Goal: Transaction & Acquisition: Purchase product/service

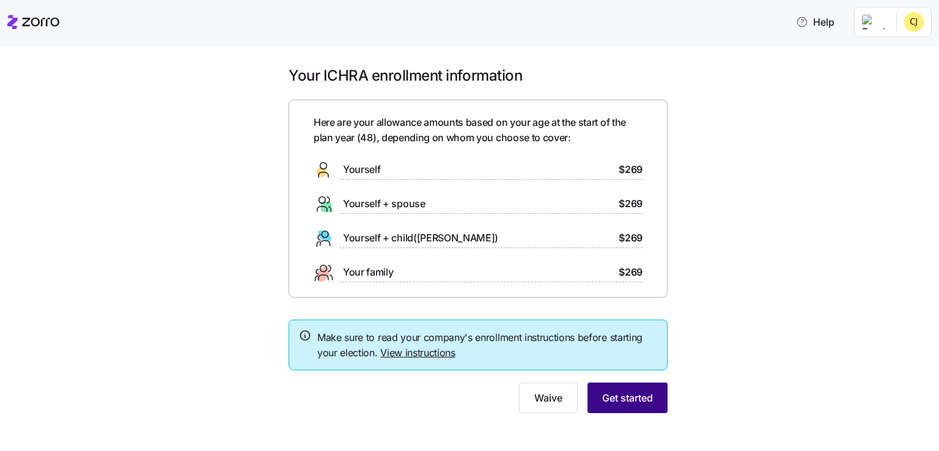
click at [610, 402] on span "Get started" at bounding box center [627, 398] width 51 height 15
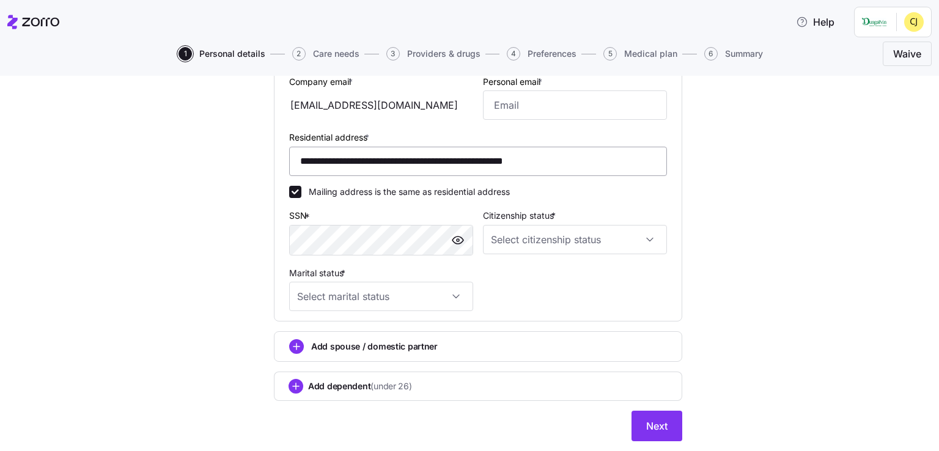
scroll to position [367, 0]
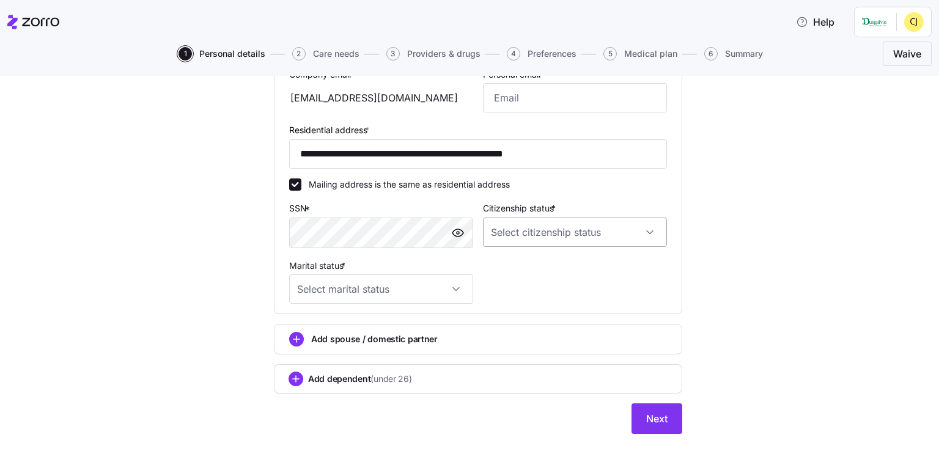
click at [532, 226] on input "Citizenship status *" at bounding box center [575, 232] width 184 height 29
click at [526, 265] on span "[DEMOGRAPHIC_DATA] citizen" at bounding box center [555, 267] width 124 height 13
type input "[DEMOGRAPHIC_DATA] citizen"
click at [427, 290] on input "Marital status *" at bounding box center [381, 289] width 184 height 29
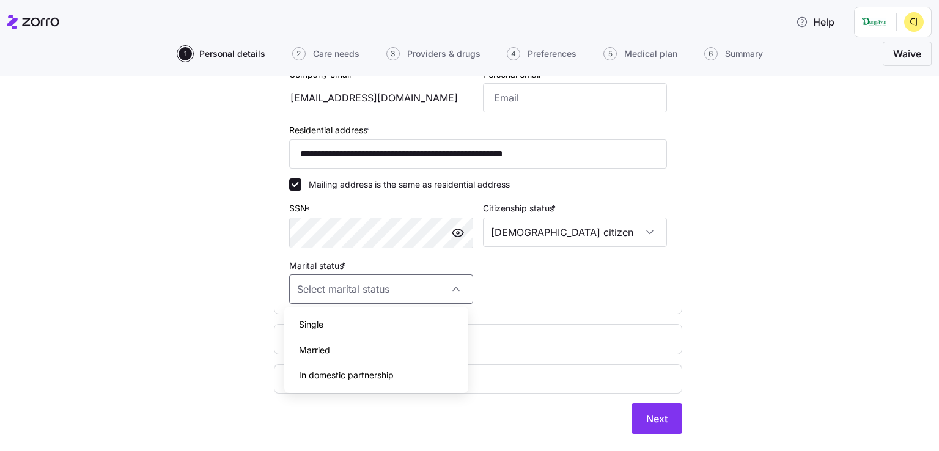
click at [335, 346] on div "Married" at bounding box center [376, 351] width 174 height 26
type input "Married"
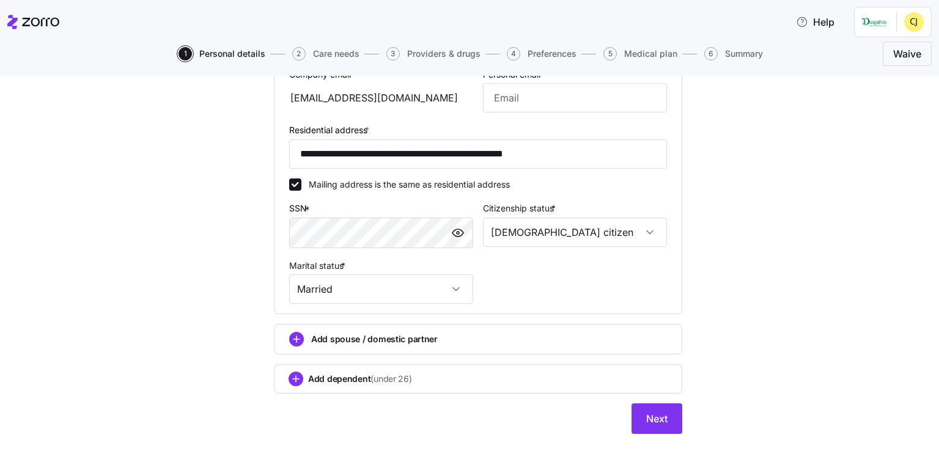
click at [533, 266] on div "**********" at bounding box center [478, 70] width 388 height 477
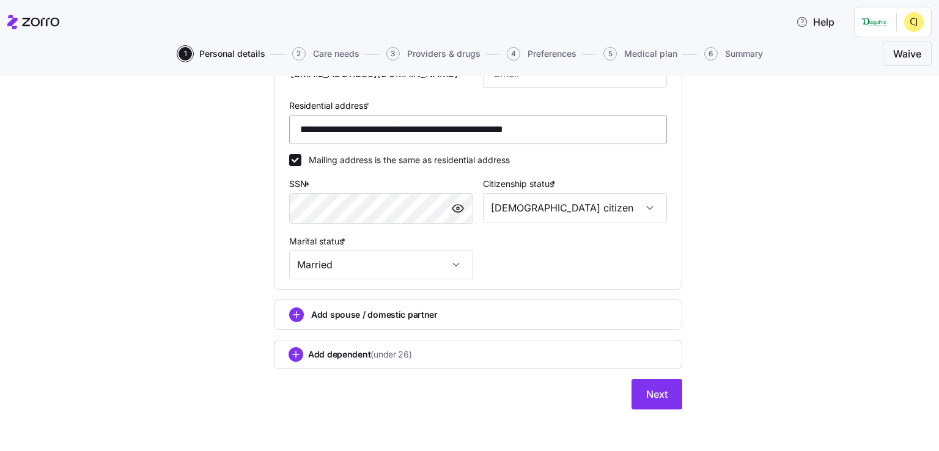
scroll to position [391, 0]
click at [662, 397] on span "Next" at bounding box center [656, 394] width 21 height 15
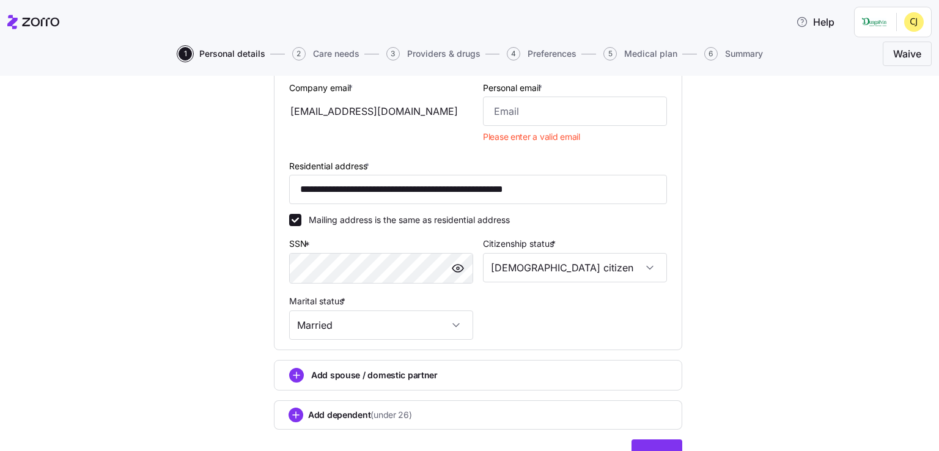
scroll to position [208, 0]
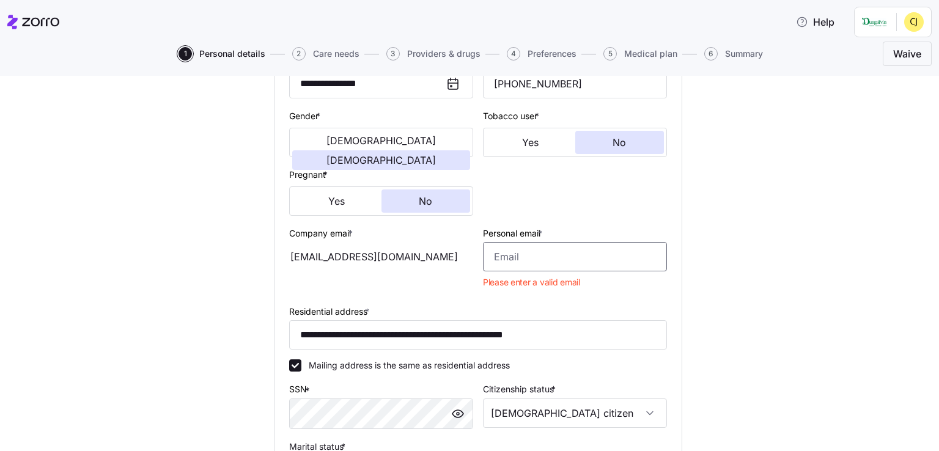
click at [495, 256] on input "Personal email *" at bounding box center [575, 256] width 184 height 29
type input "[EMAIL_ADDRESS][DOMAIN_NAME]"
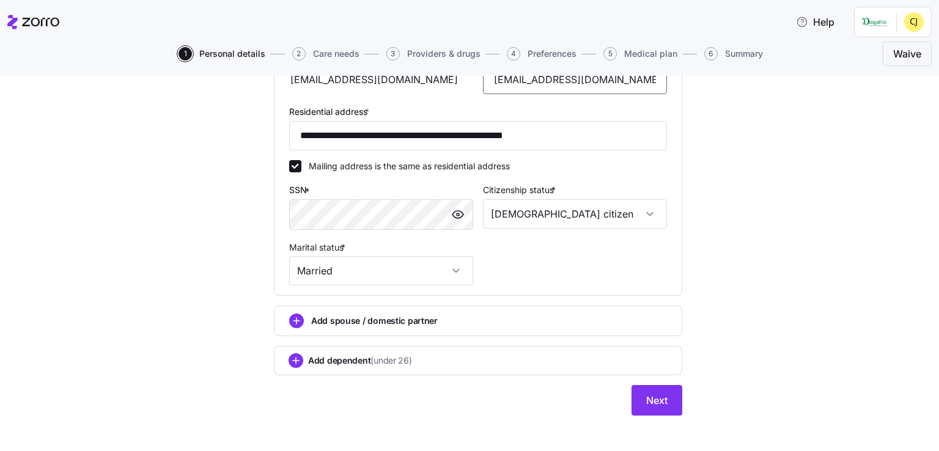
scroll to position [391, 0]
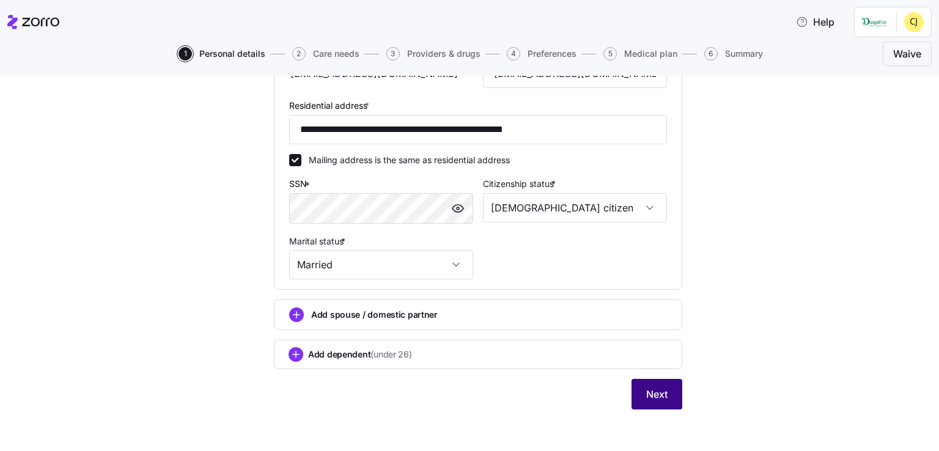
click at [653, 393] on span "Next" at bounding box center [656, 394] width 21 height 15
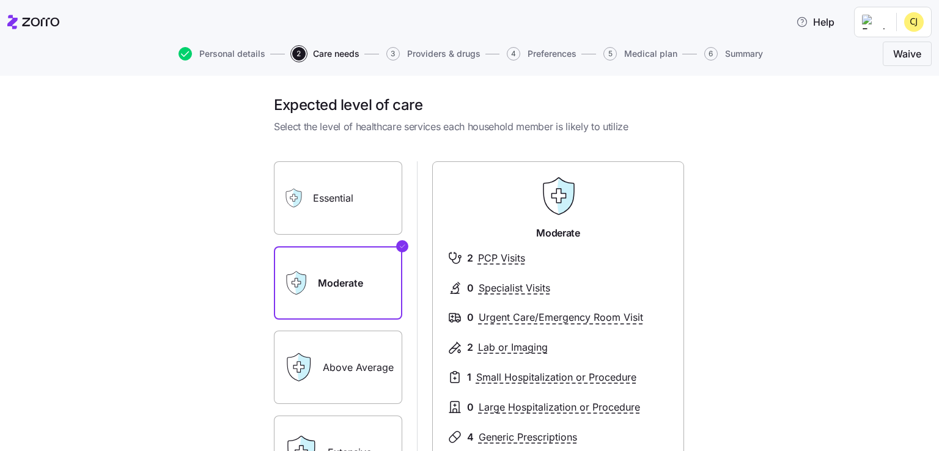
click at [350, 192] on label "Essential" at bounding box center [338, 197] width 128 height 73
click at [0, 0] on input "Essential" at bounding box center [0, 0] width 0 height 0
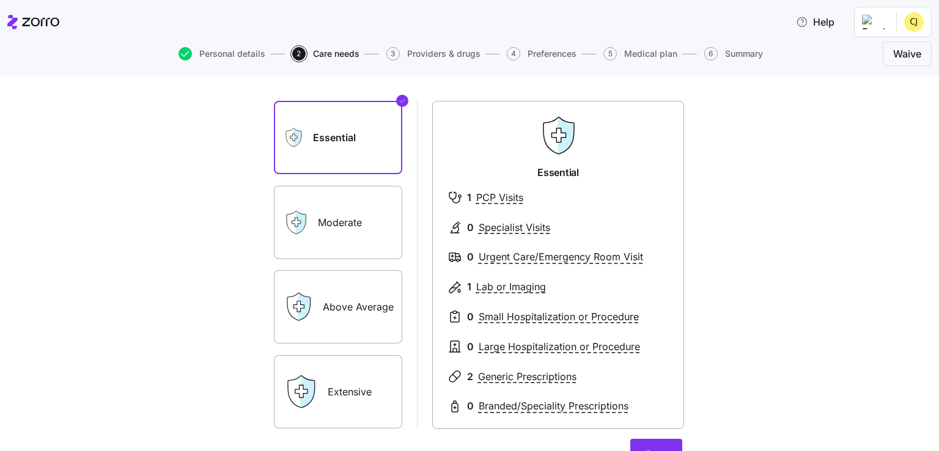
scroll to position [61, 0]
click at [364, 214] on label "Moderate" at bounding box center [338, 221] width 128 height 73
click at [0, 0] on input "Moderate" at bounding box center [0, 0] width 0 height 0
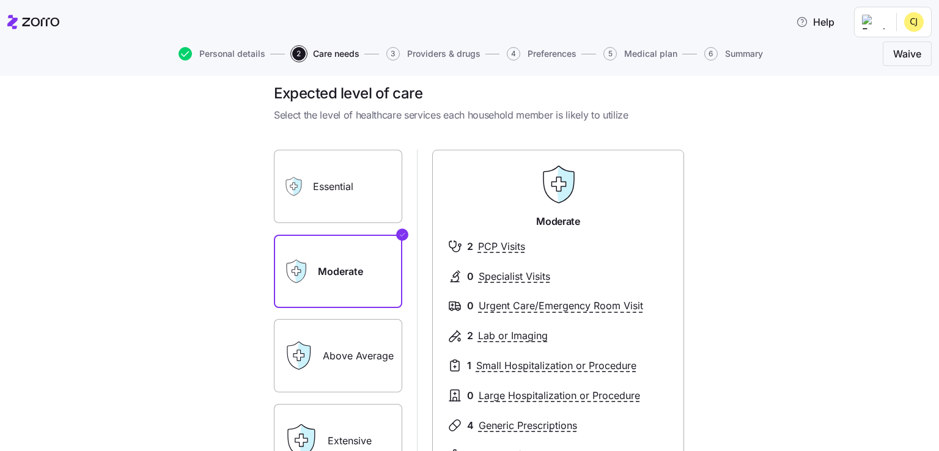
scroll to position [0, 0]
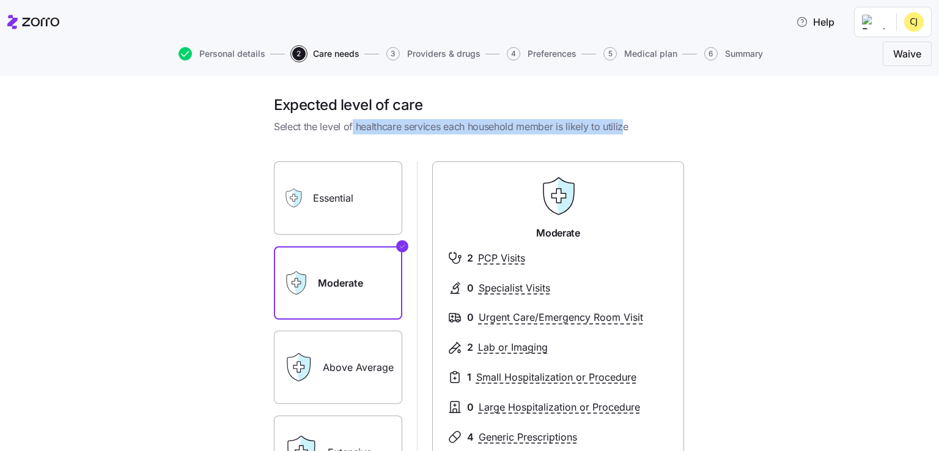
drag, startPoint x: 616, startPoint y: 123, endPoint x: 347, endPoint y: 125, distance: 269.1
click at [347, 125] on span "Select the level of healthcare services each household member is likely to util…" at bounding box center [478, 126] width 408 height 15
click at [368, 189] on label "Essential" at bounding box center [338, 197] width 128 height 73
click at [0, 0] on input "Essential" at bounding box center [0, 0] width 0 height 0
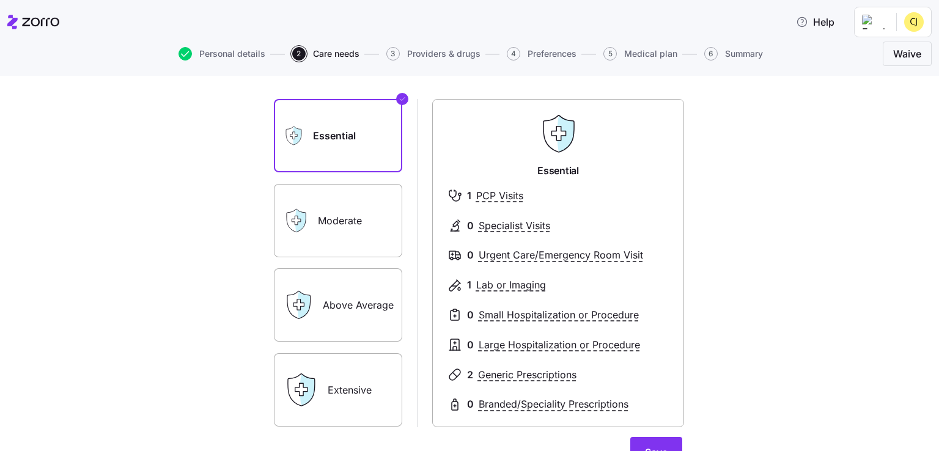
scroll to position [61, 0]
click at [372, 297] on label "Above Average" at bounding box center [338, 306] width 128 height 73
click at [0, 0] on input "Above Average" at bounding box center [0, 0] width 0 height 0
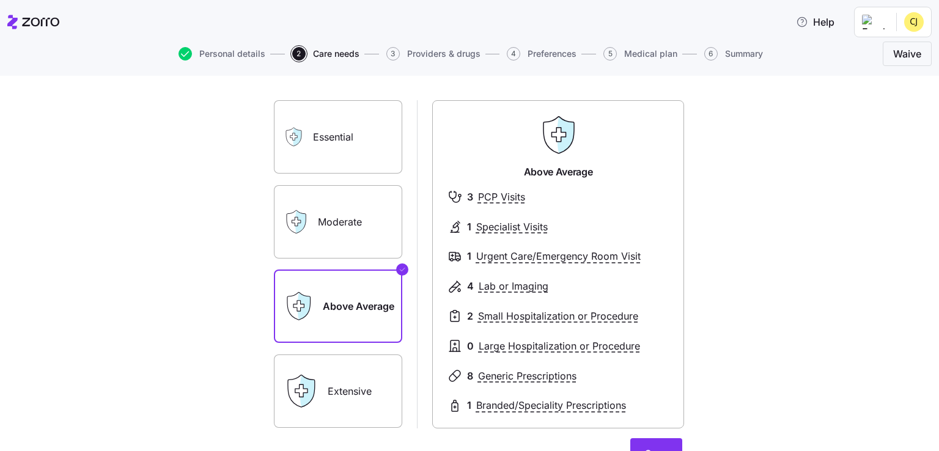
click at [355, 388] on label "Extensive" at bounding box center [338, 391] width 128 height 73
click at [0, 0] on input "Extensive" at bounding box center [0, 0] width 0 height 0
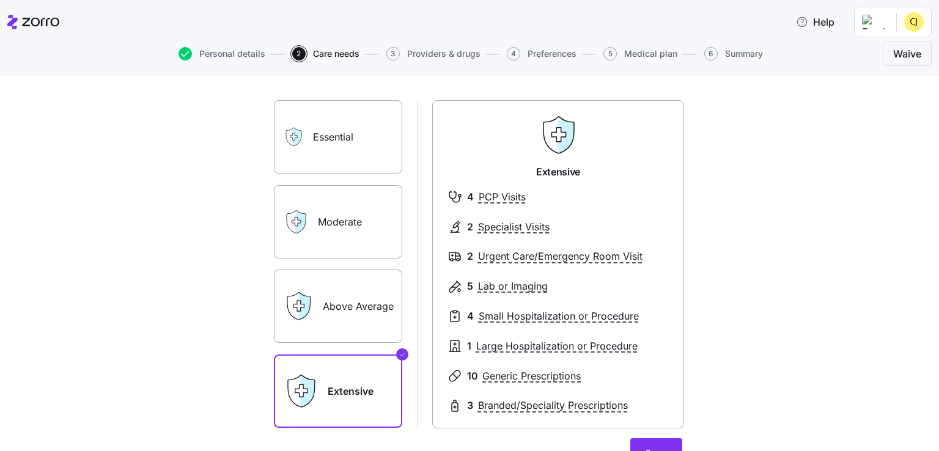
click at [346, 233] on label "Moderate" at bounding box center [338, 221] width 128 height 73
click at [0, 0] on input "Moderate" at bounding box center [0, 0] width 0 height 0
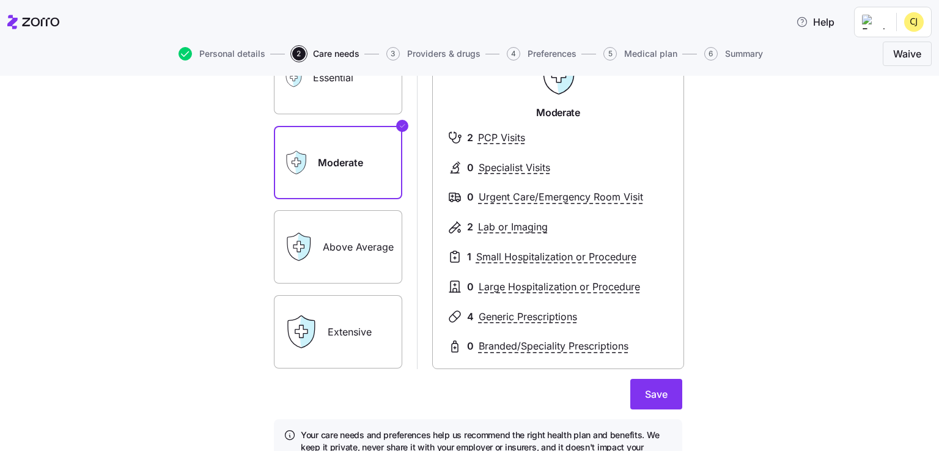
scroll to position [122, 0]
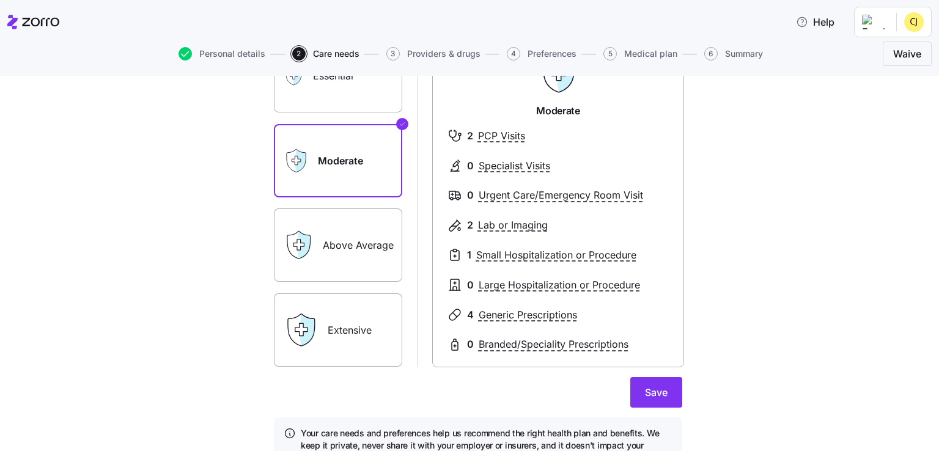
click at [341, 238] on label "Above Average" at bounding box center [338, 245] width 128 height 73
click at [0, 0] on input "Above Average" at bounding box center [0, 0] width 0 height 0
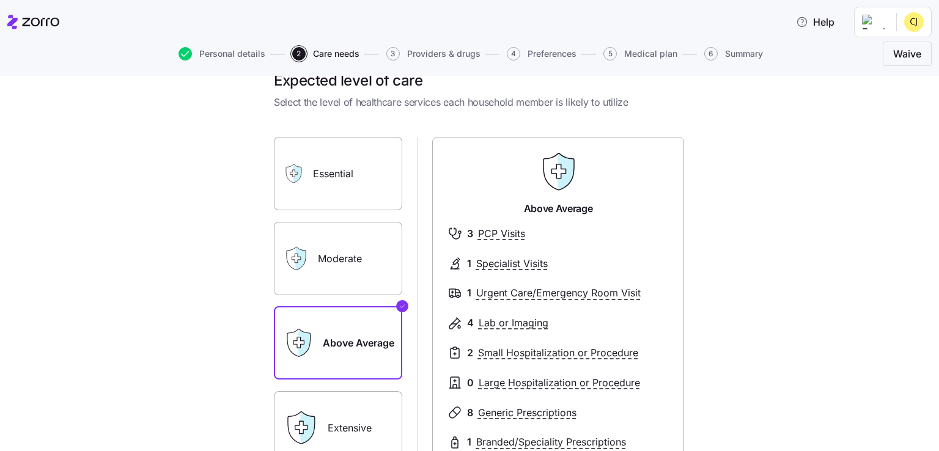
scroll to position [0, 0]
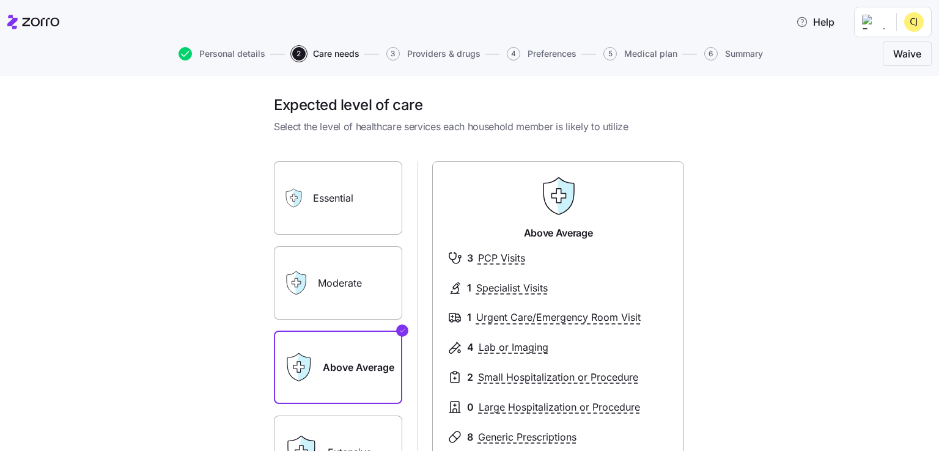
click at [357, 267] on label "Moderate" at bounding box center [338, 282] width 128 height 73
click at [0, 0] on input "Moderate" at bounding box center [0, 0] width 0 height 0
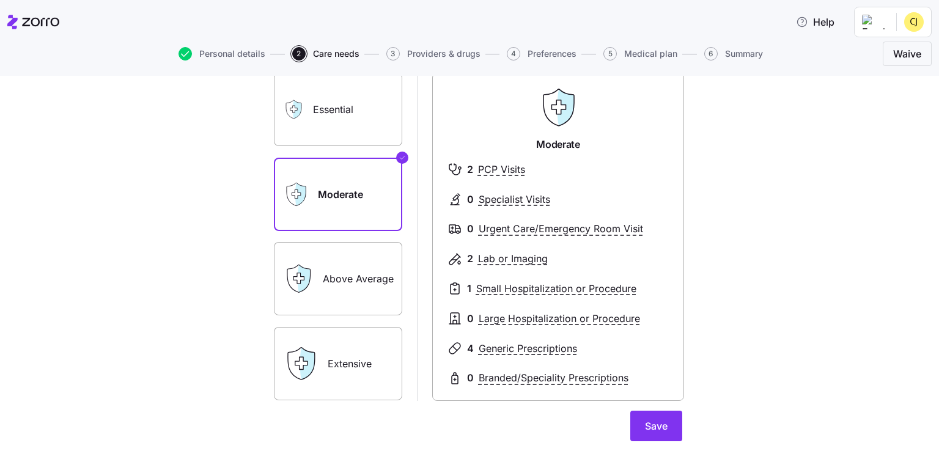
scroll to position [122, 0]
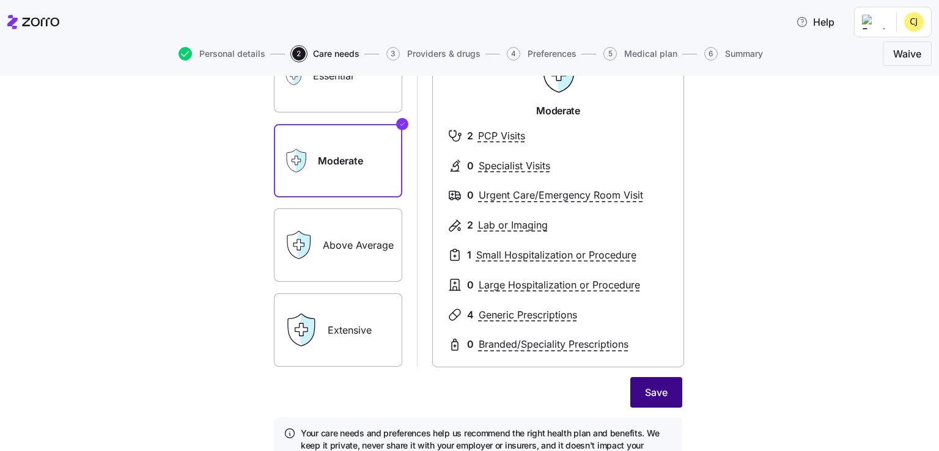
click at [662, 391] on span "Save" at bounding box center [656, 392] width 23 height 15
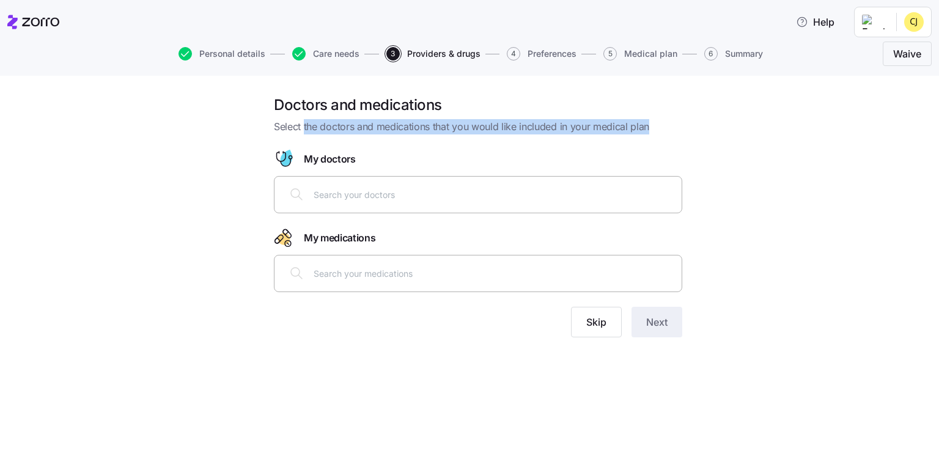
drag, startPoint x: 305, startPoint y: 125, endPoint x: 617, endPoint y: 135, distance: 312.6
click at [616, 136] on div "Doctors and medications Select the doctors and medications that you would like …" at bounding box center [478, 223] width 428 height 257
click at [617, 135] on div at bounding box center [478, 142] width 408 height 15
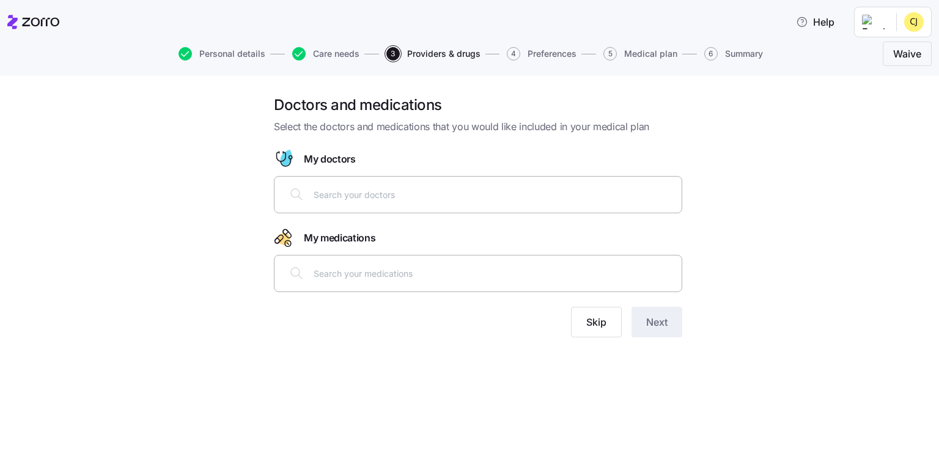
click at [298, 278] on icon at bounding box center [296, 273] width 15 height 15
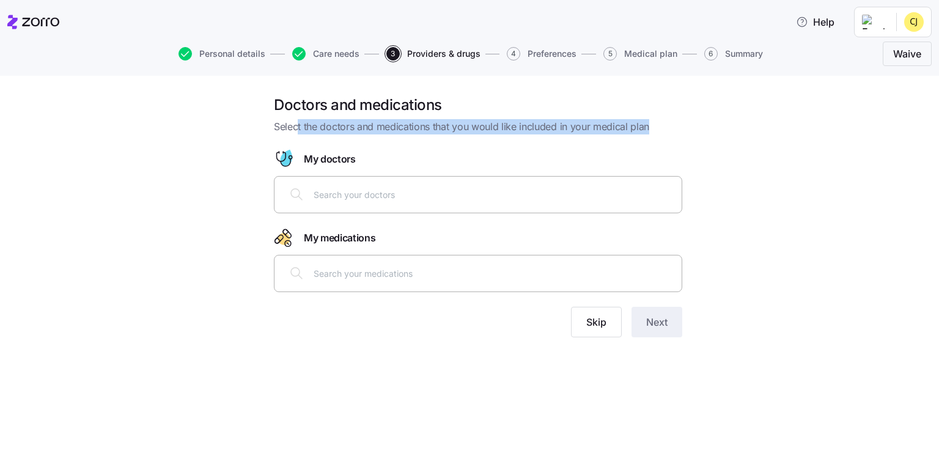
drag, startPoint x: 296, startPoint y: 124, endPoint x: 557, endPoint y: 135, distance: 261.4
click at [557, 135] on div "Doctors and medications Select the doctors and medications that you would like …" at bounding box center [478, 223] width 428 height 257
click at [557, 135] on div at bounding box center [478, 142] width 408 height 15
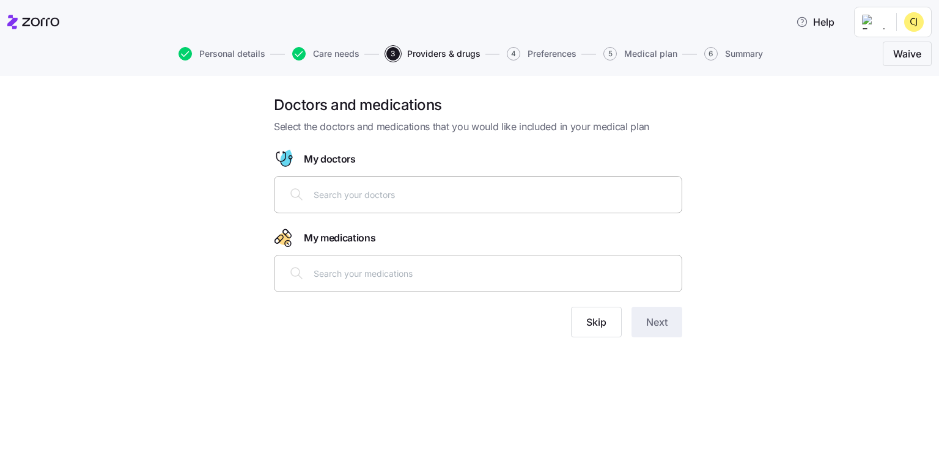
click at [344, 191] on input "text" at bounding box center [494, 194] width 361 height 13
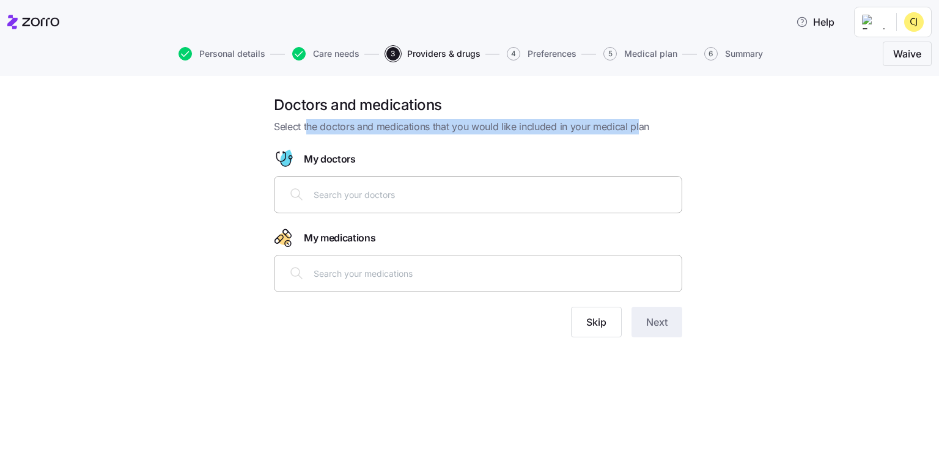
drag, startPoint x: 306, startPoint y: 124, endPoint x: 641, endPoint y: 130, distance: 334.6
click at [641, 130] on span "Select the doctors and medications that you would like included in your medical…" at bounding box center [478, 126] width 408 height 15
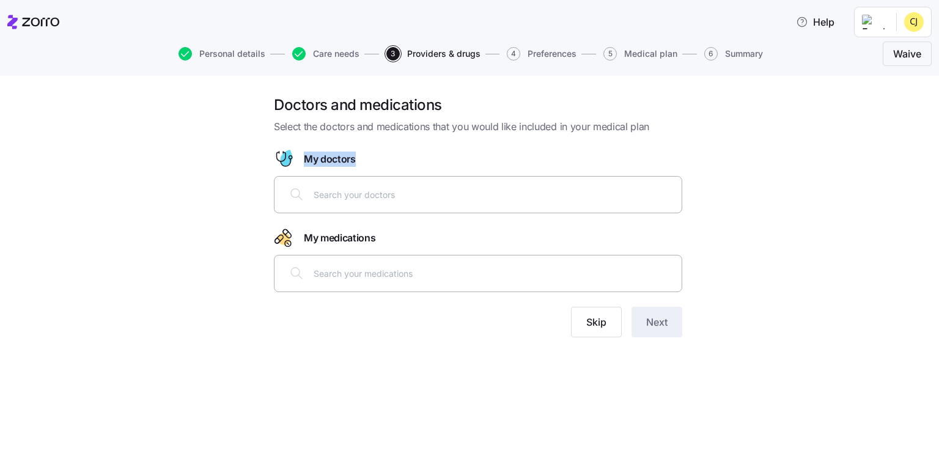
drag, startPoint x: 654, startPoint y: 131, endPoint x: 374, endPoint y: 149, distance: 281.2
click at [374, 149] on div "Doctors and medications Select the doctors and medications that you would like …" at bounding box center [478, 223] width 428 height 257
click at [374, 149] on div "My doctors" at bounding box center [478, 159] width 408 height 20
click at [350, 197] on input "text" at bounding box center [494, 194] width 361 height 13
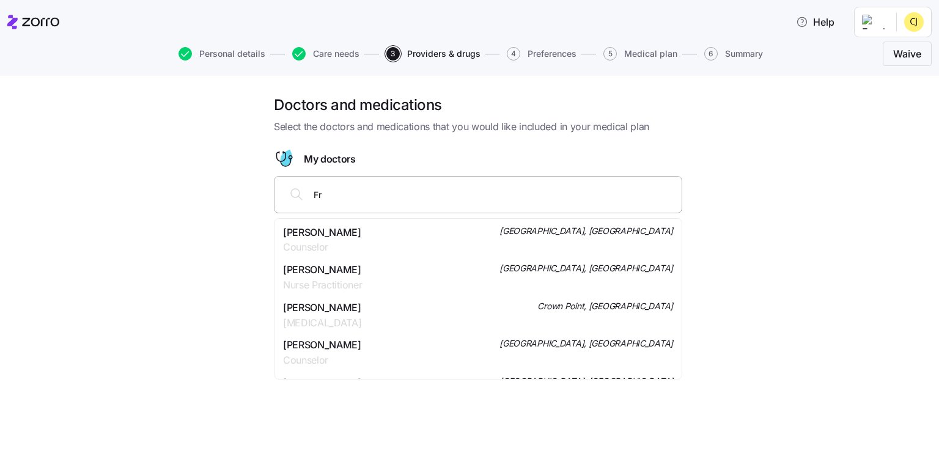
type input "F"
type input "Tani"
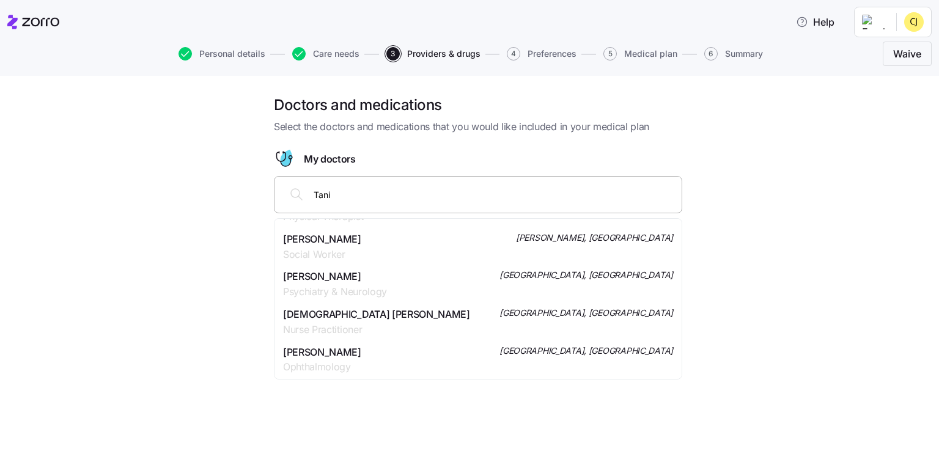
scroll to position [1223, 0]
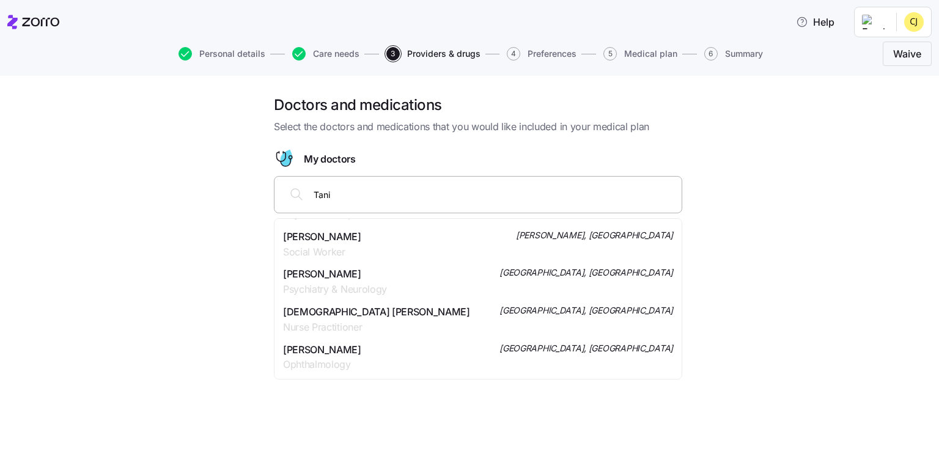
drag, startPoint x: 475, startPoint y: 196, endPoint x: 253, endPoint y: 182, distance: 222.4
click at [253, 182] on div "Doctors and medications Select the doctors and medications that you would like …" at bounding box center [478, 223] width 888 height 257
click at [826, 259] on div "Doctors and medications Select the doctors and medications that you would like …" at bounding box center [478, 223] width 888 height 257
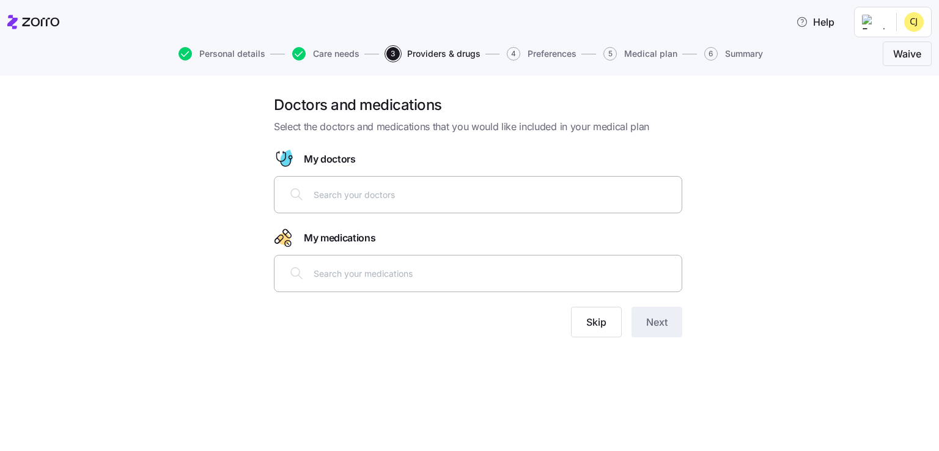
click at [330, 268] on input "text" at bounding box center [494, 273] width 361 height 13
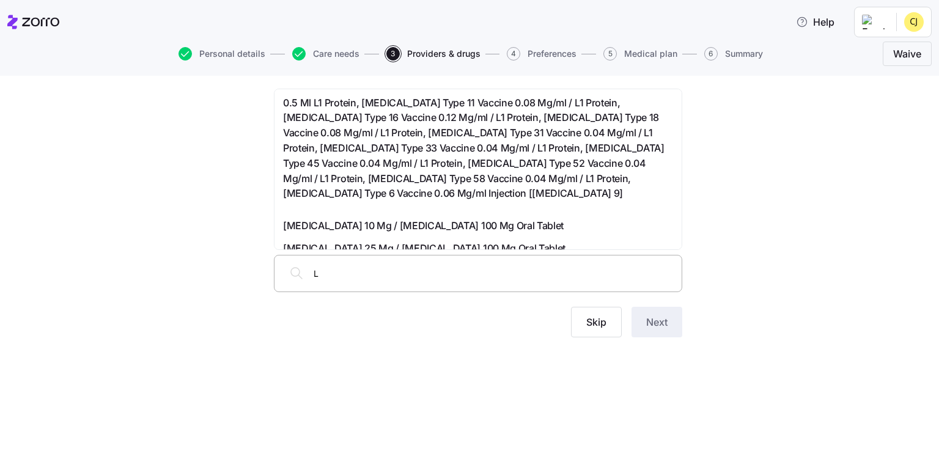
type input "L"
click at [722, 177] on div "Doctors and medications Select the doctors and medications that you would like …" at bounding box center [478, 223] width 888 height 257
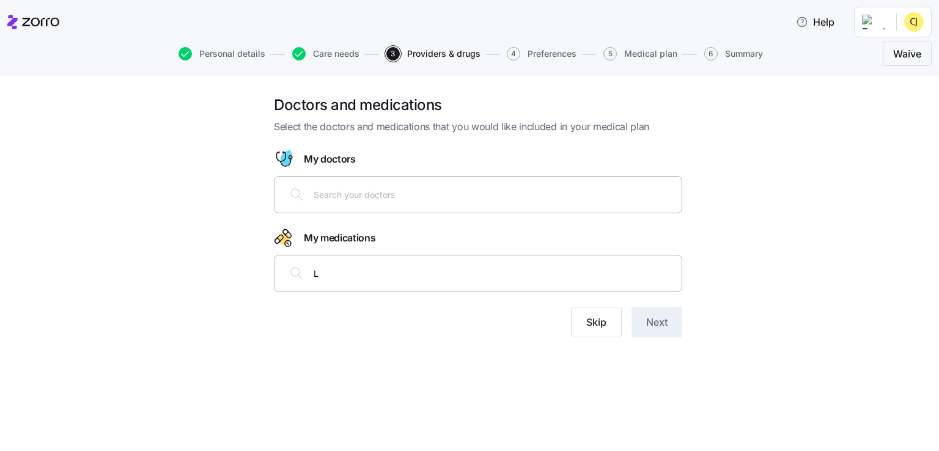
click at [379, 284] on div "L" at bounding box center [478, 273] width 393 height 29
click at [860, 225] on div "Doctors and medications Select the doctors and medications that you would like …" at bounding box center [478, 223] width 888 height 257
click at [780, 224] on div "Doctors and medications Select the doctors and medications that you would like …" at bounding box center [478, 223] width 888 height 257
click at [603, 321] on span "Skip" at bounding box center [596, 322] width 20 height 15
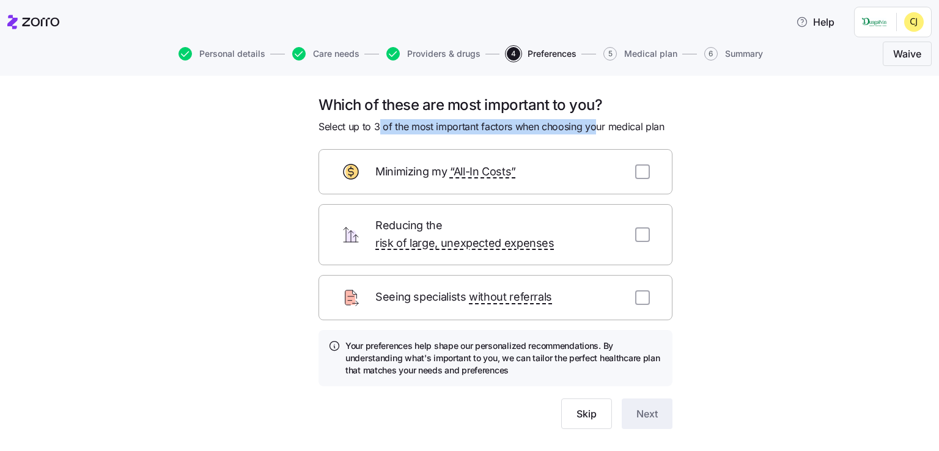
drag, startPoint x: 376, startPoint y: 120, endPoint x: 590, endPoint y: 130, distance: 213.6
click at [590, 130] on span "Select up to 3 of the most important factors when choosing your medical plan" at bounding box center [492, 126] width 346 height 15
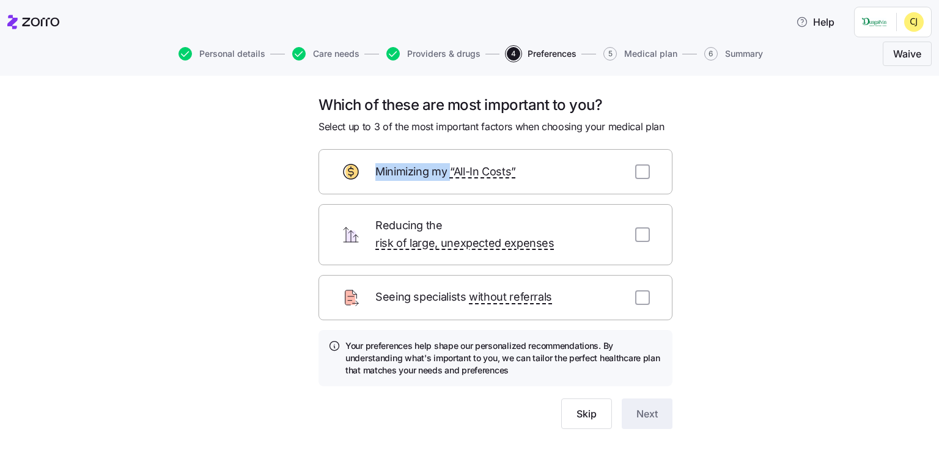
drag, startPoint x: 671, startPoint y: 131, endPoint x: 465, endPoint y: 144, distance: 206.5
click at [465, 144] on div "Which of these are most important to you? Select up to 3 of the most important …" at bounding box center [496, 269] width 374 height 349
click at [635, 227] on input "checkbox" at bounding box center [642, 234] width 15 height 15
checkbox input "true"
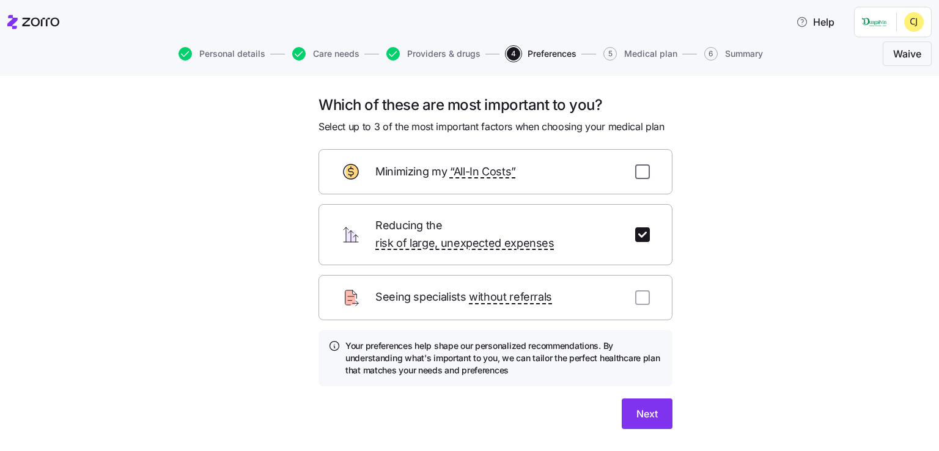
click at [635, 174] on input "checkbox" at bounding box center [642, 172] width 15 height 15
checkbox input "true"
click at [649, 52] on span "Medical plan" at bounding box center [650, 54] width 53 height 9
click at [201, 153] on div "Which of these are most important to you? Select up to 3 of the most important …" at bounding box center [478, 276] width 888 height 363
click at [637, 407] on span "Next" at bounding box center [647, 414] width 21 height 15
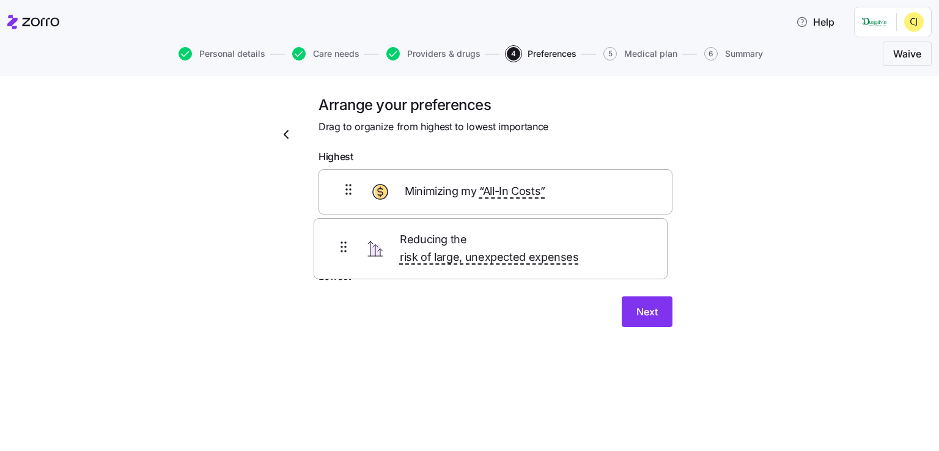
drag, startPoint x: 440, startPoint y: 249, endPoint x: 435, endPoint y: 240, distance: 10.4
click at [435, 240] on div "Minimizing my “All-In Costs” Reducing the risk of large, unexpected expenses" at bounding box center [496, 219] width 354 height 100
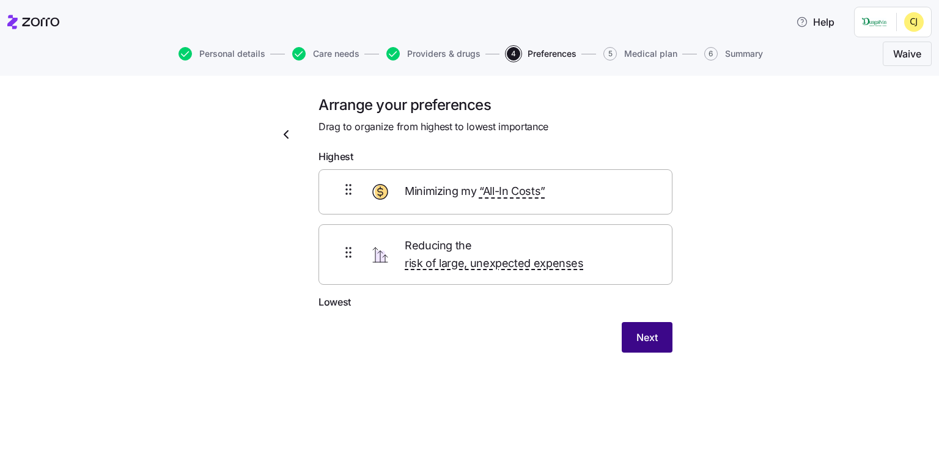
click at [667, 322] on button "Next" at bounding box center [647, 337] width 51 height 31
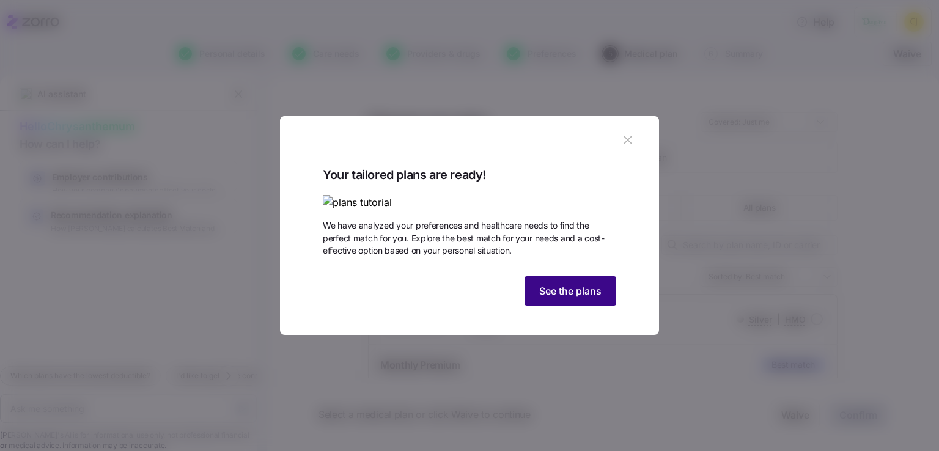
click at [582, 298] on span "See the plans" at bounding box center [570, 291] width 62 height 15
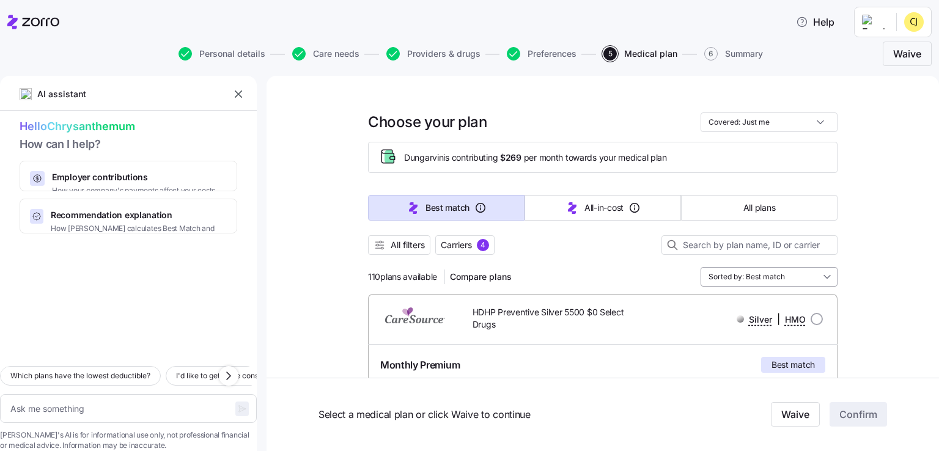
click at [802, 279] on input "Sorted by: Best match" at bounding box center [769, 277] width 137 height 20
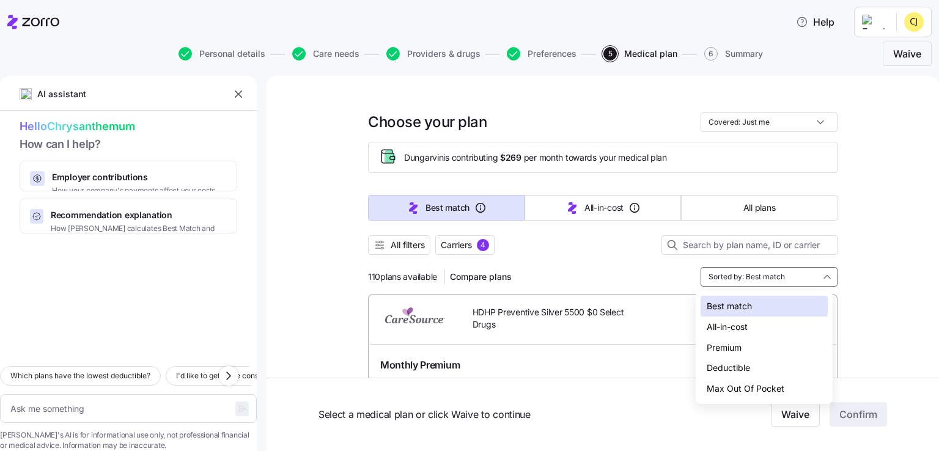
click at [734, 349] on div "Premium" at bounding box center [764, 348] width 127 height 21
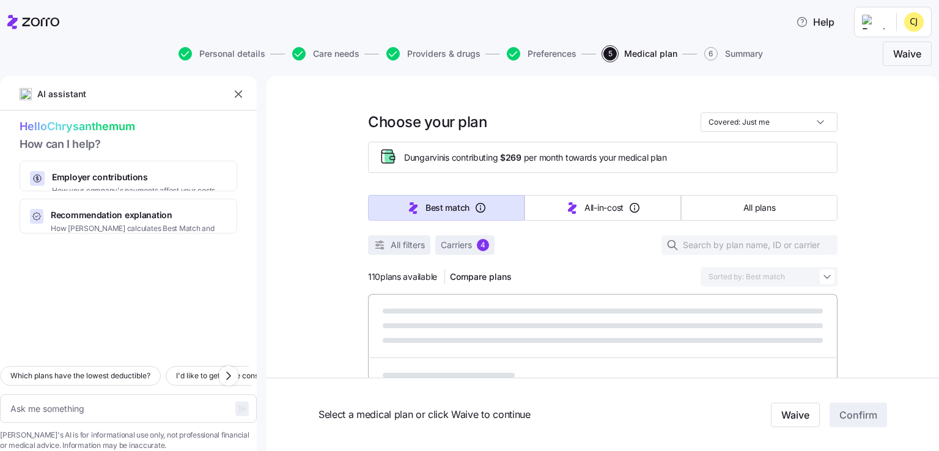
type textarea "x"
type input "Sorted by: Premium"
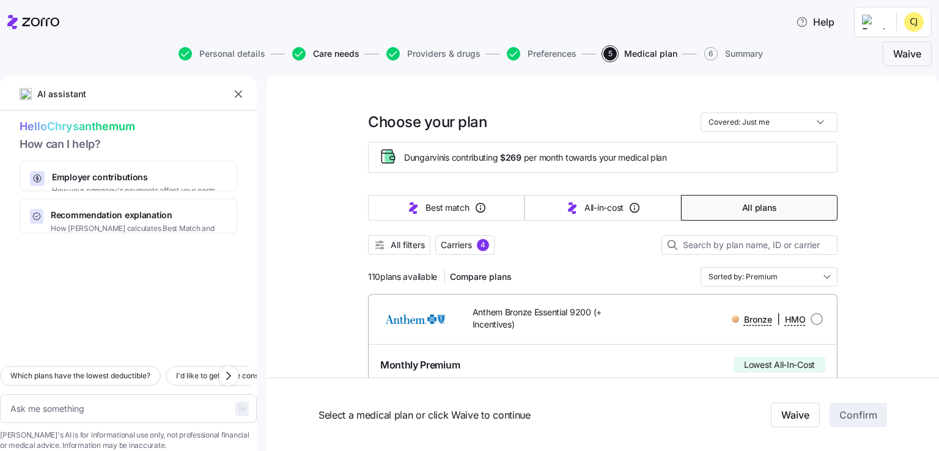
click at [320, 53] on span "Care needs" at bounding box center [336, 54] width 46 height 9
type textarea "x"
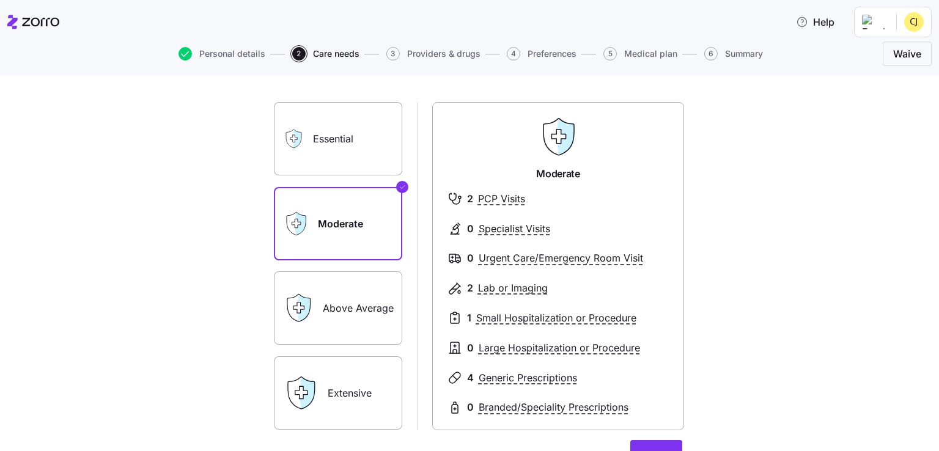
scroll to position [61, 0]
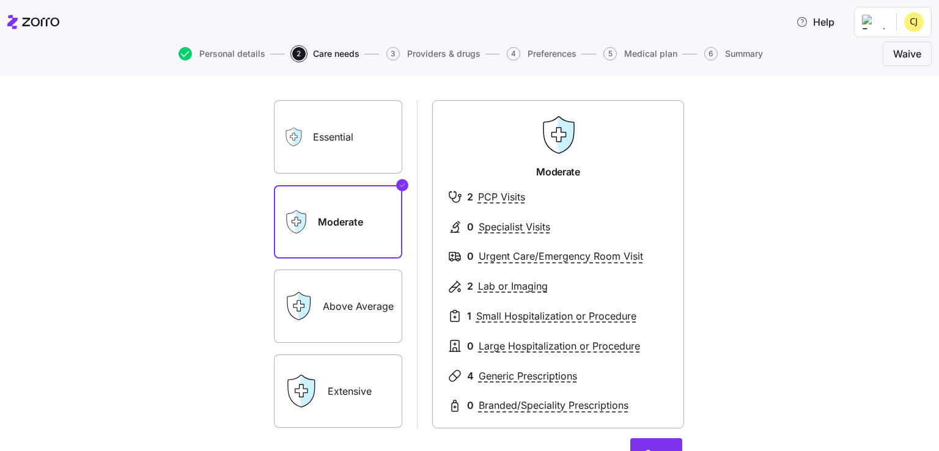
click at [360, 294] on label "Above Average" at bounding box center [338, 306] width 128 height 73
click at [0, 0] on input "Above Average" at bounding box center [0, 0] width 0 height 0
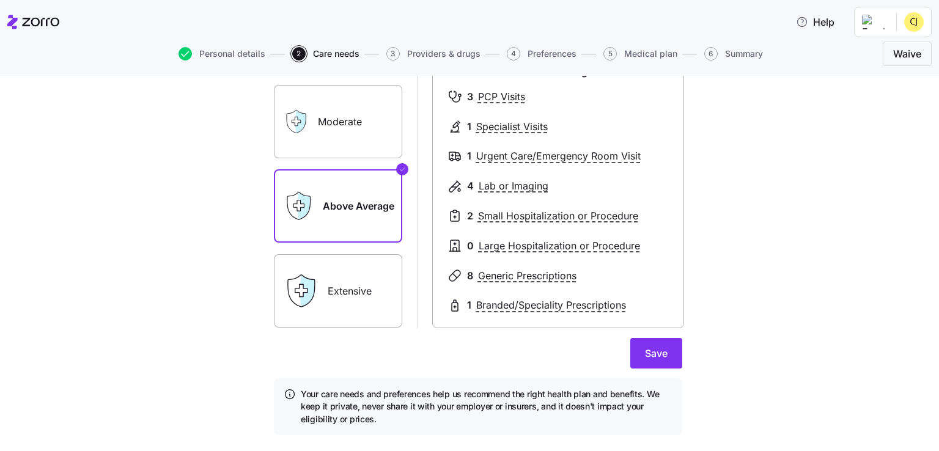
scroll to position [183, 0]
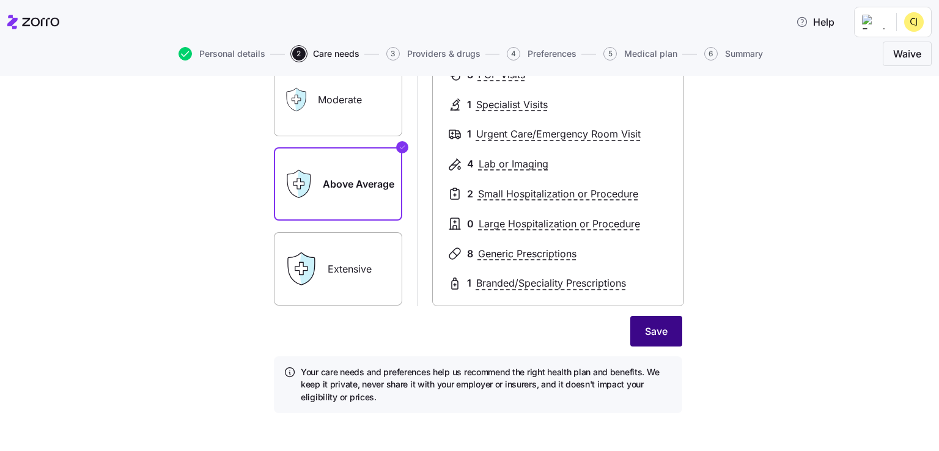
click at [648, 330] on span "Save" at bounding box center [656, 331] width 23 height 15
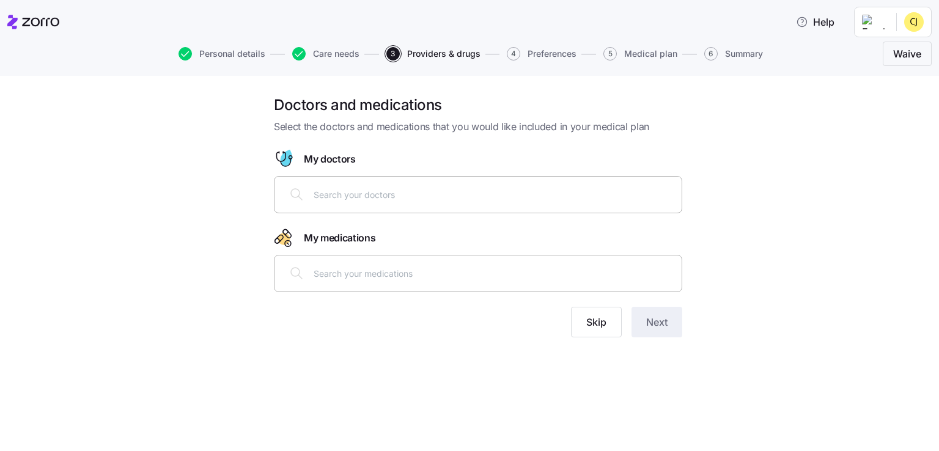
click at [352, 275] on input "text" at bounding box center [494, 273] width 361 height 13
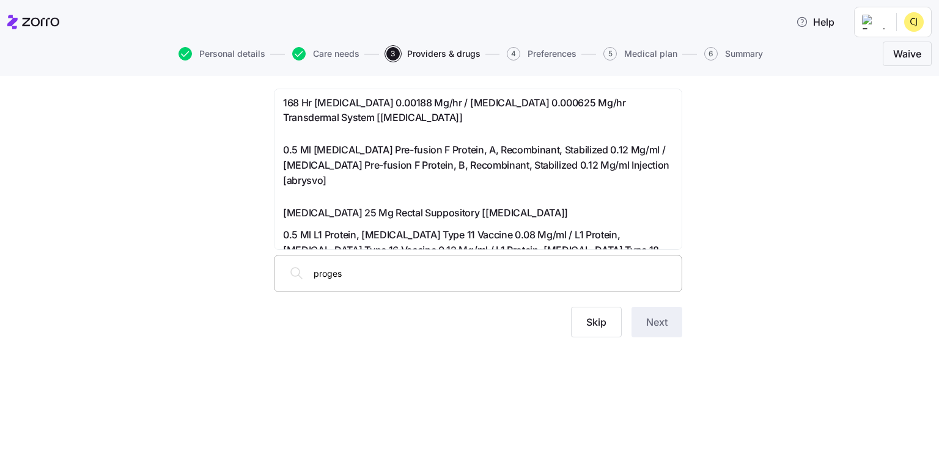
type input "progest"
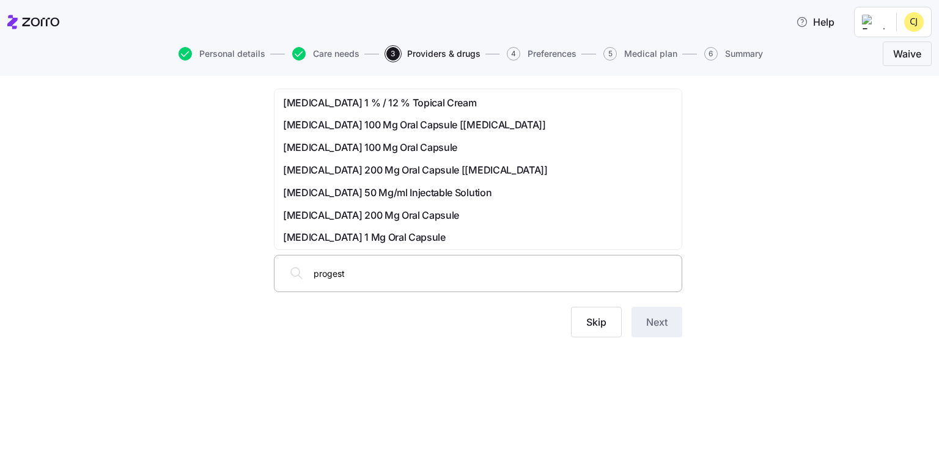
click at [442, 146] on div "[MEDICAL_DATA] 100 Mg Oral Capsule" at bounding box center [478, 147] width 390 height 15
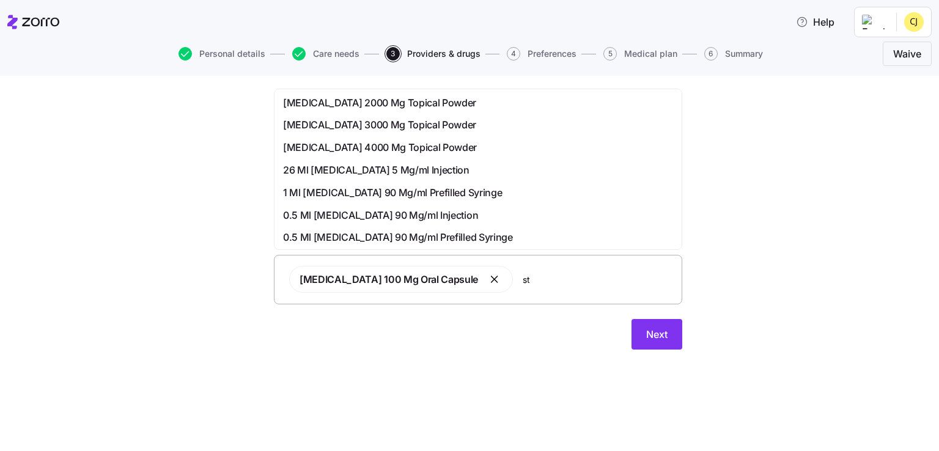
type input "s"
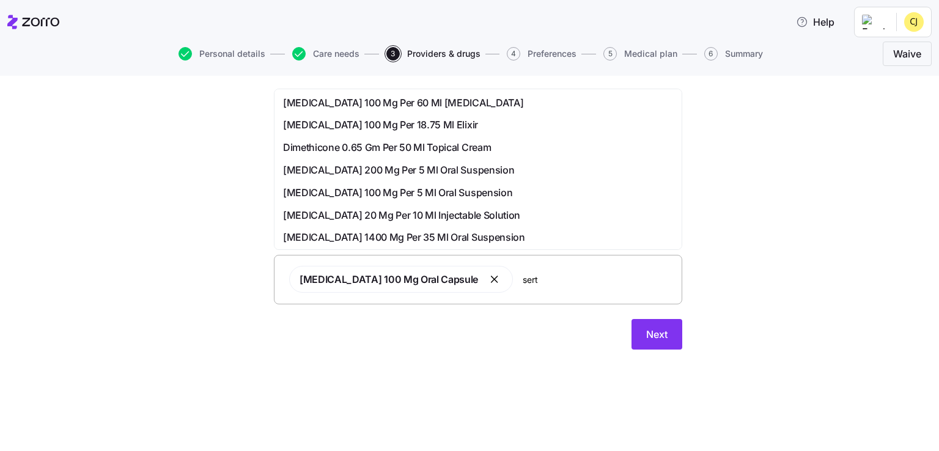
type input "sertr"
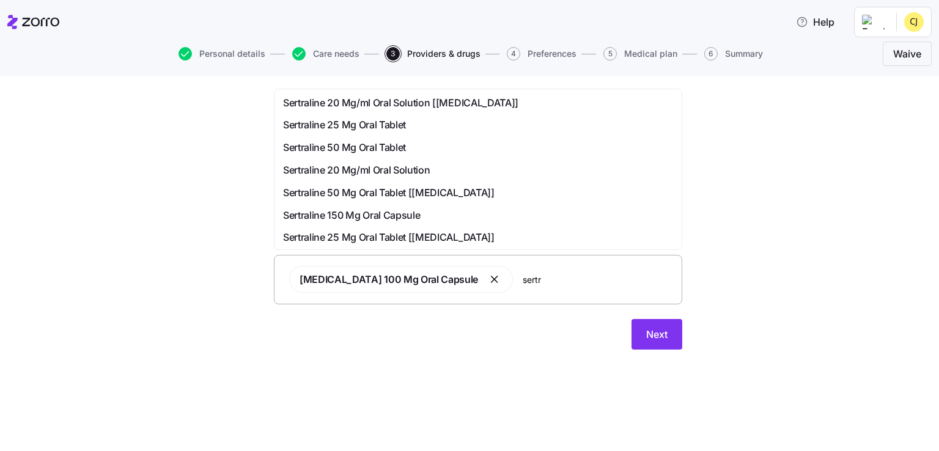
click at [347, 147] on span "Sertraline 50 Mg Oral Tablet" at bounding box center [344, 147] width 123 height 15
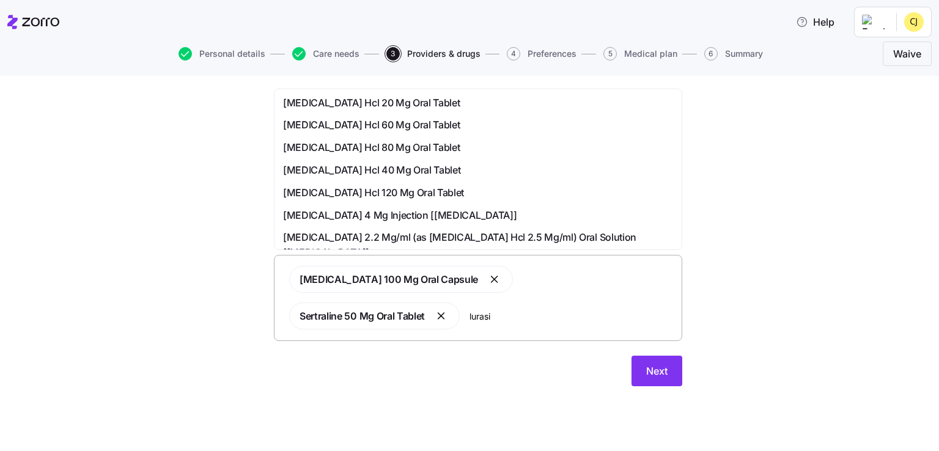
type input "lurasid"
click at [398, 105] on span "[MEDICAL_DATA] Hcl 20 Mg Oral Tablet" at bounding box center [371, 102] width 177 height 15
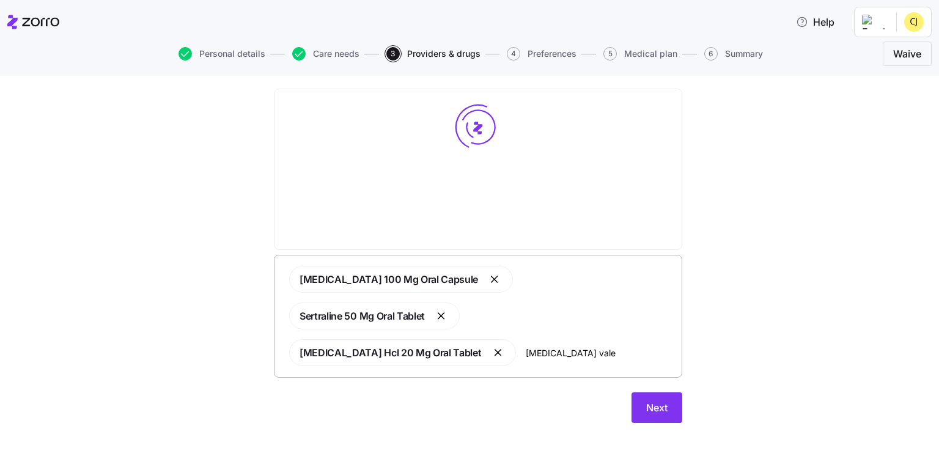
type input "[MEDICAL_DATA] valer"
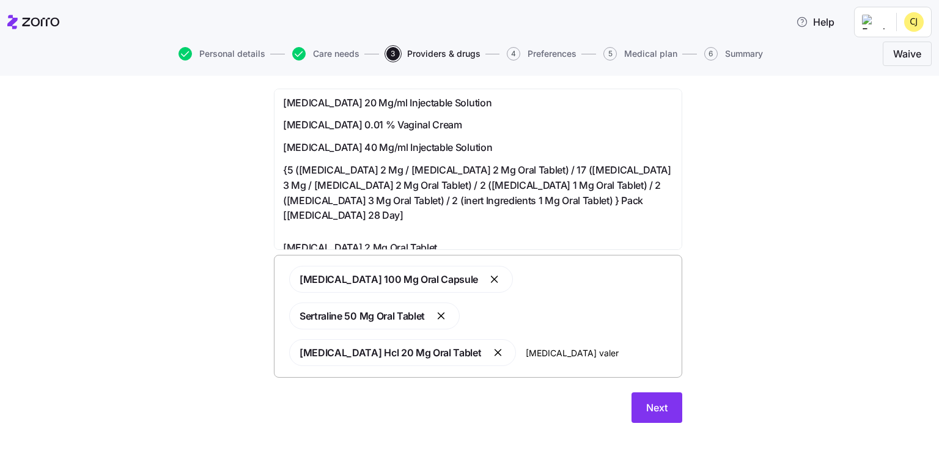
click at [436, 147] on span "[MEDICAL_DATA] 40 Mg/ml Injectable Solution" at bounding box center [387, 147] width 209 height 15
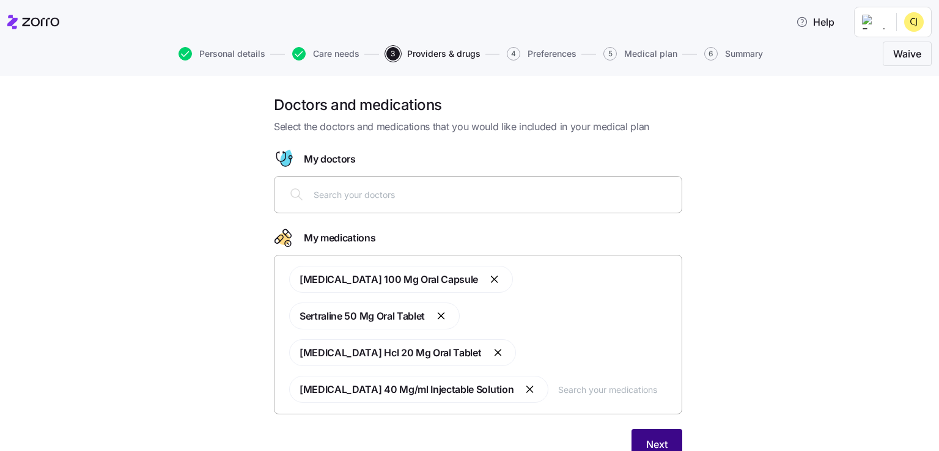
click at [665, 429] on button "Next" at bounding box center [657, 444] width 51 height 31
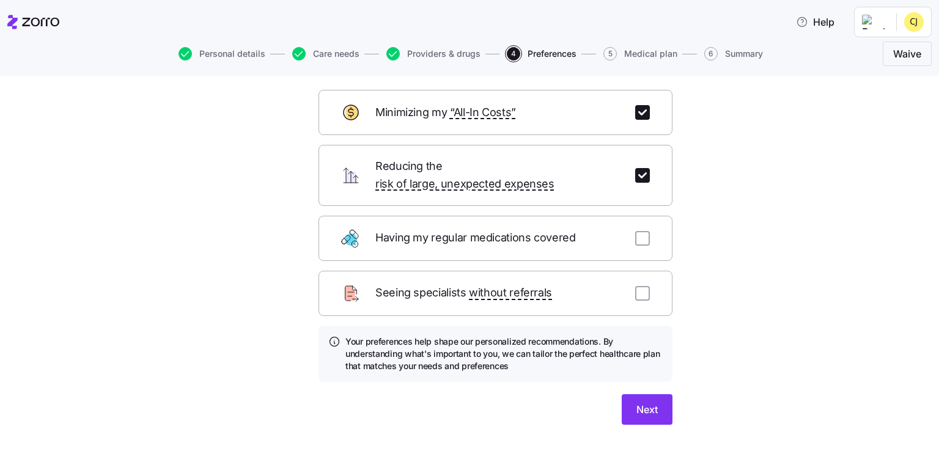
scroll to position [61, 0]
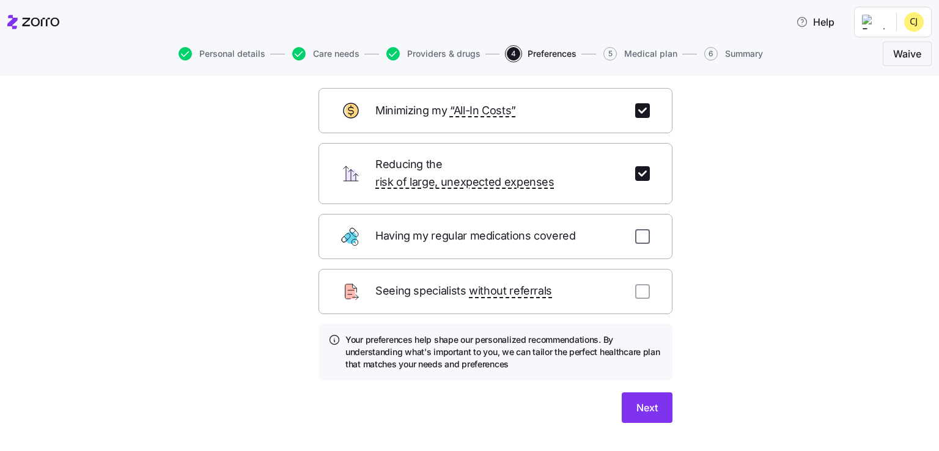
click at [644, 229] on input "checkbox" at bounding box center [642, 236] width 15 height 15
checkbox input "true"
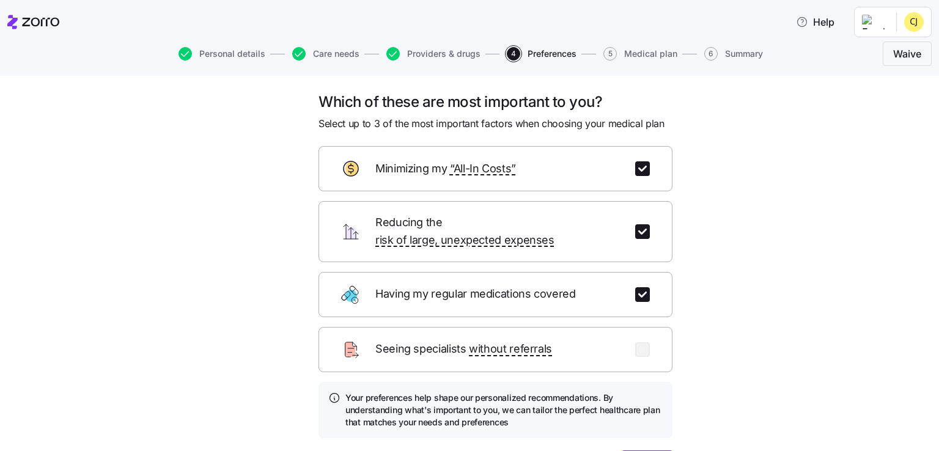
scroll to position [0, 0]
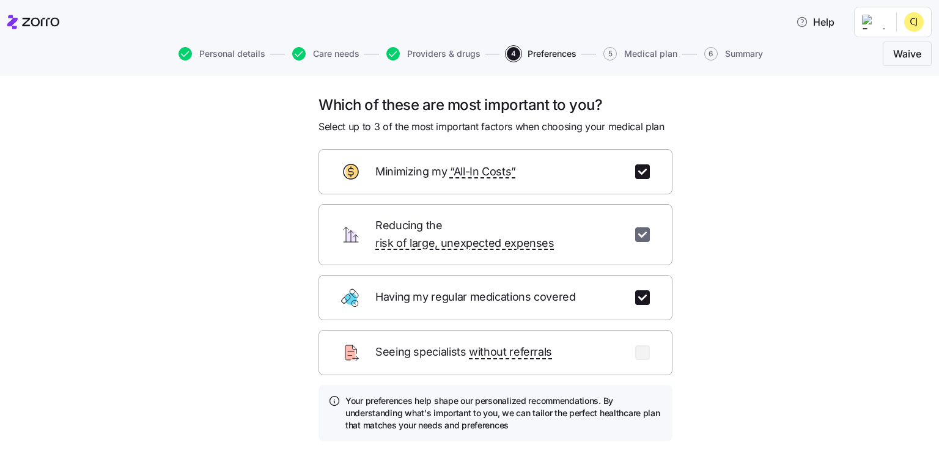
click at [638, 232] on input "checkbox" at bounding box center [642, 234] width 15 height 15
checkbox input "false"
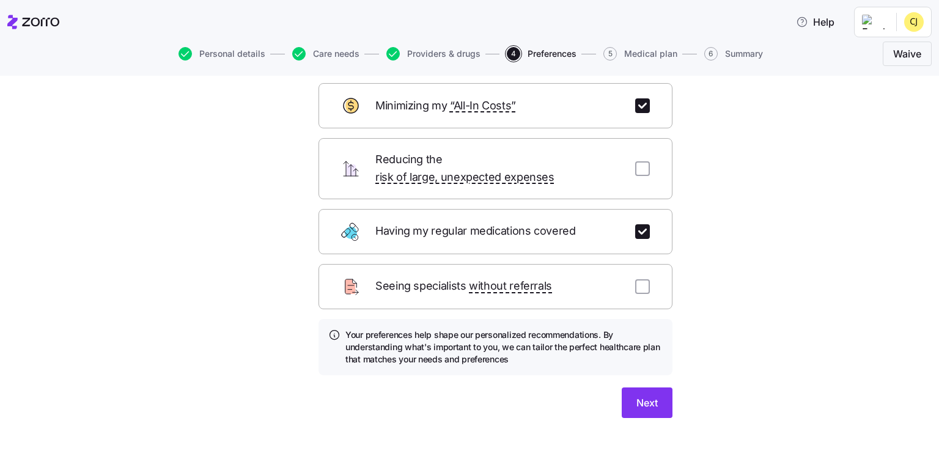
scroll to position [76, 0]
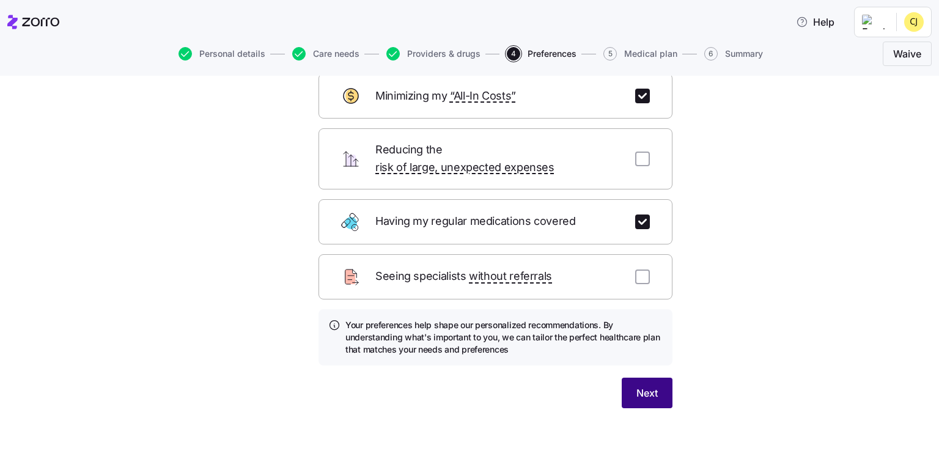
click at [643, 386] on span "Next" at bounding box center [647, 393] width 21 height 15
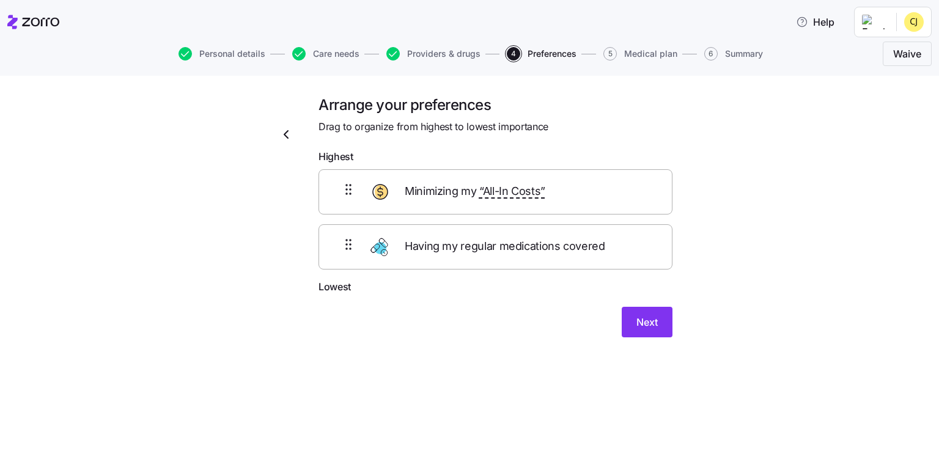
scroll to position [0, 0]
drag, startPoint x: 549, startPoint y: 257, endPoint x: 347, endPoint y: 270, distance: 201.6
click at [528, 166] on form "Highest Minimizing my “All-In Costs” Having my regular medications covered Lowe…" at bounding box center [496, 243] width 354 height 188
click at [442, 188] on div "Minimizing my “All-In Costs” Having my regular medications covered" at bounding box center [496, 219] width 354 height 100
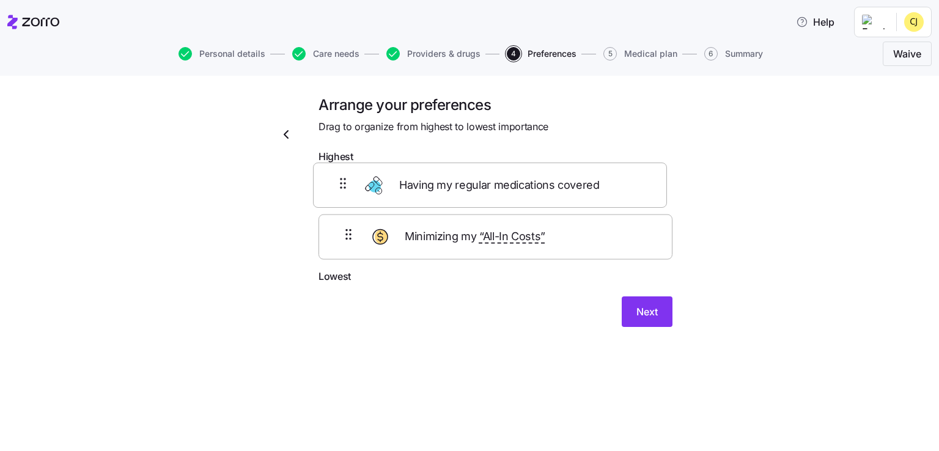
drag, startPoint x: 350, startPoint y: 237, endPoint x: 340, endPoint y: 183, distance: 54.1
click at [340, 183] on div "Minimizing my “All-In Costs” Having my regular medications covered" at bounding box center [496, 219] width 354 height 100
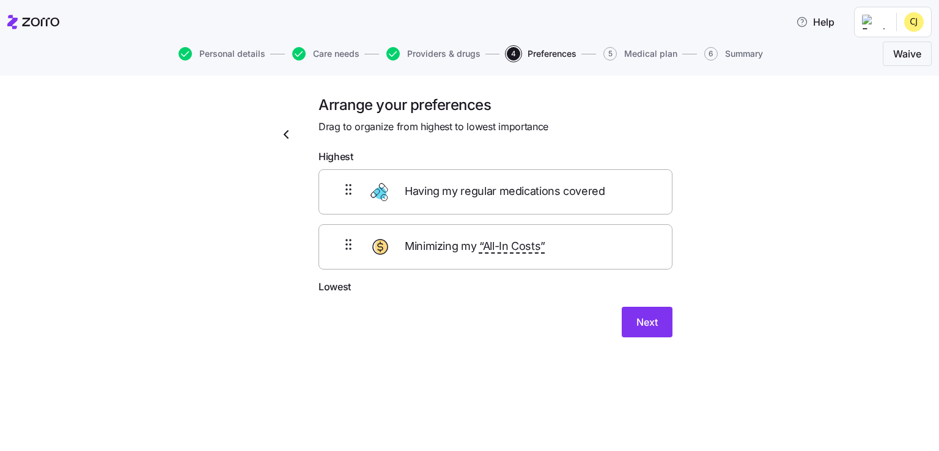
click at [613, 138] on div "Arrange your preferences Drag to organize from highest to lowest importance Hig…" at bounding box center [496, 223] width 374 height 257
click at [649, 323] on span "Next" at bounding box center [647, 322] width 21 height 15
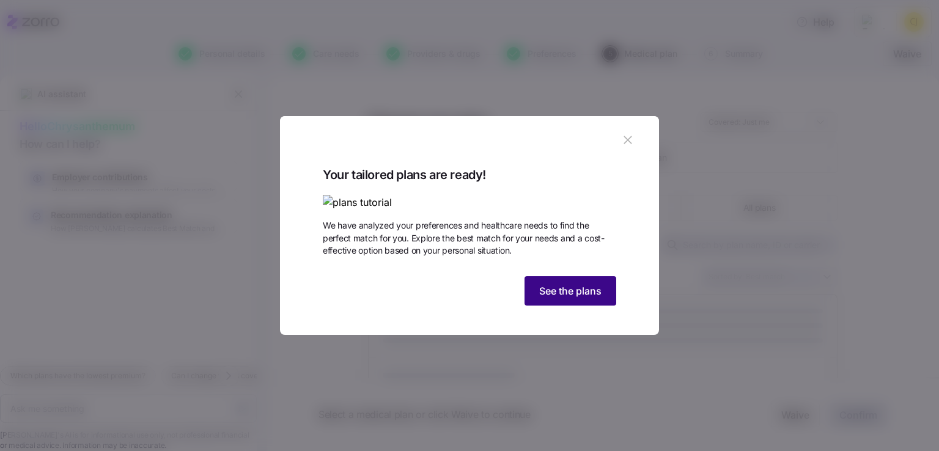
click at [565, 298] on span "See the plans" at bounding box center [570, 291] width 62 height 15
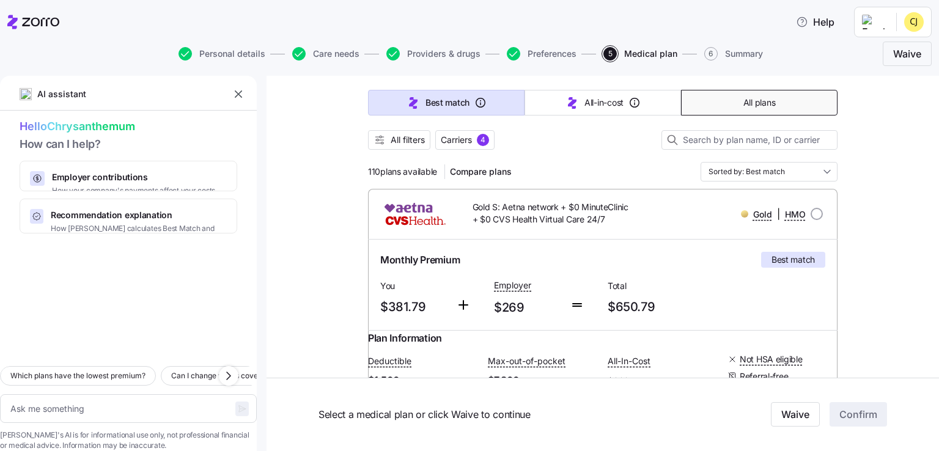
scroll to position [122, 0]
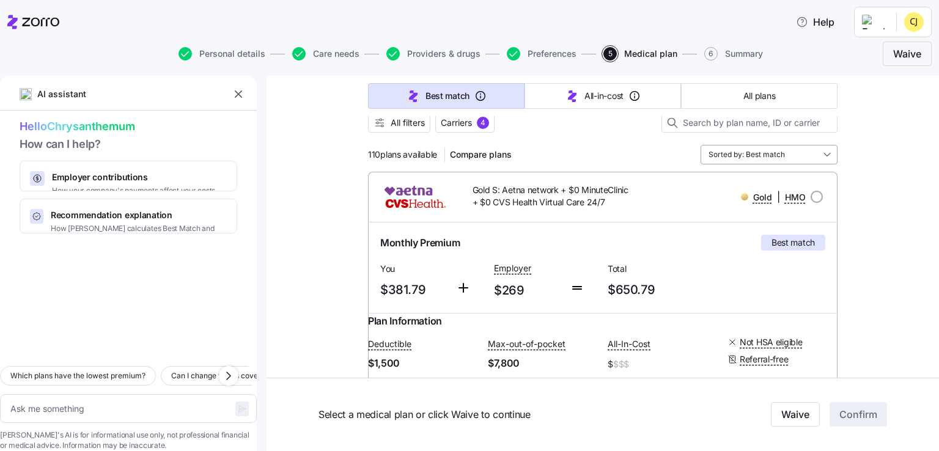
click at [778, 155] on input "Sorted by: Best match" at bounding box center [769, 155] width 137 height 20
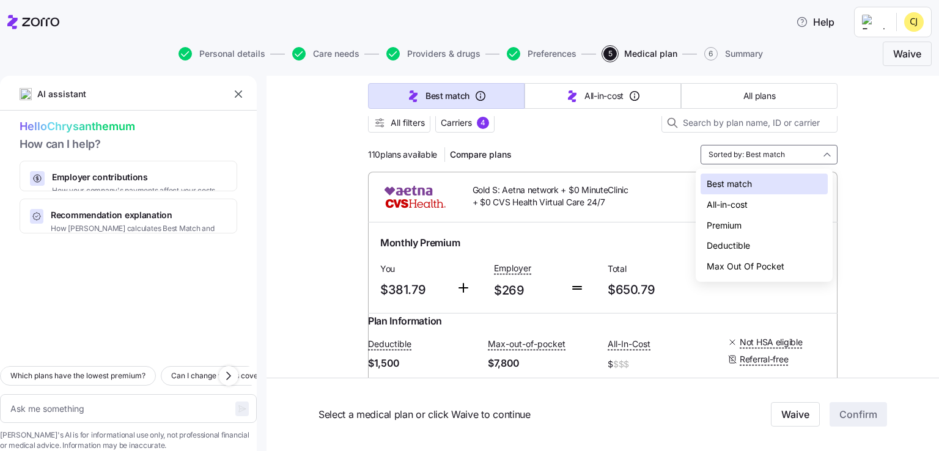
click at [734, 221] on div "Premium" at bounding box center [764, 225] width 127 height 21
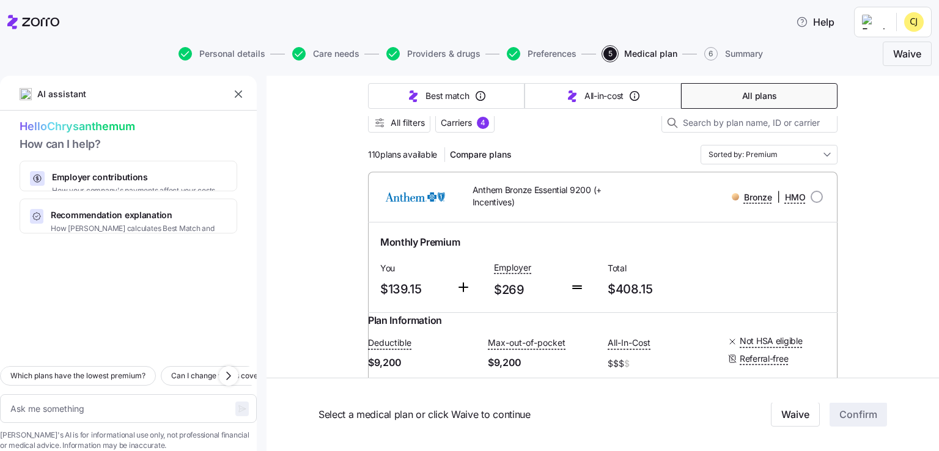
type textarea "x"
type input "Sorted by: Premium"
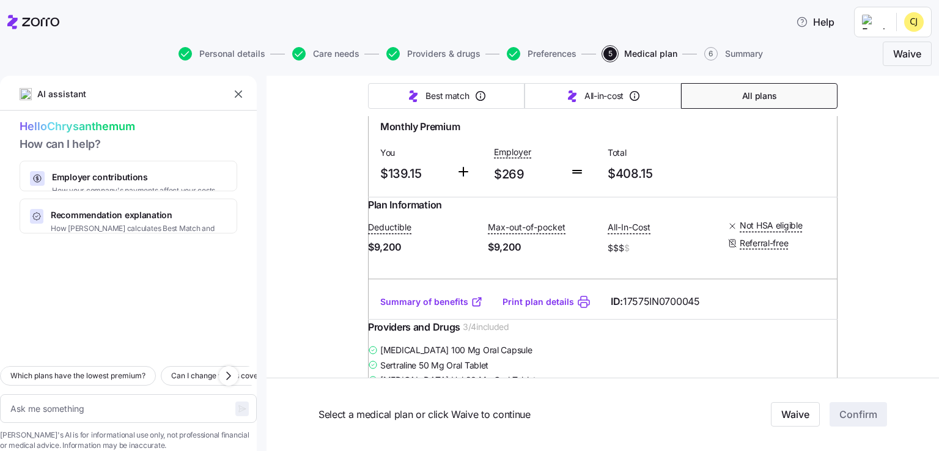
scroll to position [245, 0]
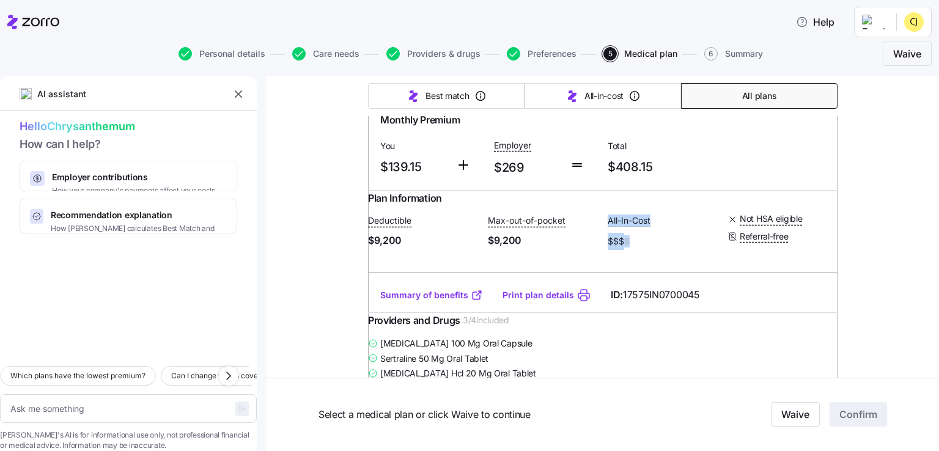
drag, startPoint x: 591, startPoint y: 248, endPoint x: 635, endPoint y: 250, distance: 43.5
click at [635, 250] on div "Deductible $9,200 Max-out-of-pocket $9,200 All-In-Cost $$$ $ Not HSA eligible R…" at bounding box center [603, 231] width 470 height 52
click at [635, 250] on span "$$$ $" at bounding box center [663, 241] width 110 height 17
drag, startPoint x: 648, startPoint y: 246, endPoint x: 582, endPoint y: 257, distance: 66.4
click at [582, 257] on div "Deductible $9,200 Max-out-of-pocket $9,200 All-In-Cost $$$ $ Not HSA eligible R…" at bounding box center [603, 231] width 470 height 52
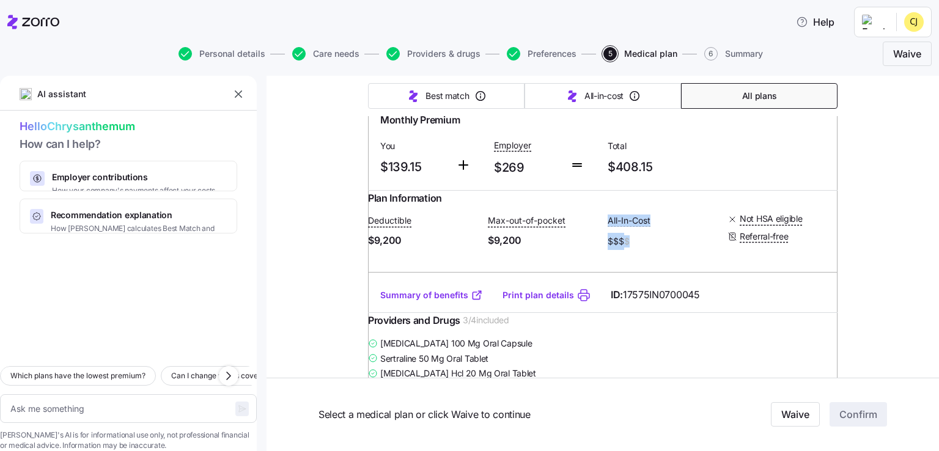
click at [582, 248] on span "$9,200" at bounding box center [543, 240] width 110 height 15
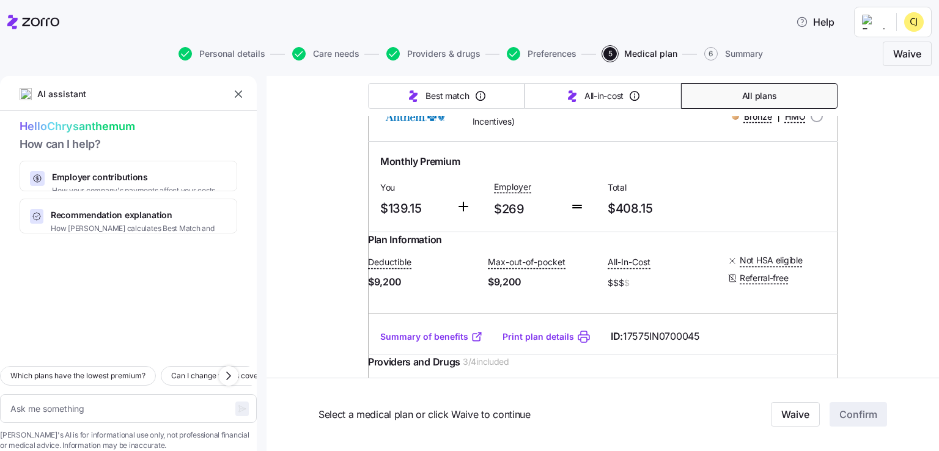
scroll to position [0, 0]
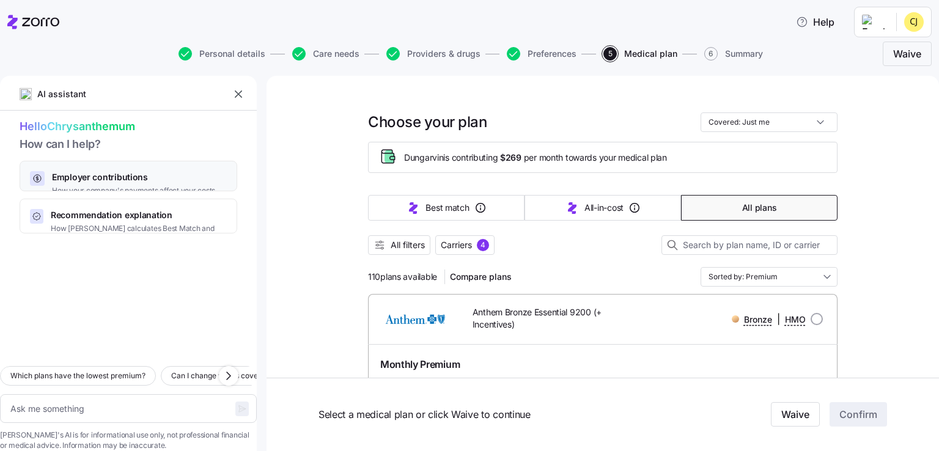
click at [111, 175] on span "Employer contributions" at bounding box center [133, 177] width 163 height 12
type textarea "x"
type textarea "Can you explain how my employer contributions work and how they affect my month…"
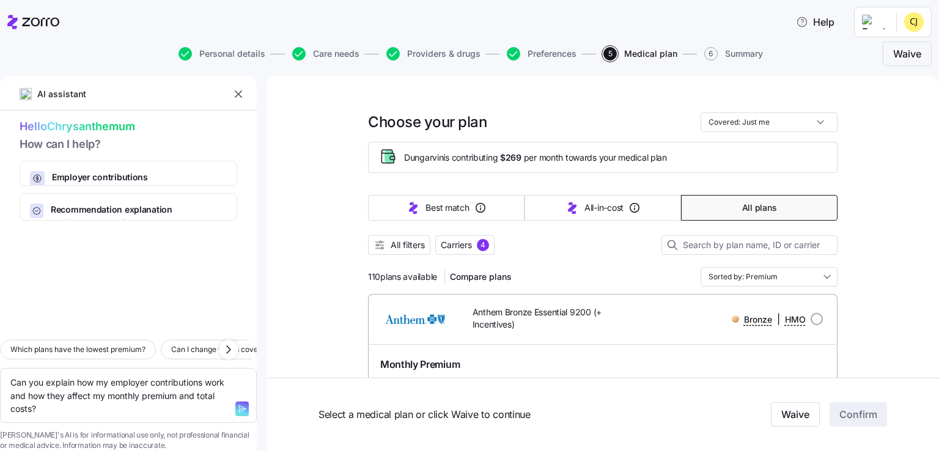
click at [105, 252] on div at bounding box center [128, 275] width 257 height 109
click at [106, 206] on span "Recommendation explanation" at bounding box center [139, 210] width 176 height 12
type textarea "x"
type textarea "Can you explain how [PERSON_NAME] calculates the Best Match and Lowest All-In-C…"
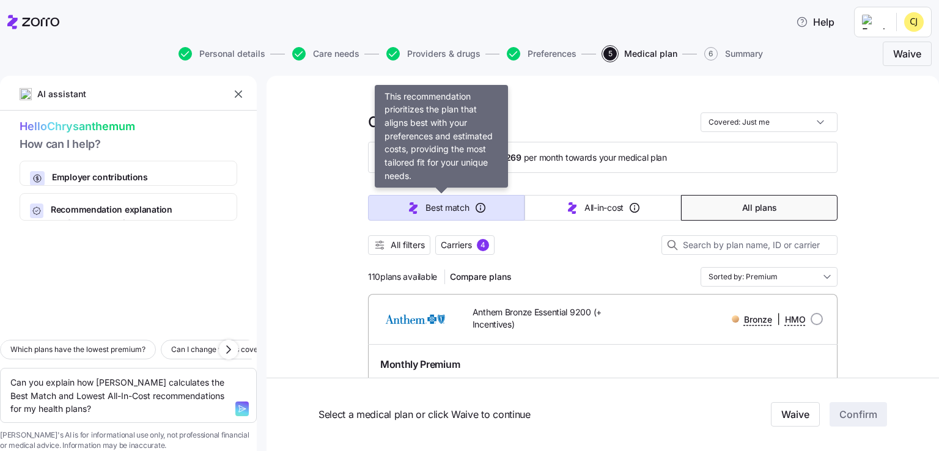
click at [450, 207] on span "Best match" at bounding box center [447, 208] width 43 height 12
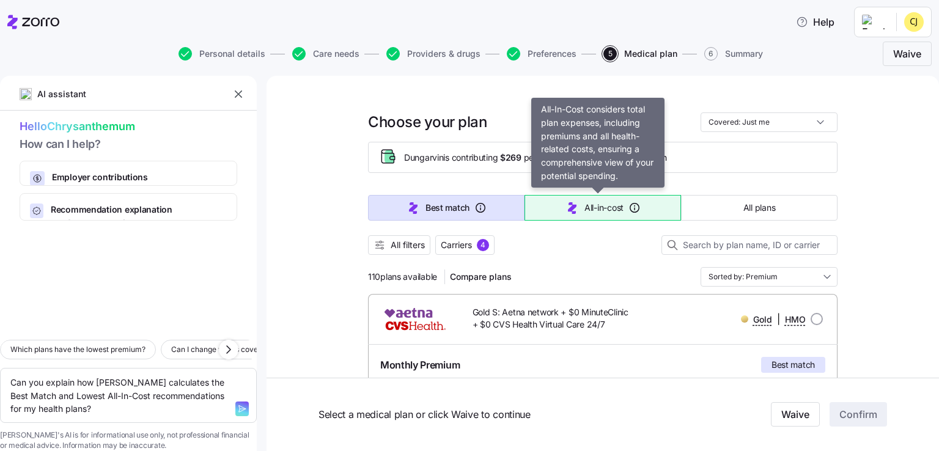
type textarea "x"
type input "Sorted by: Best match"
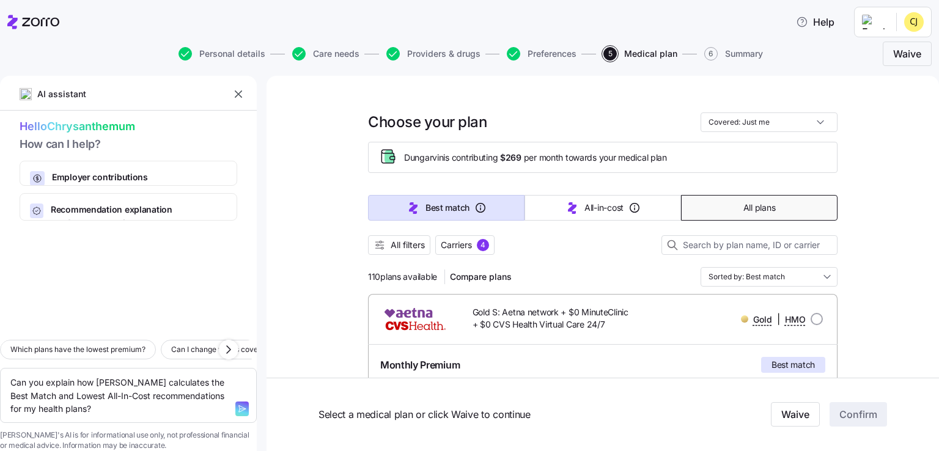
click at [731, 207] on button "All plans" at bounding box center [759, 208] width 157 height 26
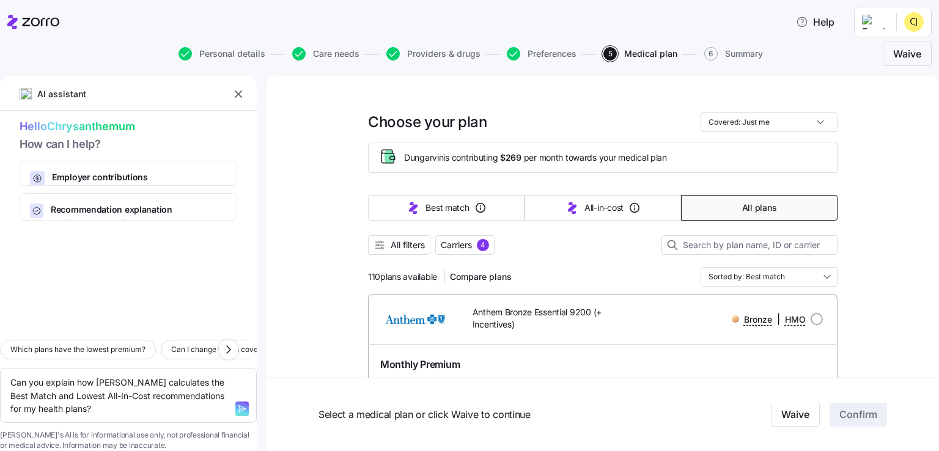
type textarea "x"
type input "Sorted by: Premium"
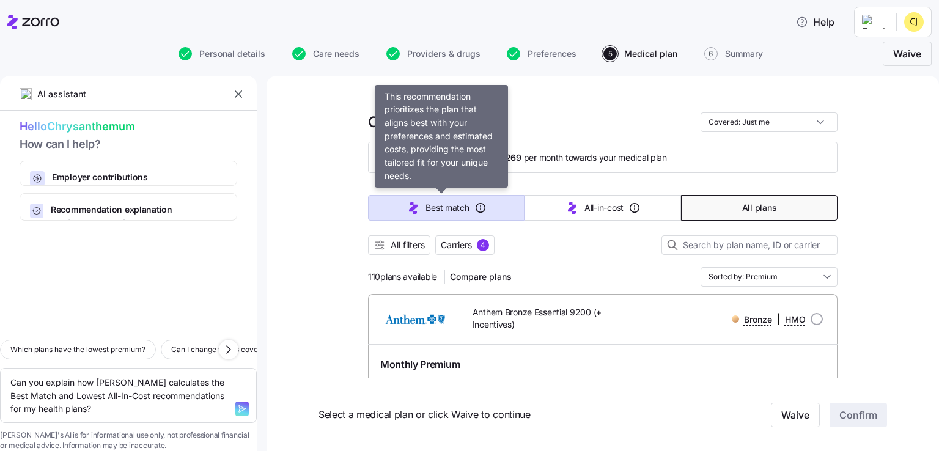
click at [462, 206] on span "Best match" at bounding box center [447, 208] width 43 height 12
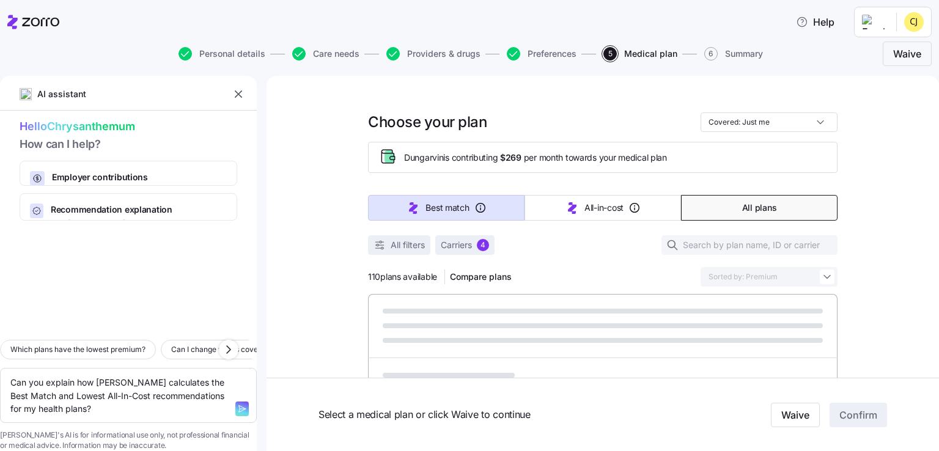
type textarea "x"
type input "Sorted by: Best match"
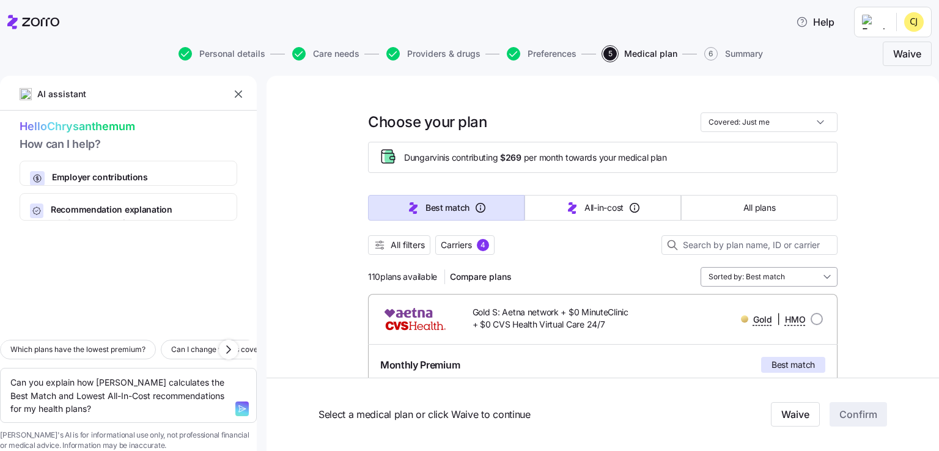
click at [735, 274] on input "Sorted by: Best match" at bounding box center [769, 277] width 137 height 20
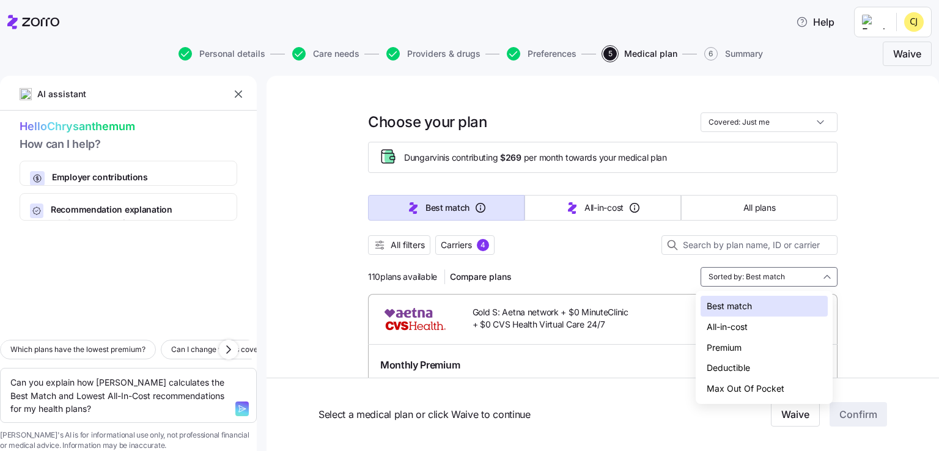
click at [736, 330] on div "All-in-cost" at bounding box center [764, 327] width 127 height 21
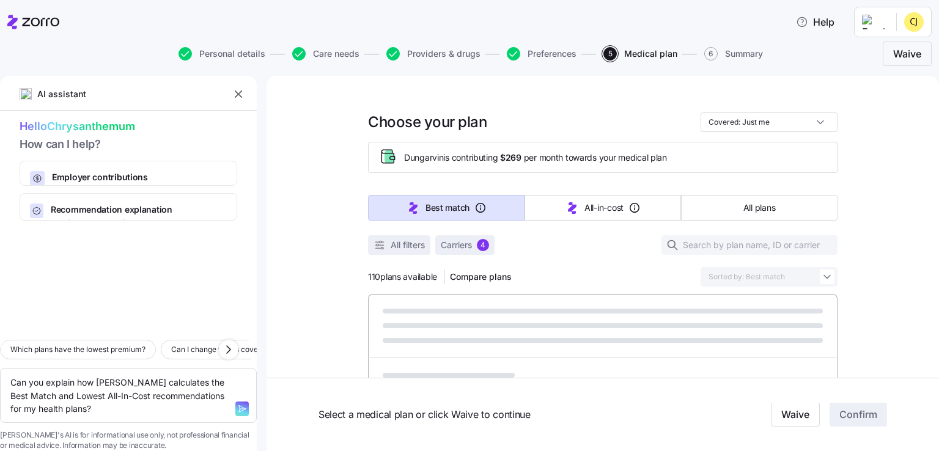
type textarea "x"
type input "Sorted by: All-in-cost"
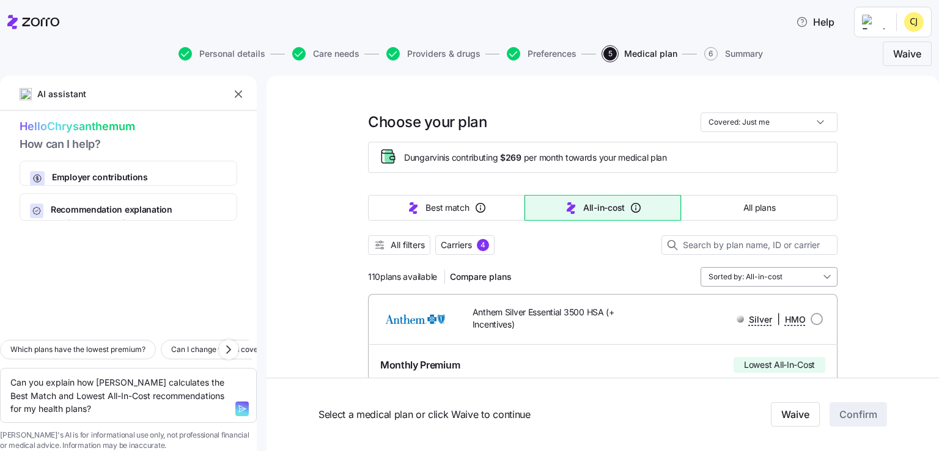
click at [775, 277] on input "Sorted by: All-in-cost" at bounding box center [769, 277] width 137 height 20
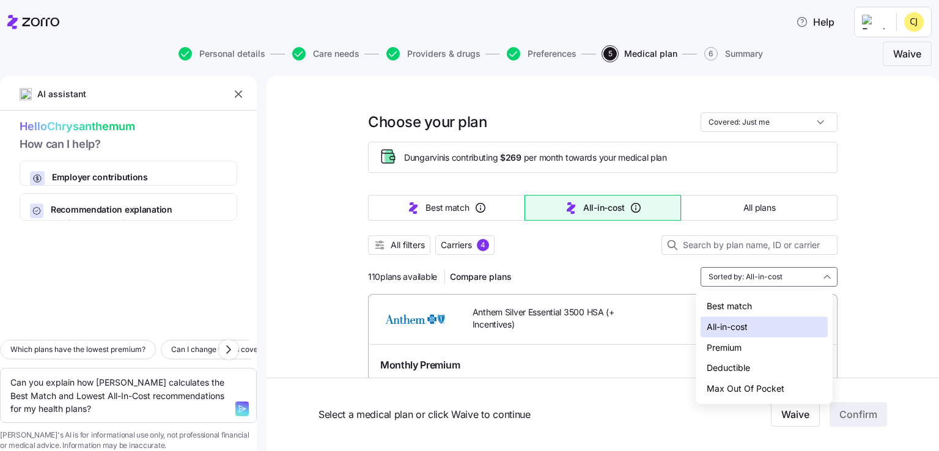
click at [750, 348] on div "Premium" at bounding box center [764, 348] width 127 height 21
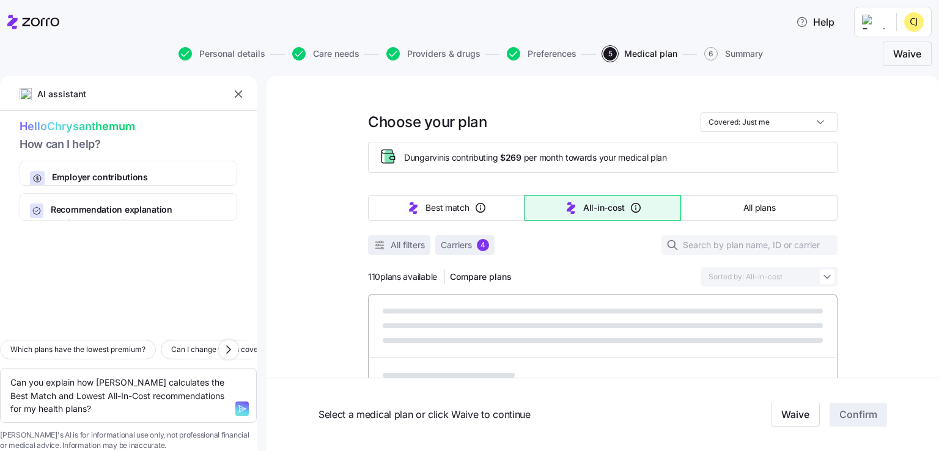
type textarea "x"
type input "Sorted by: Premium"
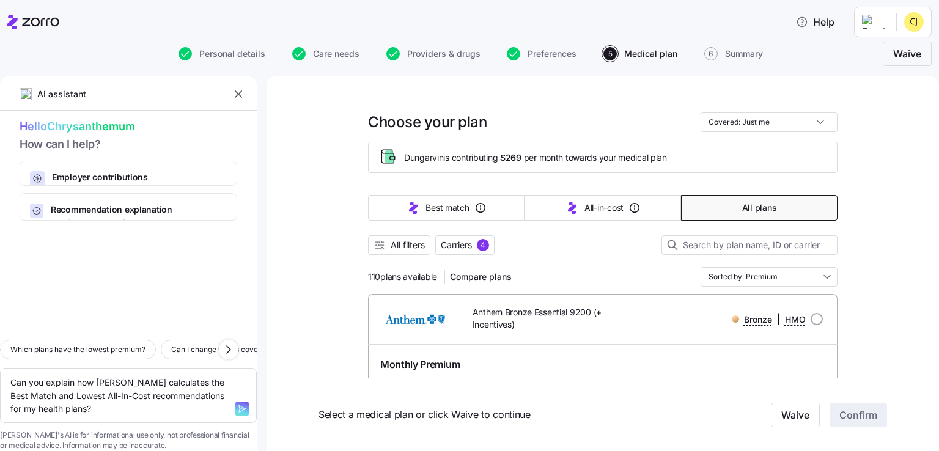
drag, startPoint x: 936, startPoint y: 132, endPoint x: 882, endPoint y: 116, distance: 56.3
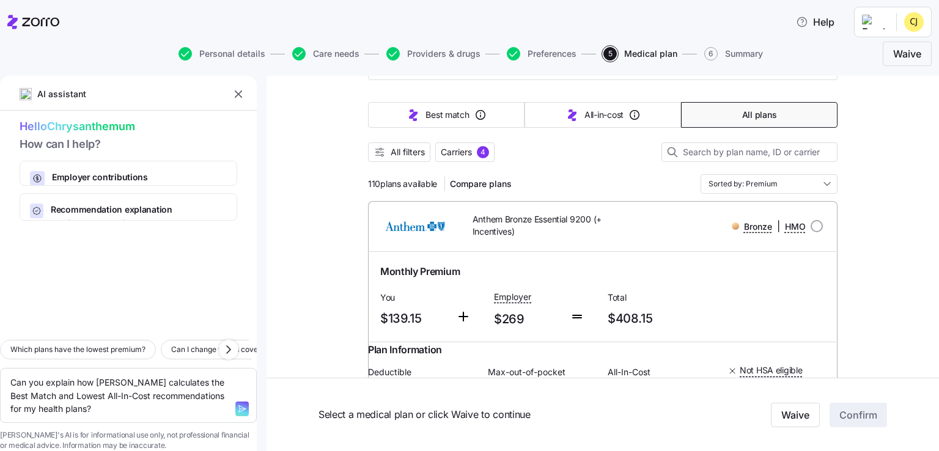
scroll to position [86, 0]
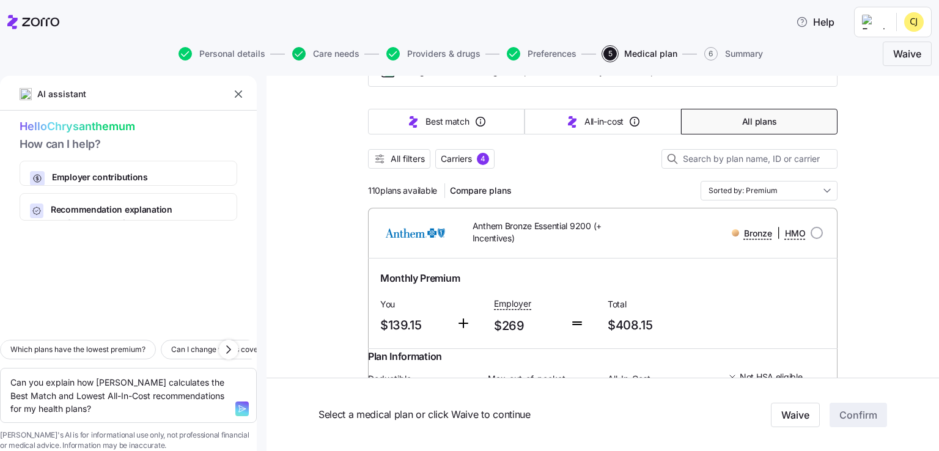
click at [303, 52] on icon "button" at bounding box center [298, 53] width 13 height 13
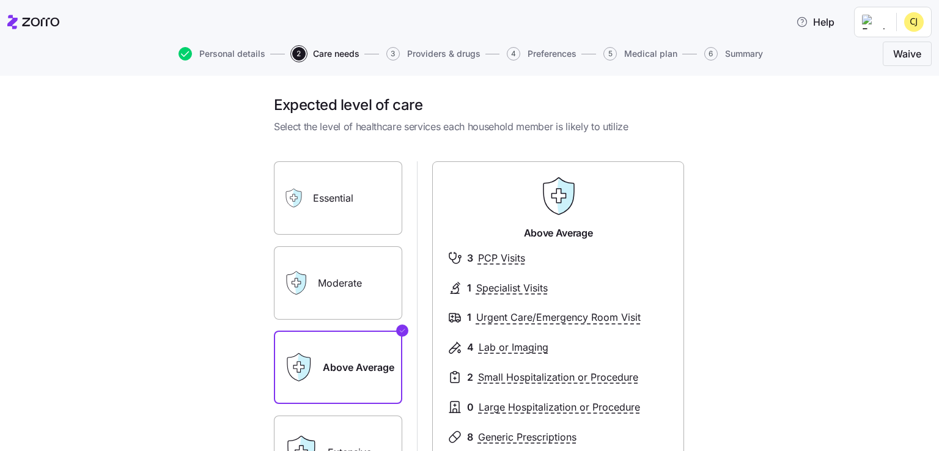
click at [511, 54] on span "4" at bounding box center [513, 53] width 13 height 13
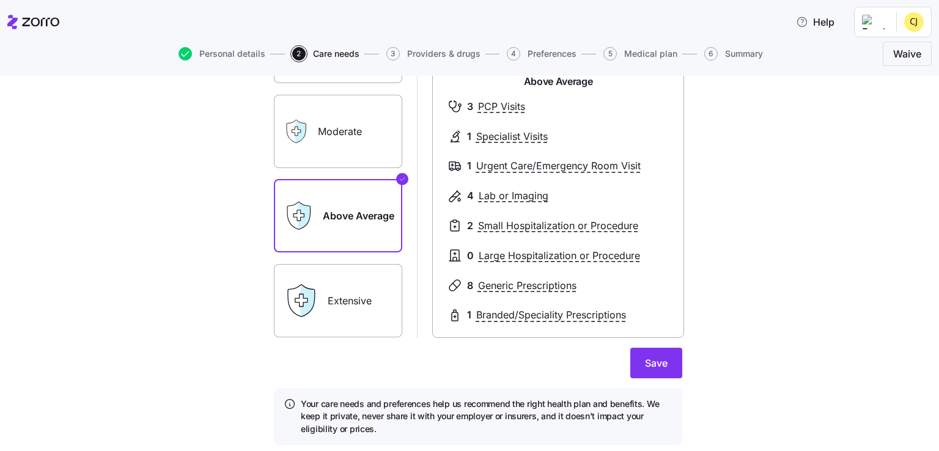
scroll to position [152, 0]
click at [656, 364] on span "Save" at bounding box center [656, 362] width 23 height 15
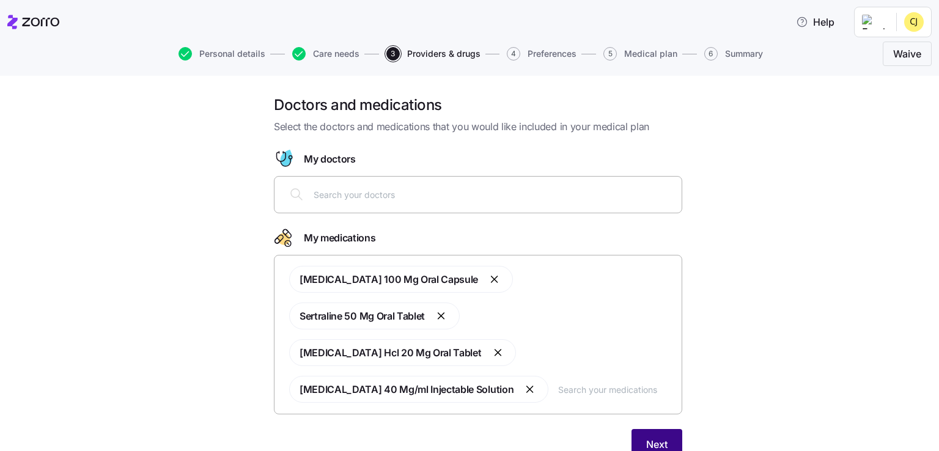
click at [635, 429] on button "Next" at bounding box center [657, 444] width 51 height 31
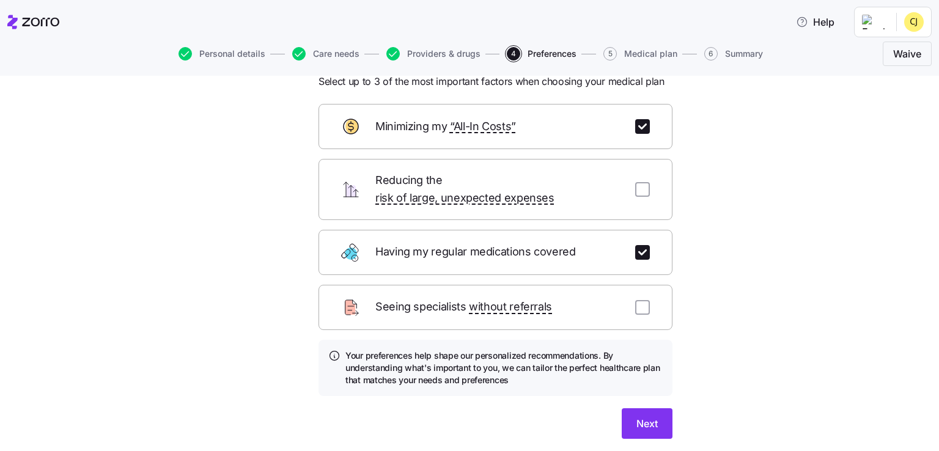
scroll to position [57, 0]
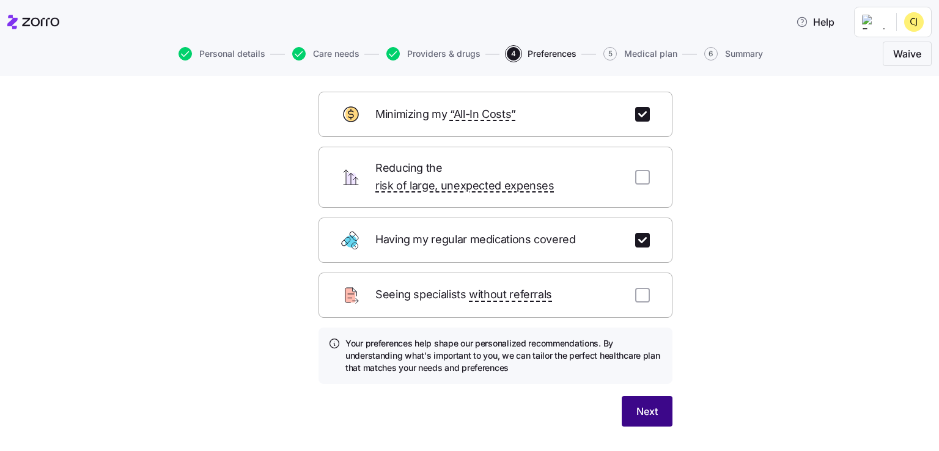
click at [657, 396] on button "Next" at bounding box center [647, 411] width 51 height 31
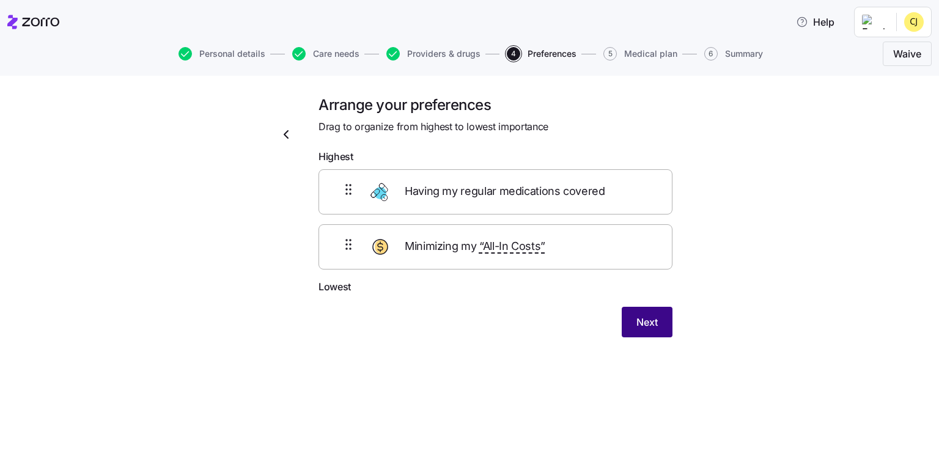
click at [626, 323] on button "Next" at bounding box center [647, 322] width 51 height 31
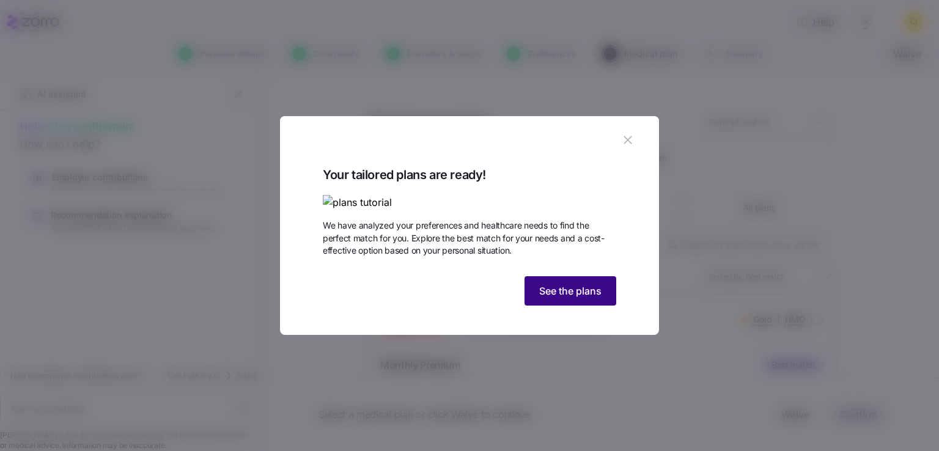
click at [581, 298] on span "See the plans" at bounding box center [570, 291] width 62 height 15
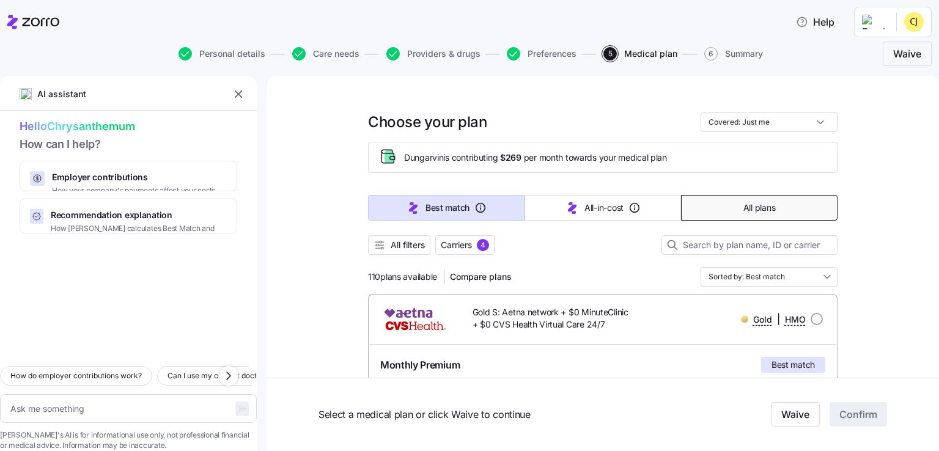
click at [722, 218] on button "All plans" at bounding box center [759, 208] width 157 height 26
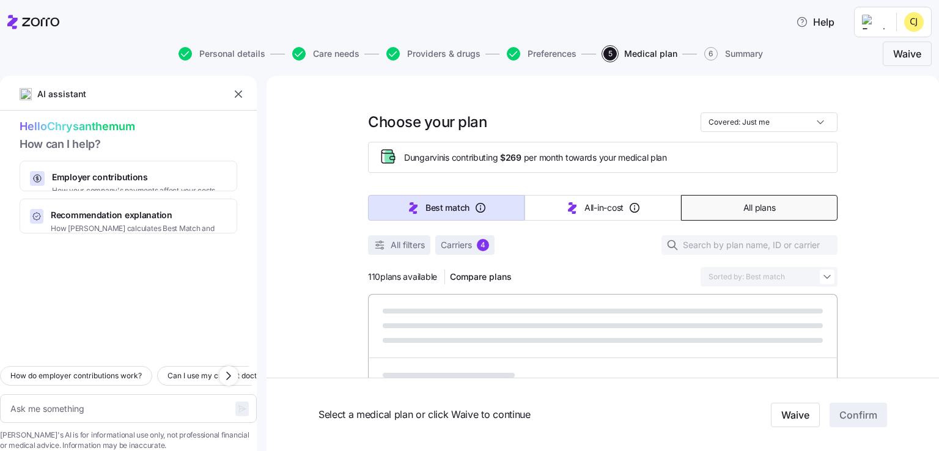
type textarea "x"
type input "Sorted by: Premium"
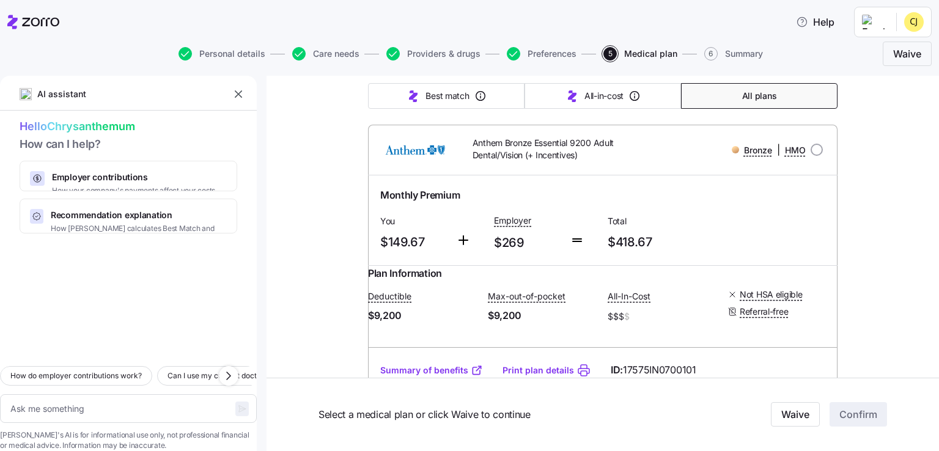
scroll to position [560, 0]
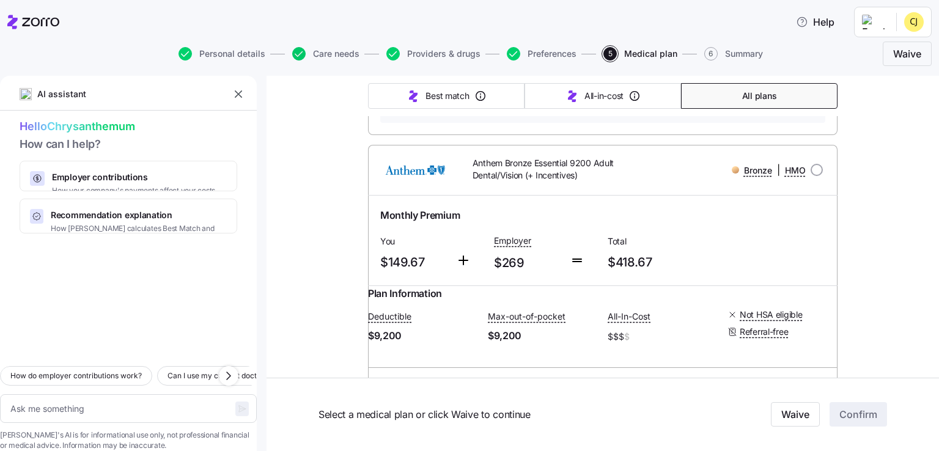
click at [300, 57] on icon "button" at bounding box center [298, 53] width 13 height 13
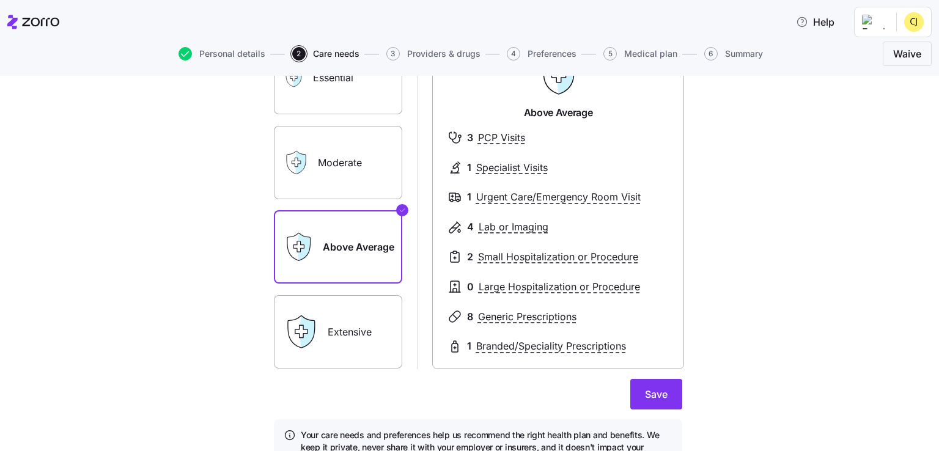
scroll to position [121, 0]
click at [330, 328] on label "Extensive" at bounding box center [338, 331] width 128 height 73
click at [0, 0] on input "Extensive" at bounding box center [0, 0] width 0 height 0
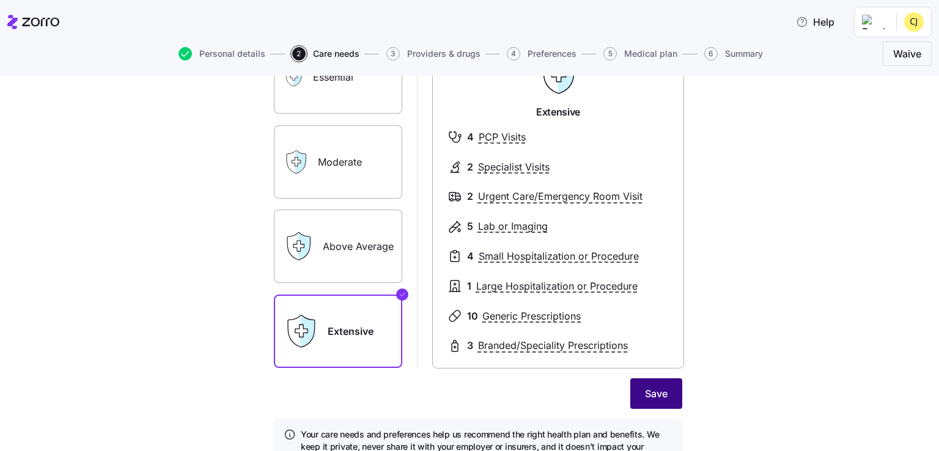
click at [660, 397] on span "Save" at bounding box center [656, 393] width 23 height 15
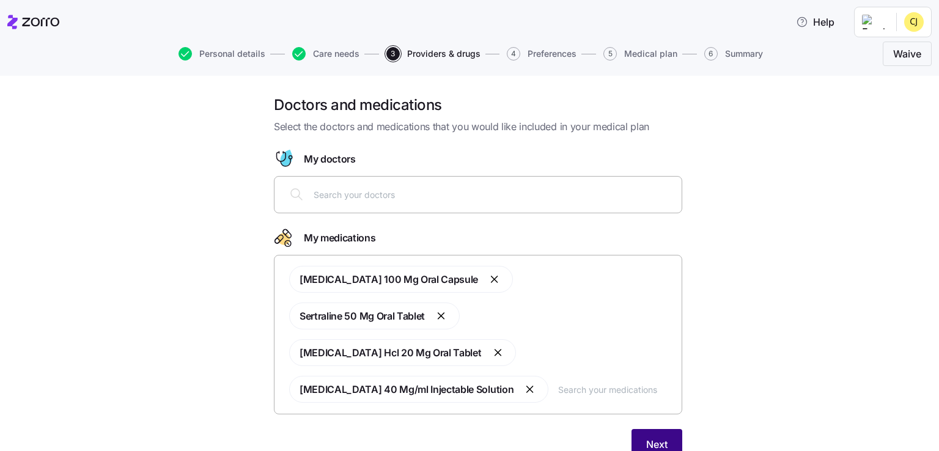
click at [658, 437] on span "Next" at bounding box center [656, 444] width 21 height 15
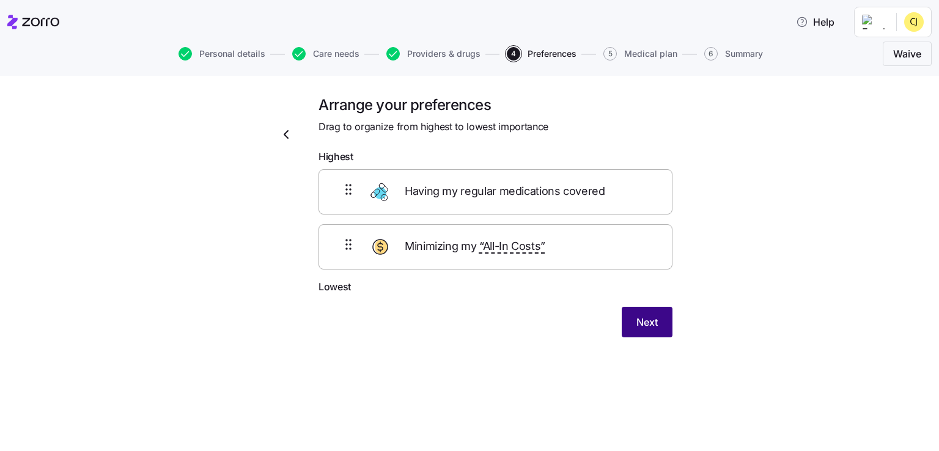
click at [641, 331] on button "Next" at bounding box center [647, 322] width 51 height 31
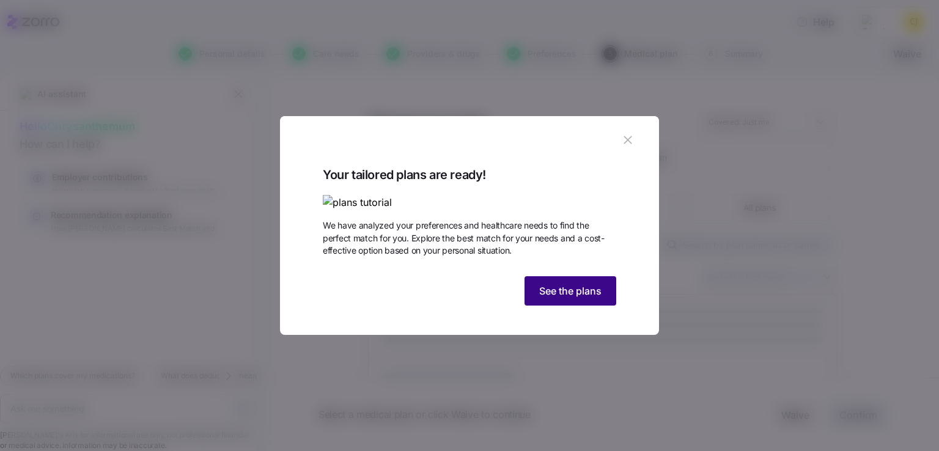
click at [590, 298] on span "See the plans" at bounding box center [570, 291] width 62 height 15
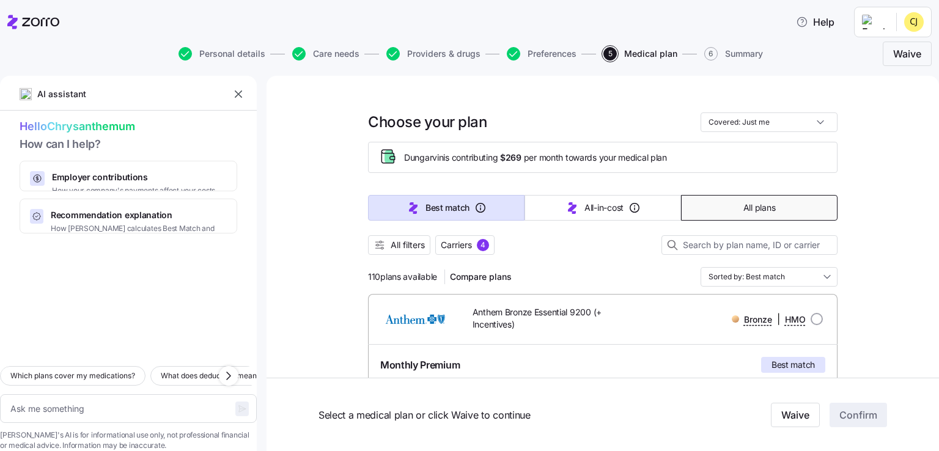
click at [725, 213] on button "All plans" at bounding box center [759, 208] width 157 height 26
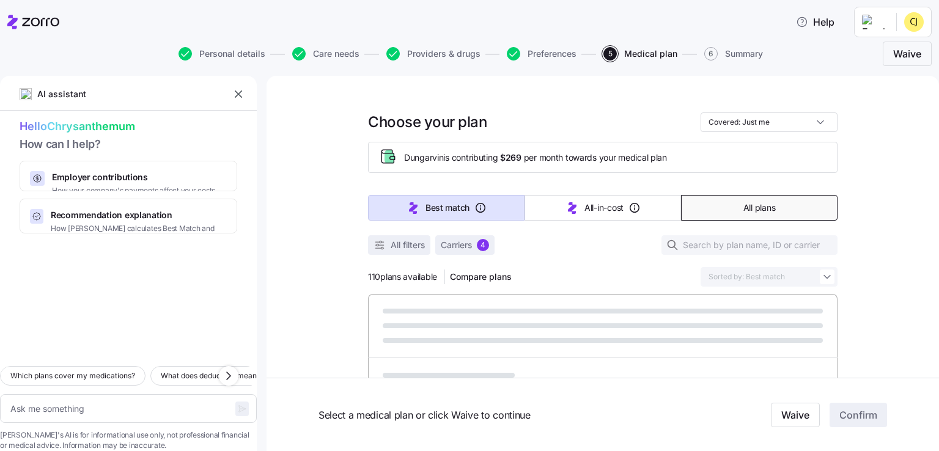
type textarea "x"
type input "Sorted by: Premium"
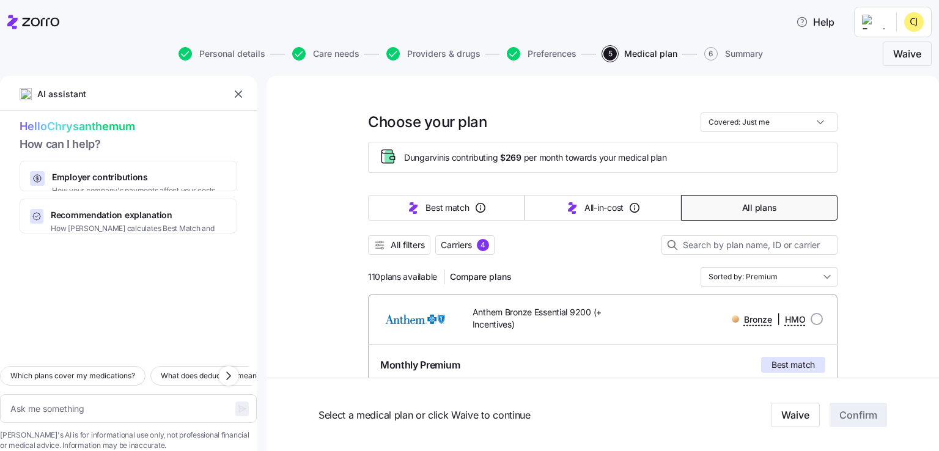
drag, startPoint x: 933, startPoint y: 43, endPoint x: 712, endPoint y: 13, distance: 222.3
click at [712, 13] on div "Help" at bounding box center [469, 22] width 925 height 34
click at [300, 54] on icon "button" at bounding box center [298, 53] width 13 height 13
type textarea "x"
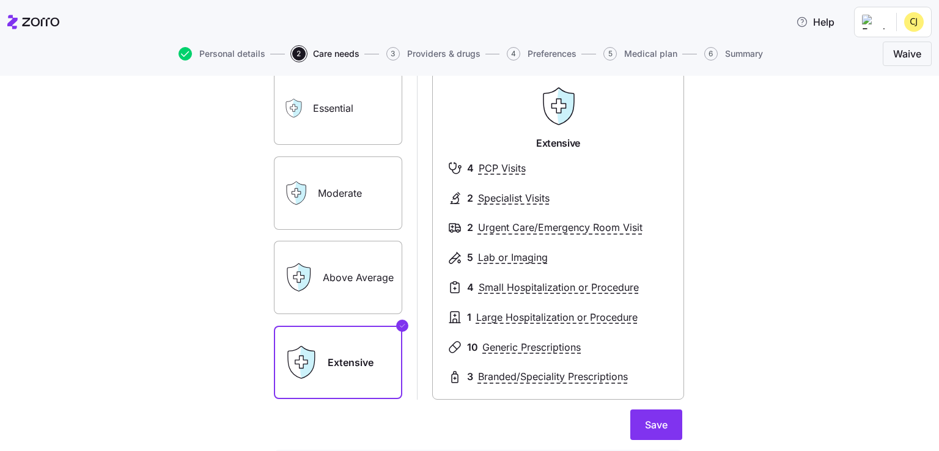
scroll to position [93, 0]
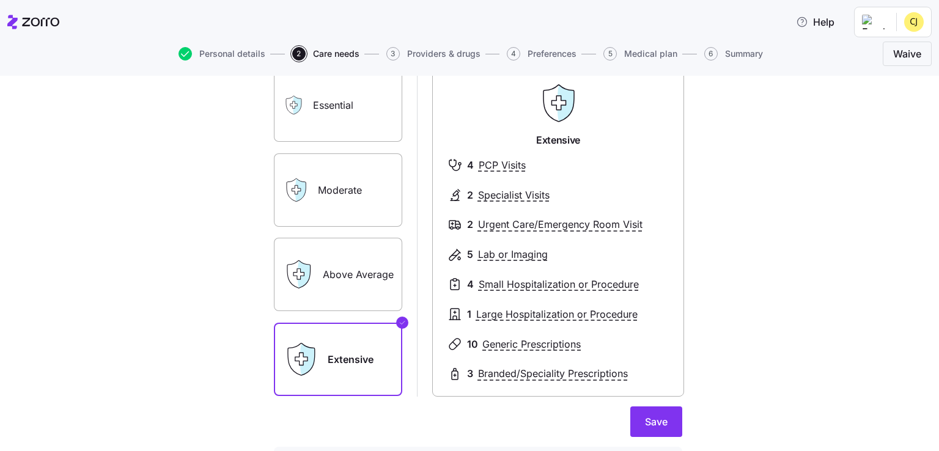
click at [326, 204] on label "Moderate" at bounding box center [338, 189] width 128 height 73
click at [0, 0] on input "Moderate" at bounding box center [0, 0] width 0 height 0
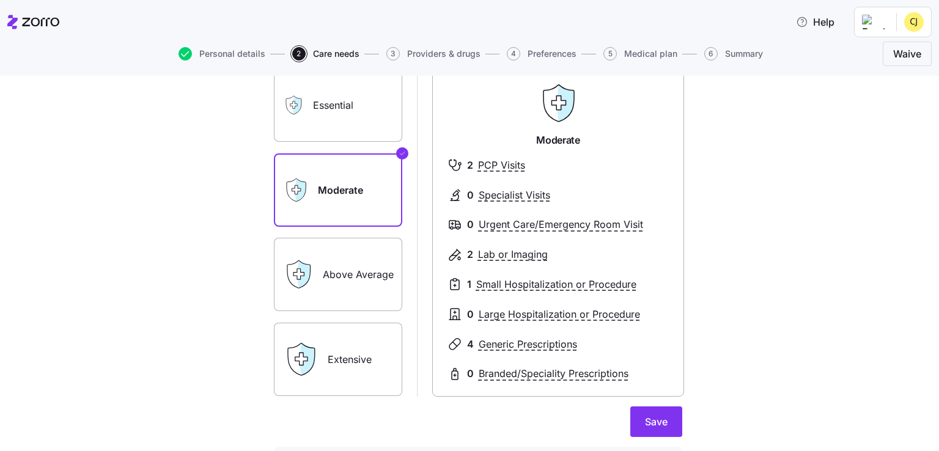
click at [337, 277] on label "Above Average" at bounding box center [338, 274] width 128 height 73
click at [0, 0] on input "Above Average" at bounding box center [0, 0] width 0 height 0
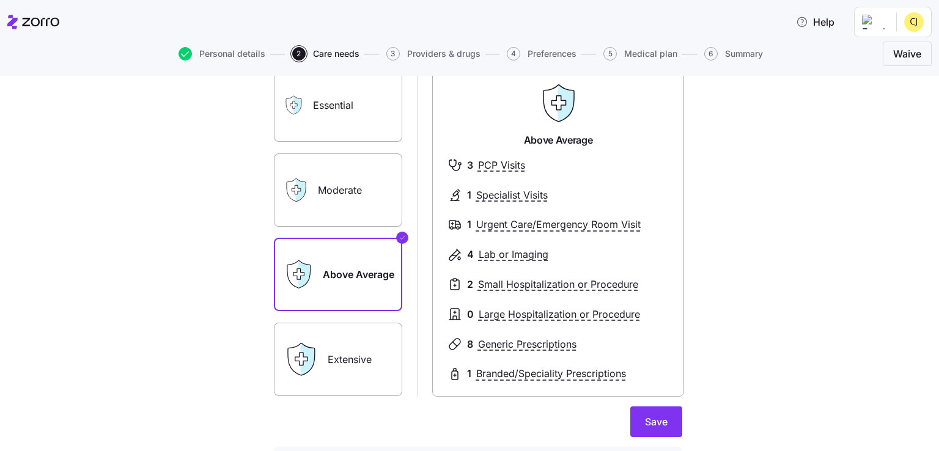
click at [333, 191] on label "Moderate" at bounding box center [338, 189] width 128 height 73
click at [0, 0] on input "Moderate" at bounding box center [0, 0] width 0 height 0
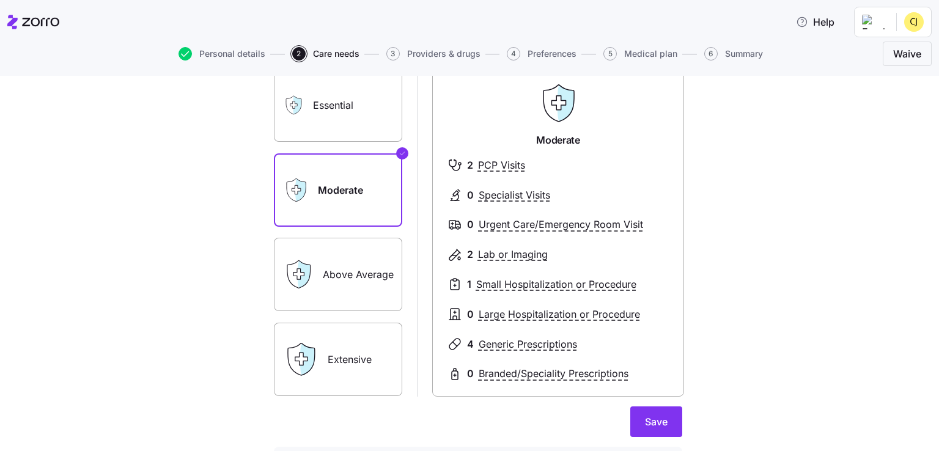
click at [315, 278] on div "Above Average" at bounding box center [338, 274] width 128 height 73
click at [316, 277] on div "Above Average" at bounding box center [338, 274] width 128 height 73
click at [353, 113] on label "Essential" at bounding box center [338, 104] width 128 height 73
click at [0, 0] on input "Essential" at bounding box center [0, 0] width 0 height 0
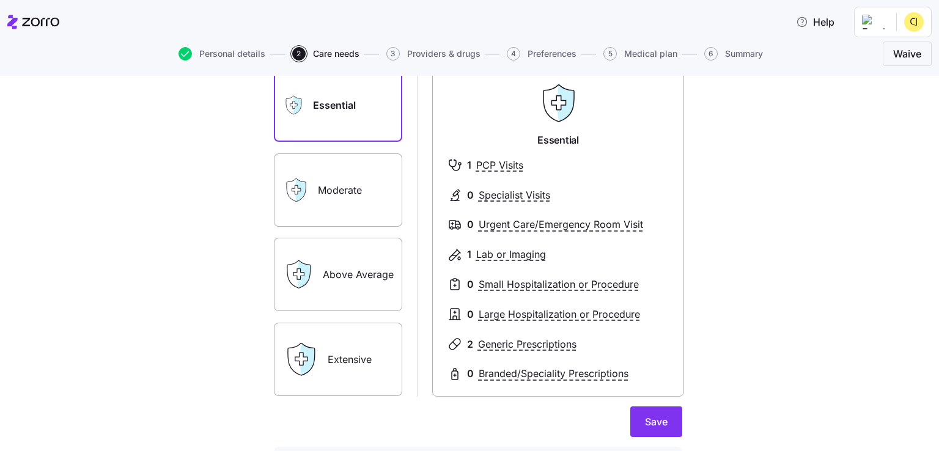
click at [314, 277] on div "Above Average" at bounding box center [338, 274] width 128 height 73
click at [345, 208] on label "Moderate" at bounding box center [338, 189] width 128 height 73
click at [0, 0] on input "Moderate" at bounding box center [0, 0] width 0 height 0
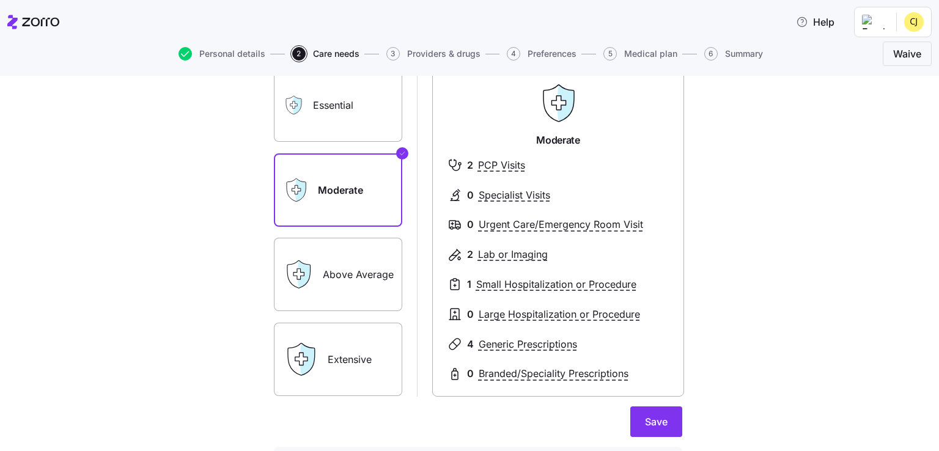
click at [352, 265] on label "Above Average" at bounding box center [338, 274] width 128 height 73
click at [0, 0] on input "Above Average" at bounding box center [0, 0] width 0 height 0
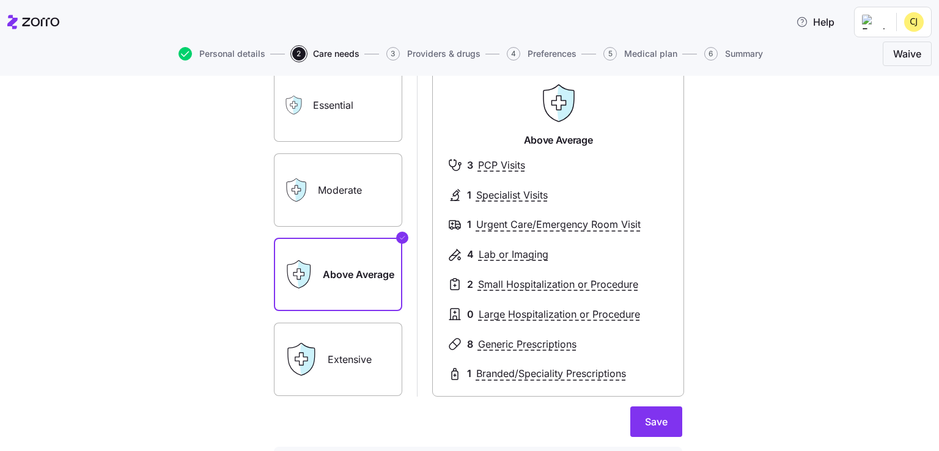
click at [316, 204] on label "Moderate" at bounding box center [338, 189] width 128 height 73
click at [0, 0] on input "Moderate" at bounding box center [0, 0] width 0 height 0
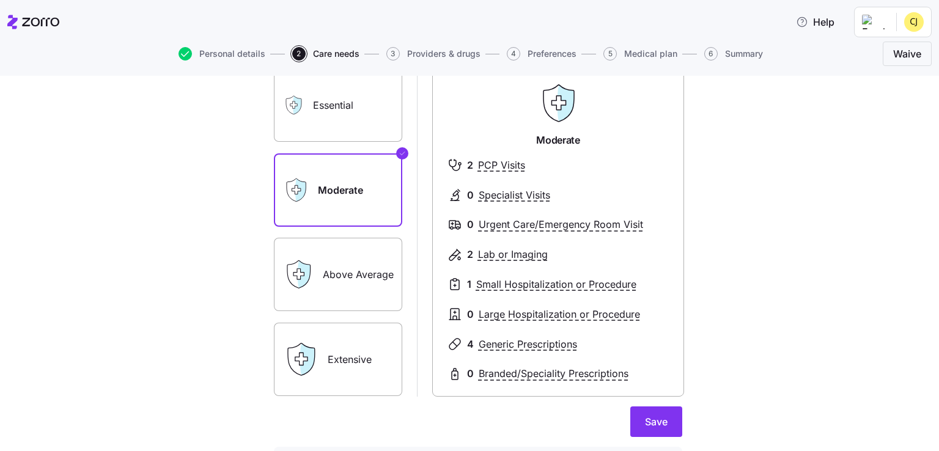
click at [371, 300] on label "Above Average" at bounding box center [338, 274] width 128 height 73
click at [0, 0] on input "Above Average" at bounding box center [0, 0] width 0 height 0
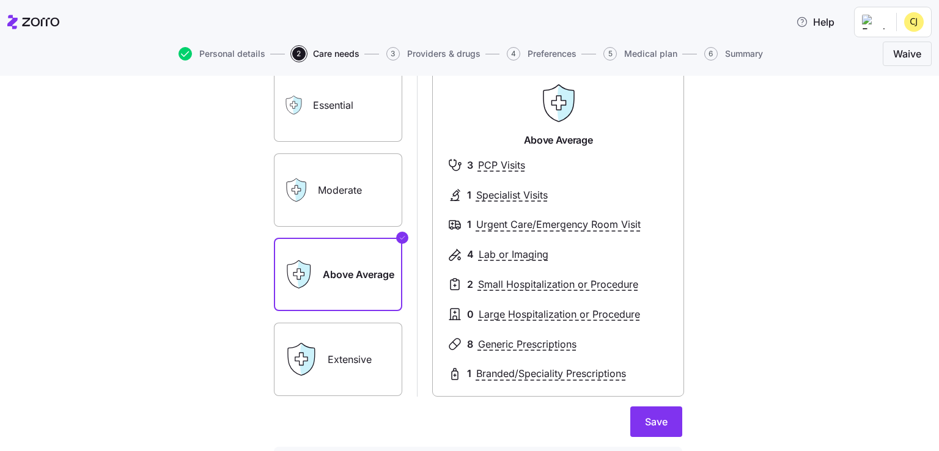
click at [363, 207] on label "Moderate" at bounding box center [338, 189] width 128 height 73
click at [0, 0] on input "Moderate" at bounding box center [0, 0] width 0 height 0
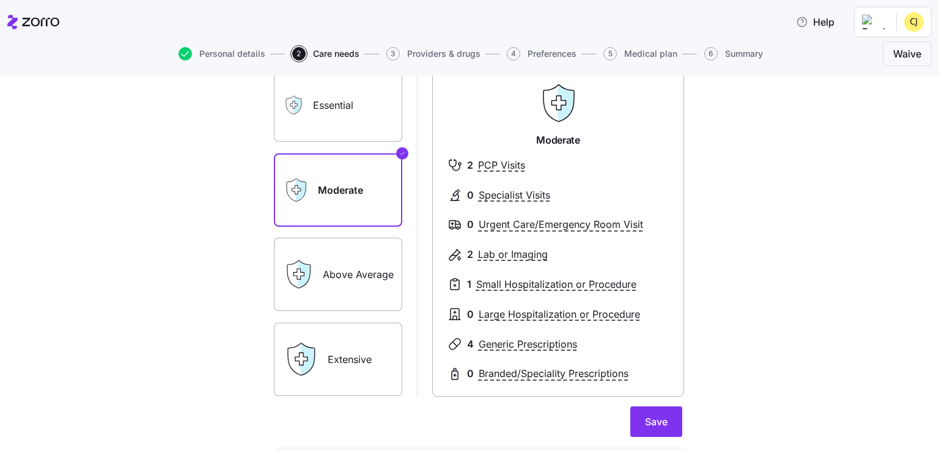
click at [364, 268] on label "Above Average" at bounding box center [338, 274] width 128 height 73
click at [0, 0] on input "Above Average" at bounding box center [0, 0] width 0 height 0
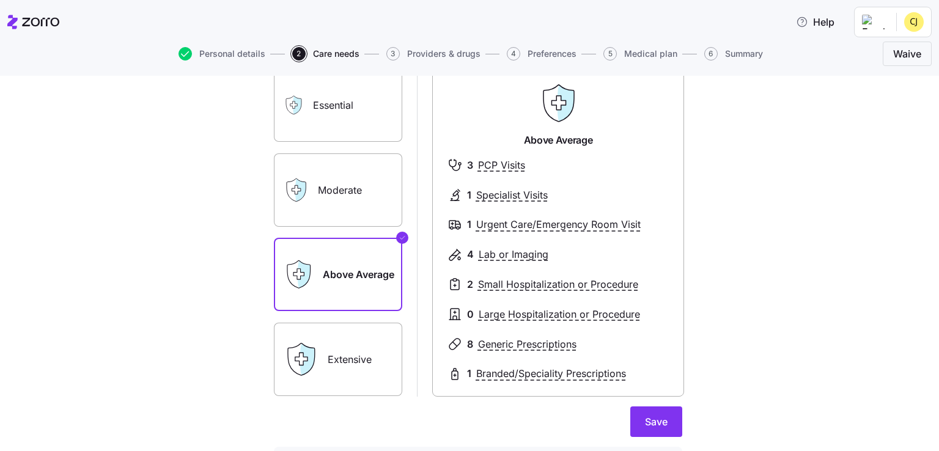
click at [362, 213] on label "Moderate" at bounding box center [338, 189] width 128 height 73
click at [0, 0] on input "Moderate" at bounding box center [0, 0] width 0 height 0
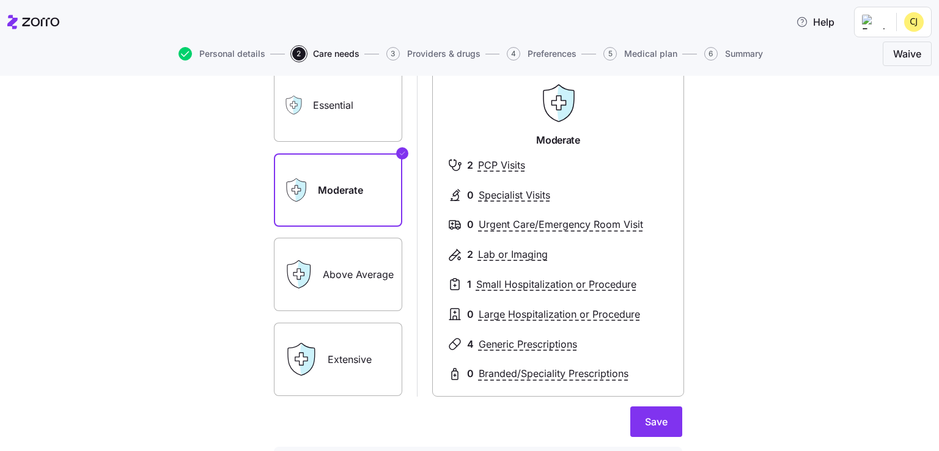
click at [366, 257] on label "Above Average" at bounding box center [338, 274] width 128 height 73
click at [0, 0] on input "Above Average" at bounding box center [0, 0] width 0 height 0
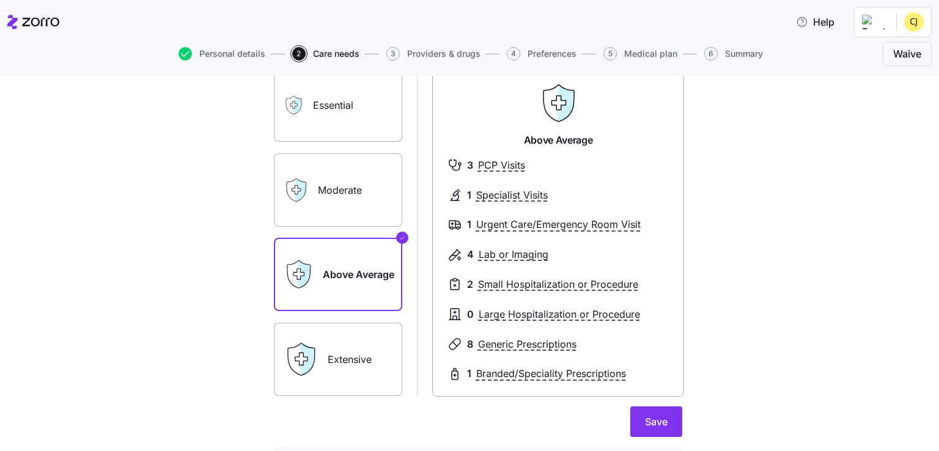
click at [350, 197] on label "Moderate" at bounding box center [338, 189] width 128 height 73
click at [0, 0] on input "Moderate" at bounding box center [0, 0] width 0 height 0
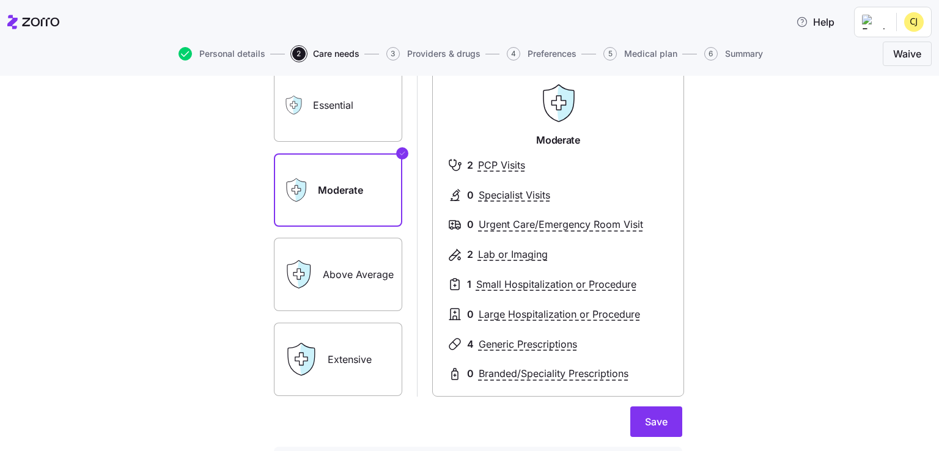
click at [350, 253] on label "Above Average" at bounding box center [338, 274] width 128 height 73
click at [0, 0] on input "Above Average" at bounding box center [0, 0] width 0 height 0
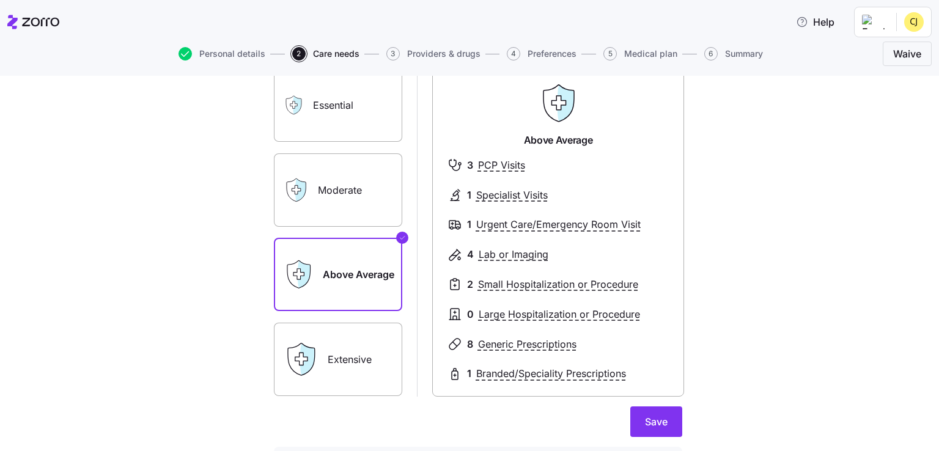
click at [367, 172] on label "Moderate" at bounding box center [338, 189] width 128 height 73
click at [0, 0] on input "Moderate" at bounding box center [0, 0] width 0 height 0
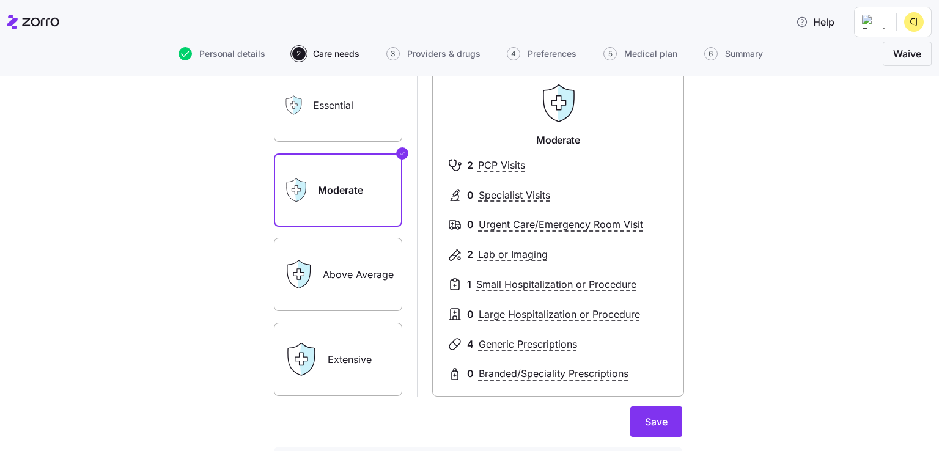
click at [339, 284] on label "Above Average" at bounding box center [338, 274] width 128 height 73
click at [0, 0] on input "Above Average" at bounding box center [0, 0] width 0 height 0
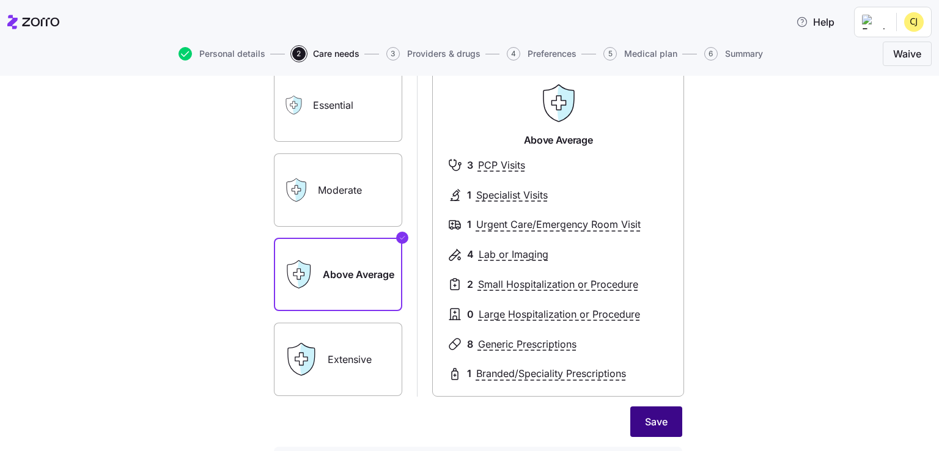
click at [645, 416] on span "Save" at bounding box center [656, 422] width 23 height 15
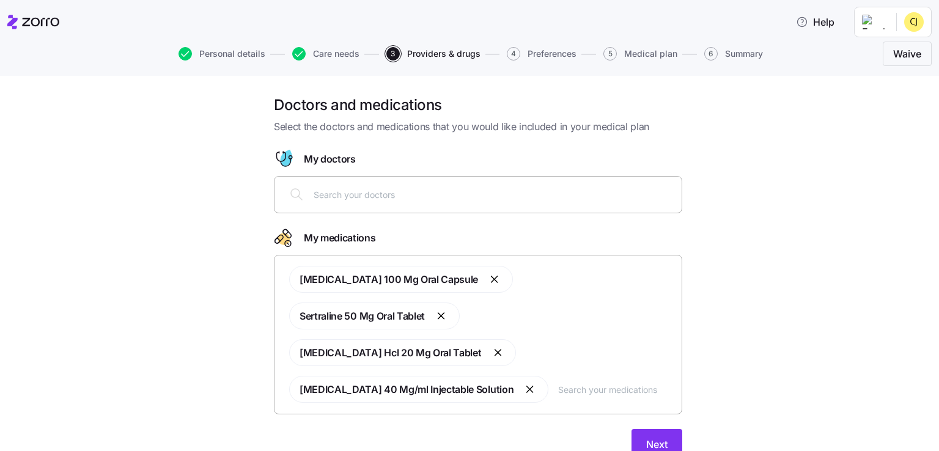
click at [324, 196] on input "text" at bounding box center [494, 194] width 361 height 13
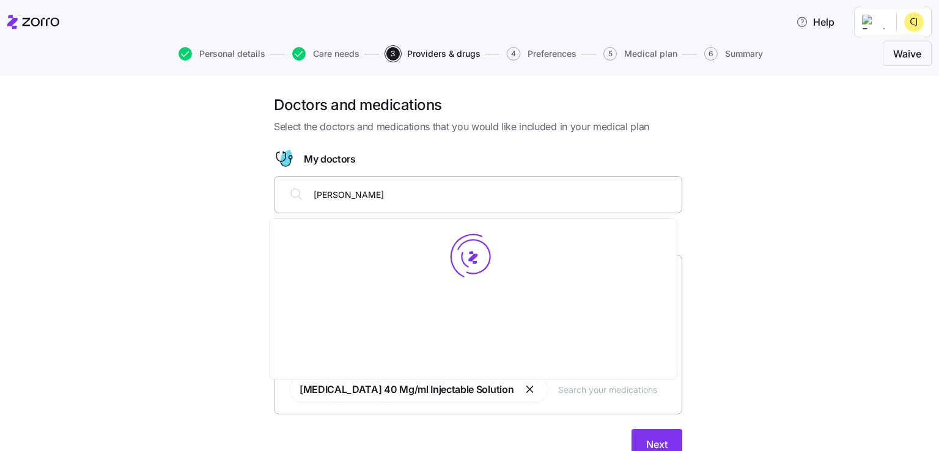
type input "[PERSON_NAME]"
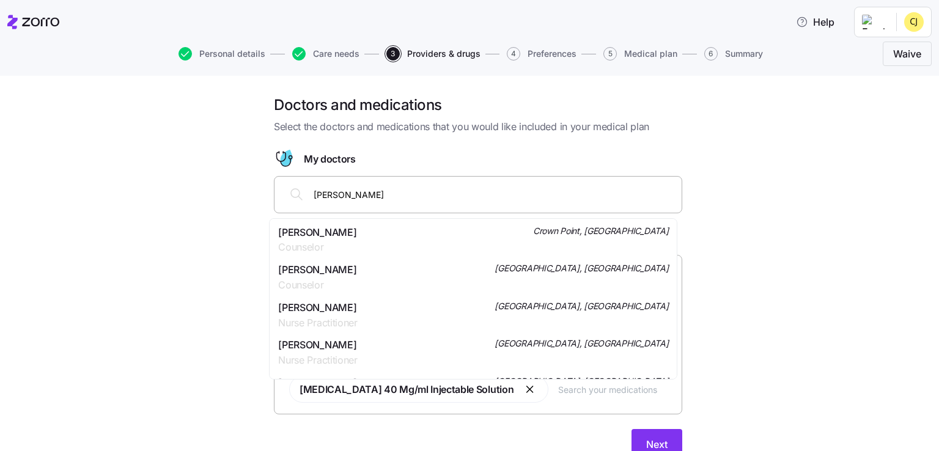
click at [342, 235] on span "[PERSON_NAME]" at bounding box center [317, 232] width 78 height 15
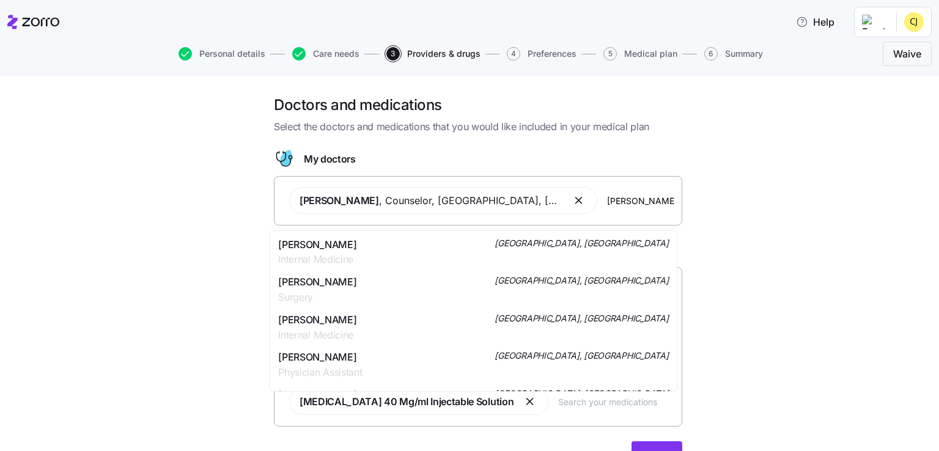
type input "[PERSON_NAME]"
click at [407, 249] on div "[PERSON_NAME] Family Medicine Schererville, [GEOGRAPHIC_DATA]" at bounding box center [473, 252] width 390 height 31
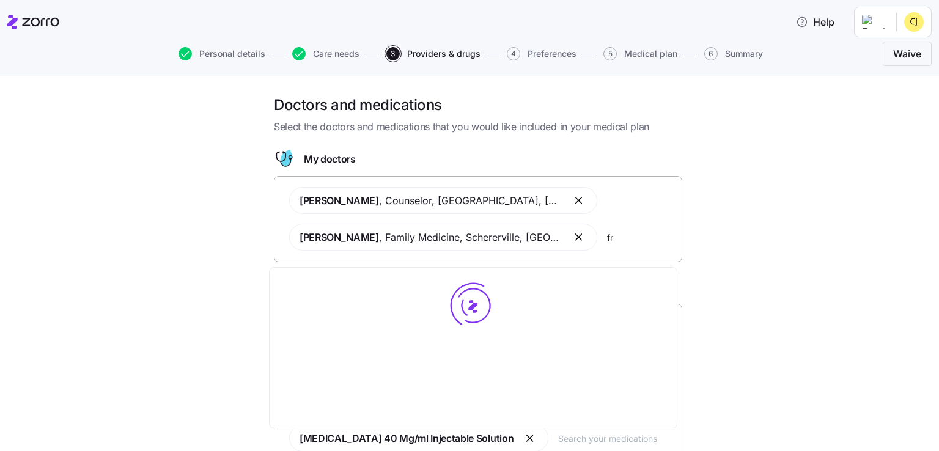
type input "f"
type input "[PERSON_NAME]"
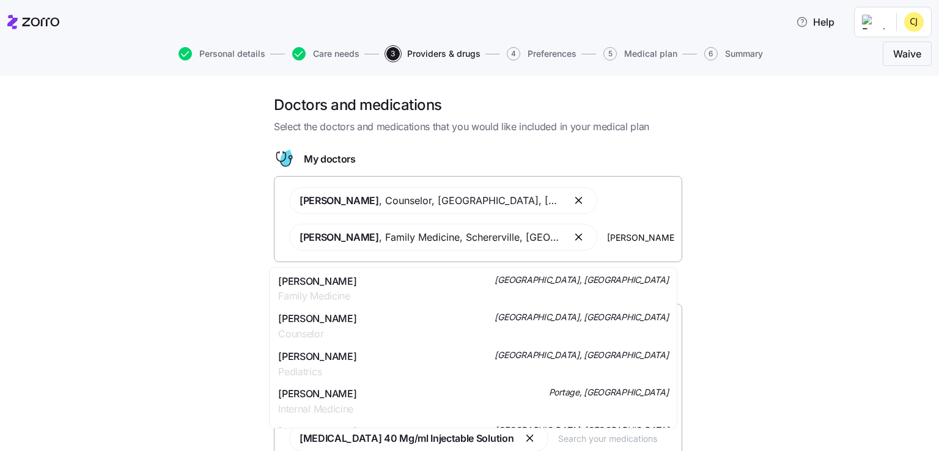
click at [410, 291] on div "[PERSON_NAME] Family Medicine [GEOGRAPHIC_DATA], [GEOGRAPHIC_DATA]" at bounding box center [473, 289] width 390 height 31
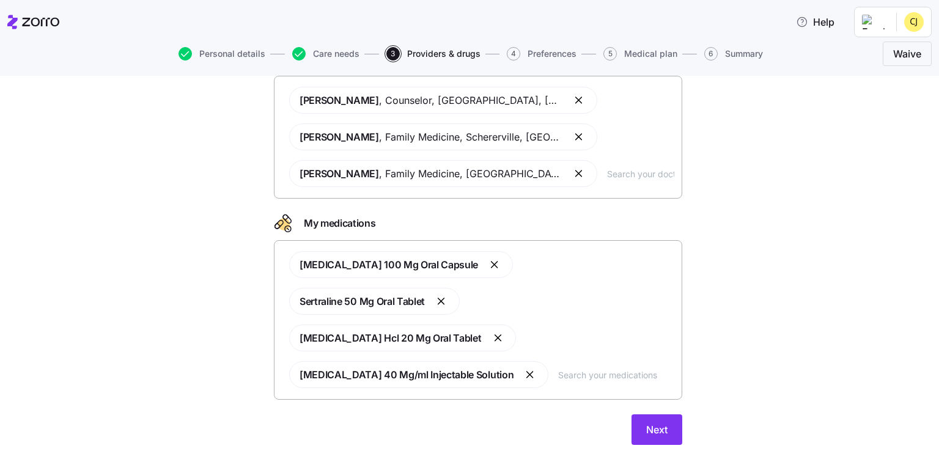
scroll to position [101, 0]
click at [646, 422] on span "Next" at bounding box center [656, 429] width 21 height 15
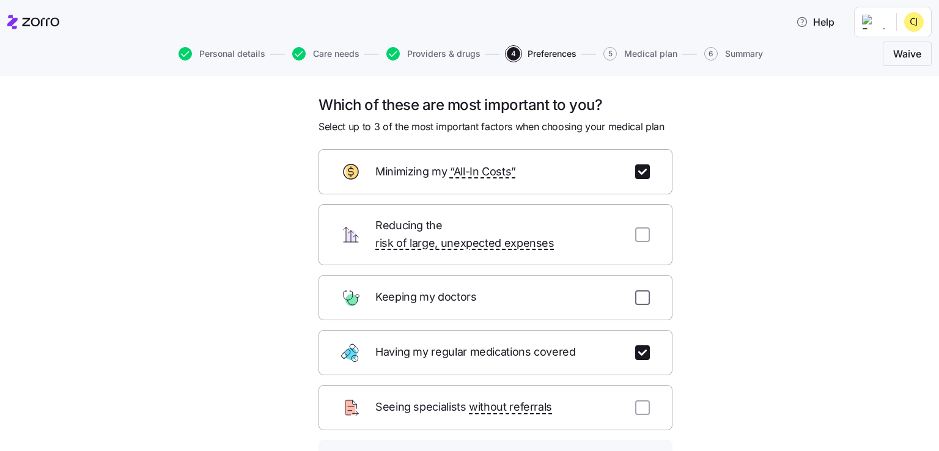
click at [639, 290] on input "checkbox" at bounding box center [642, 297] width 15 height 15
checkbox input "true"
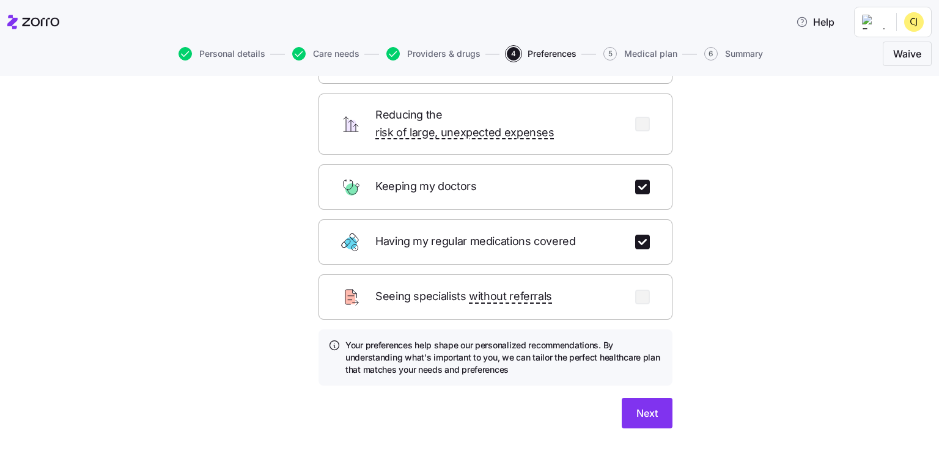
scroll to position [122, 0]
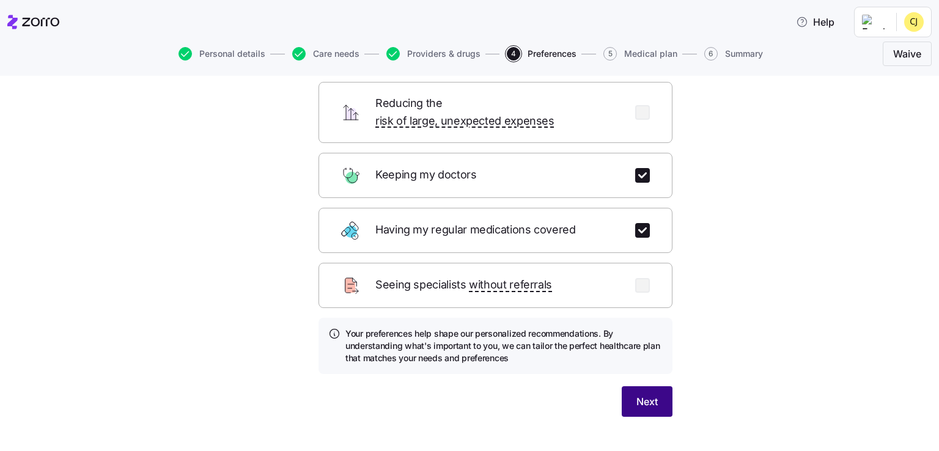
click at [659, 386] on button "Next" at bounding box center [647, 401] width 51 height 31
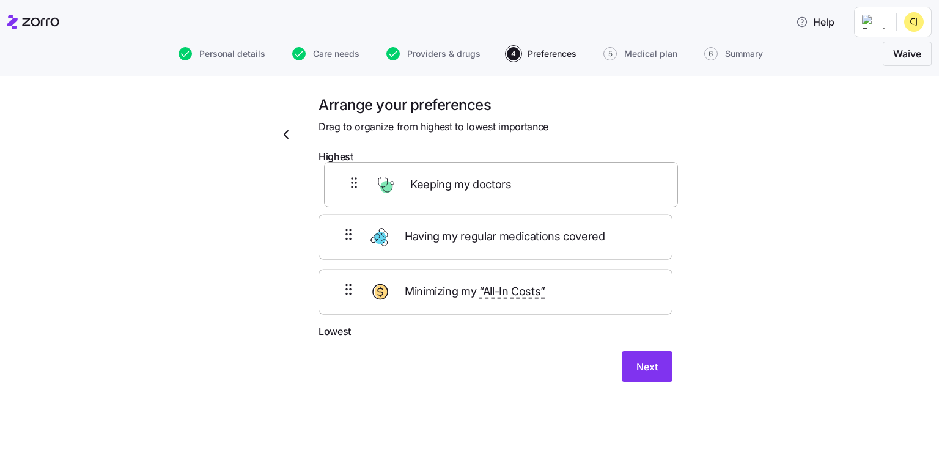
drag, startPoint x: 555, startPoint y: 303, endPoint x: 561, endPoint y: 182, distance: 120.6
click at [561, 182] on div "Having my regular medications covered Minimizing my “All-In Costs” Keeping my d…" at bounding box center [496, 246] width 354 height 155
drag, startPoint x: 552, startPoint y: 301, endPoint x: 572, endPoint y: 232, distance: 71.8
click at [572, 232] on div "Keeping my doctors Minimizing my “All-In Costs” Having my regular medications c…" at bounding box center [496, 246] width 354 height 155
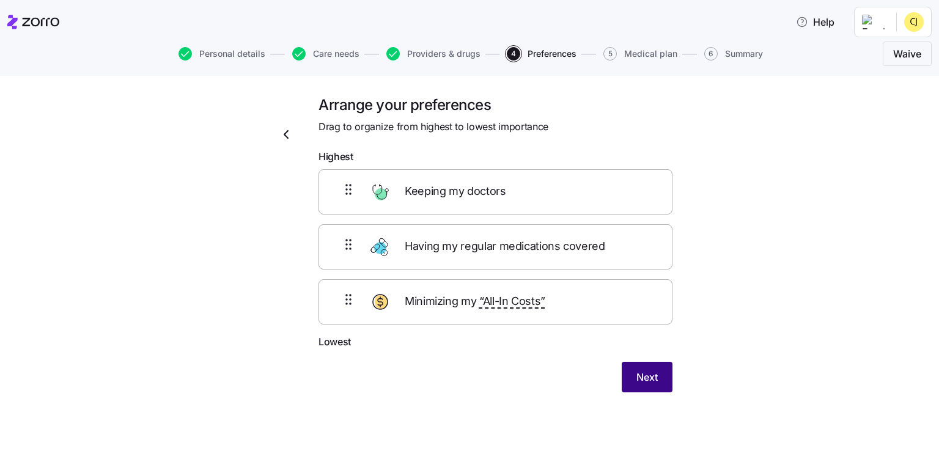
click at [653, 380] on span "Next" at bounding box center [647, 377] width 21 height 15
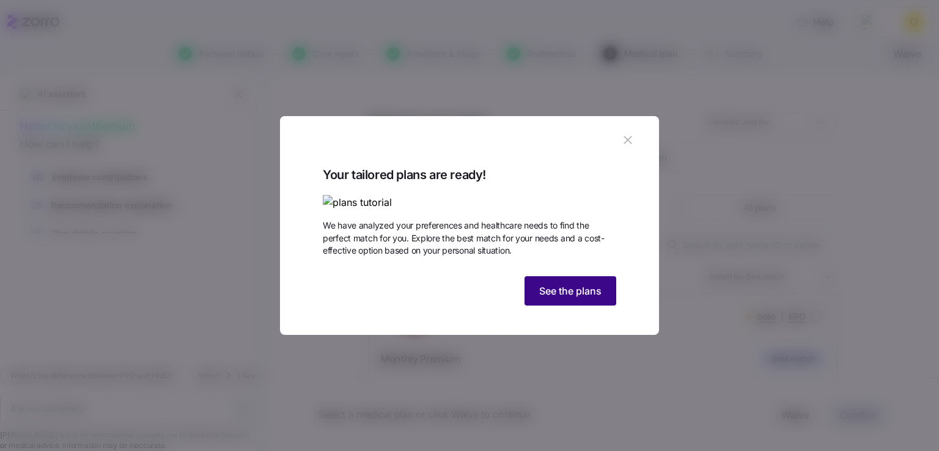
click at [594, 298] on span "See the plans" at bounding box center [570, 291] width 62 height 15
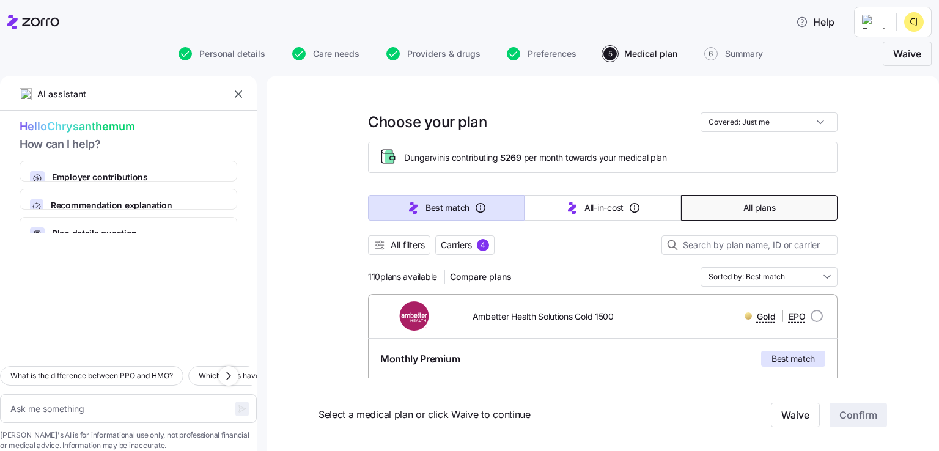
click at [789, 204] on button "All plans" at bounding box center [759, 208] width 157 height 26
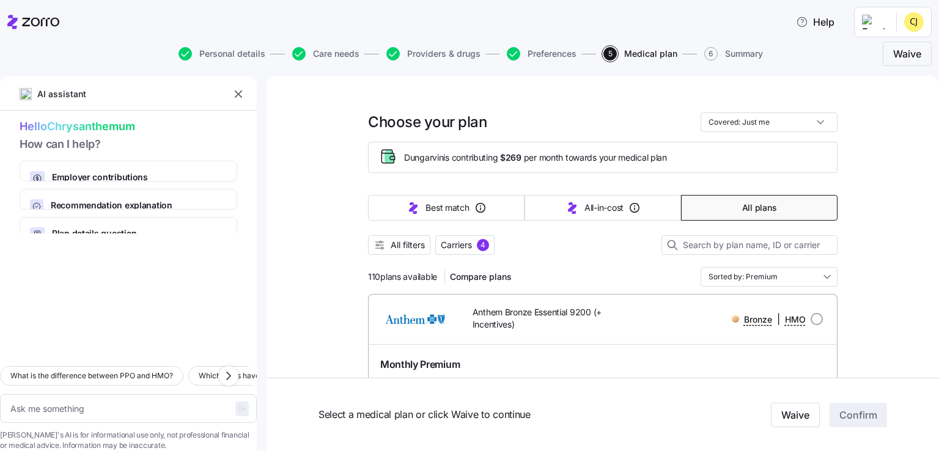
type textarea "x"
type input "Sorted by: Premium"
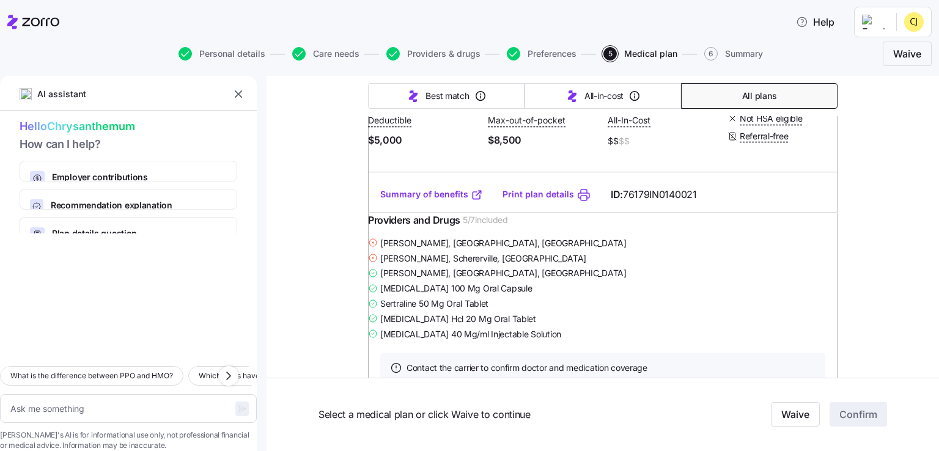
scroll to position [18347, 0]
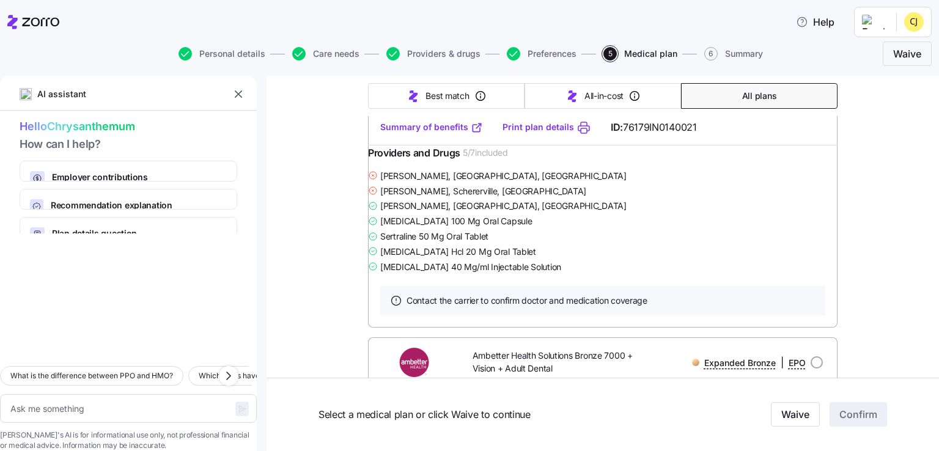
type textarea "x"
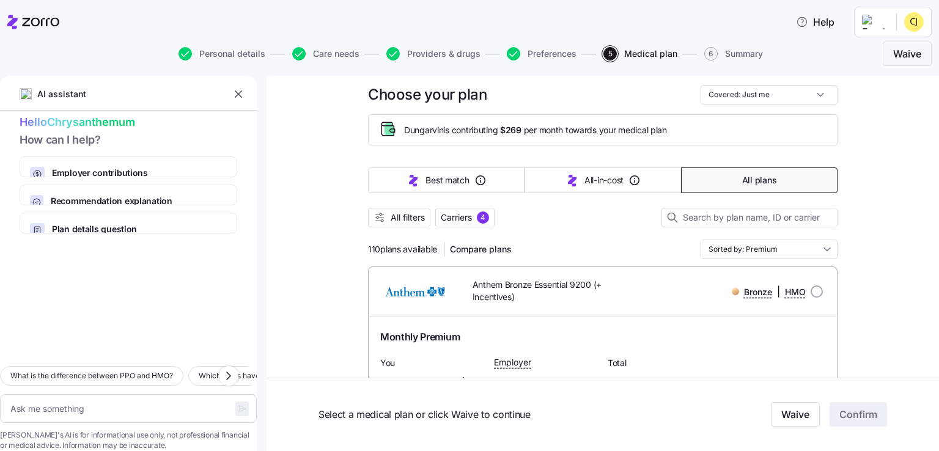
scroll to position [0, 0]
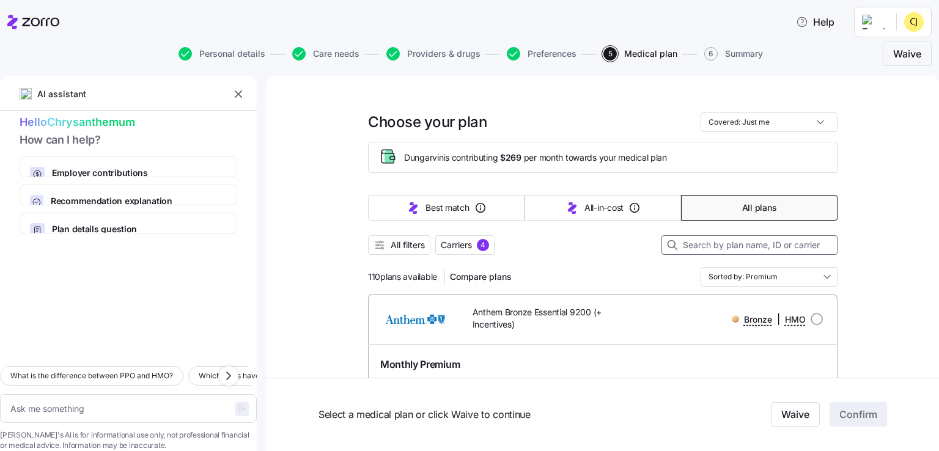
click at [754, 246] on input at bounding box center [750, 245] width 176 height 20
type input "unit"
type textarea "x"
type input "united"
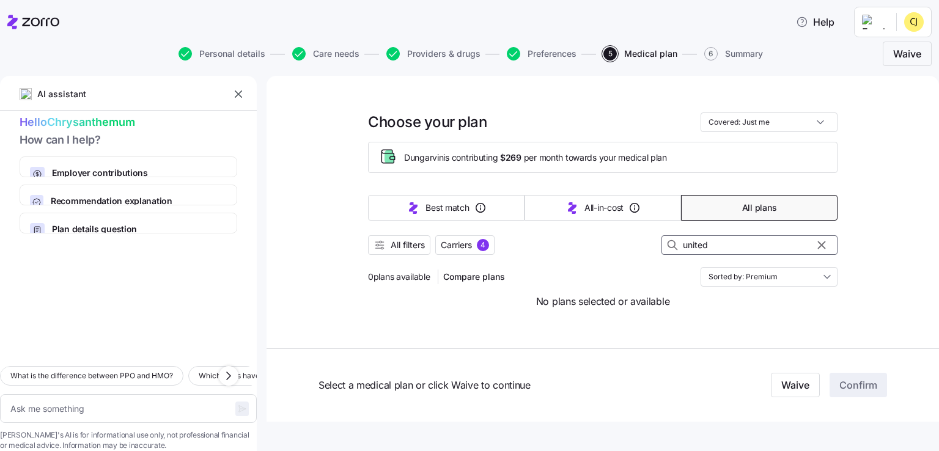
type textarea "x"
type input "unite"
type textarea "x"
type input "unit"
type textarea "x"
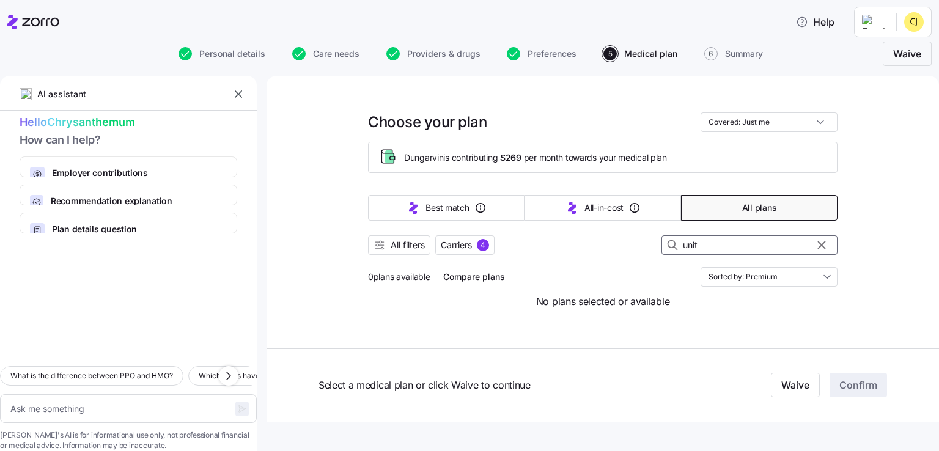
type input "uni"
type textarea "x"
type input "un"
type textarea "x"
type input "u"
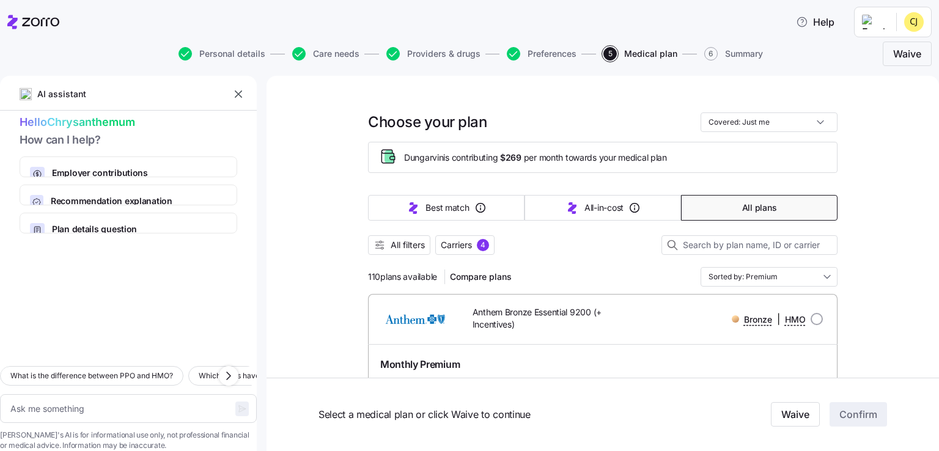
click at [481, 243] on div "4" at bounding box center [483, 245] width 12 height 12
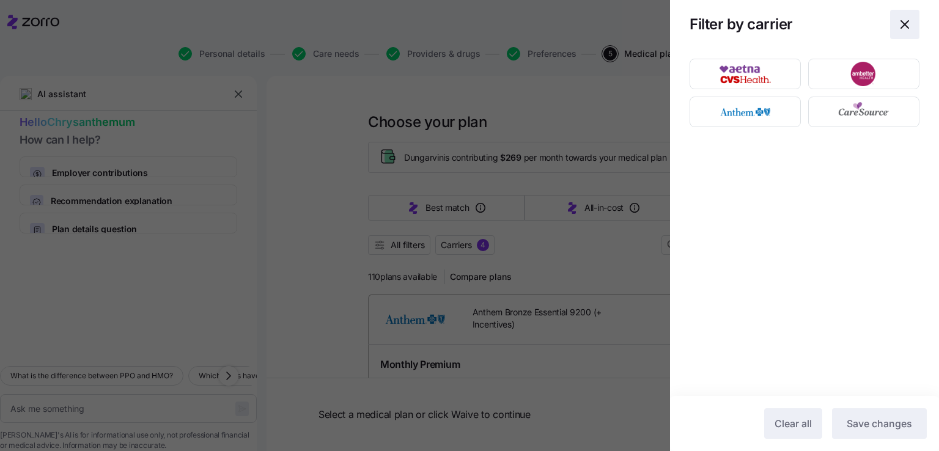
click at [905, 25] on icon "button" at bounding box center [904, 24] width 7 height 7
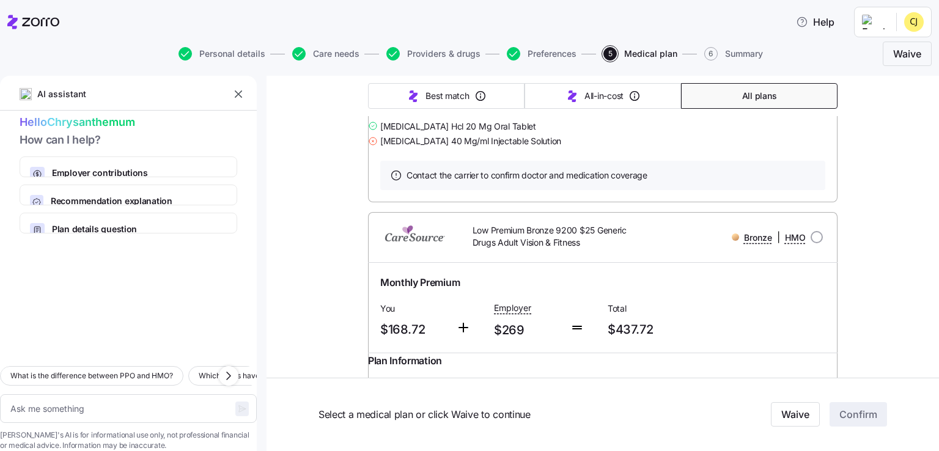
scroll to position [4281, 0]
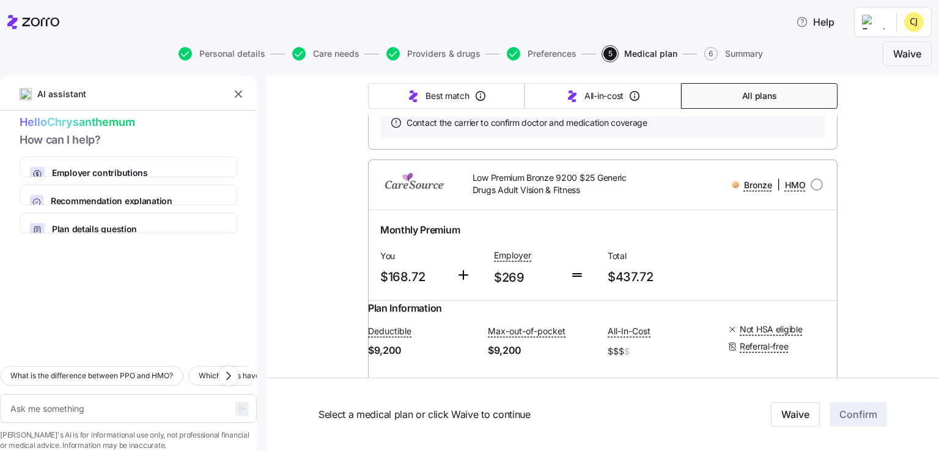
drag, startPoint x: 492, startPoint y: 200, endPoint x: 529, endPoint y: 207, distance: 37.9
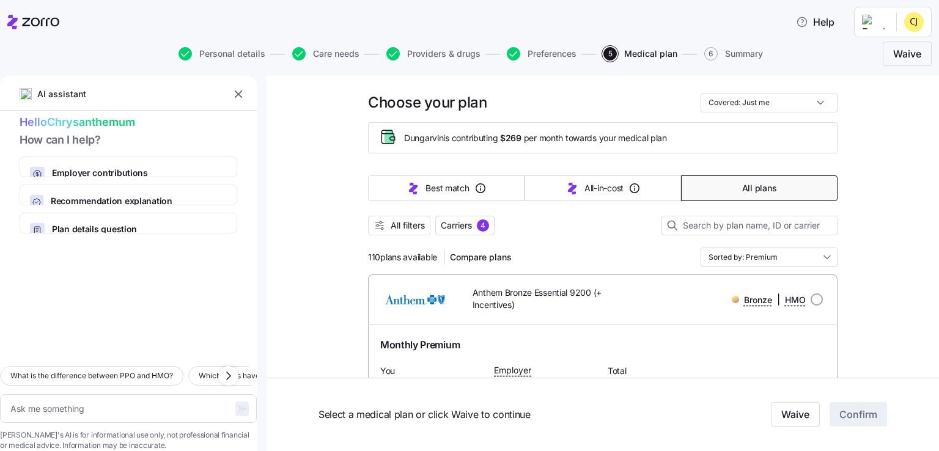
scroll to position [0, 0]
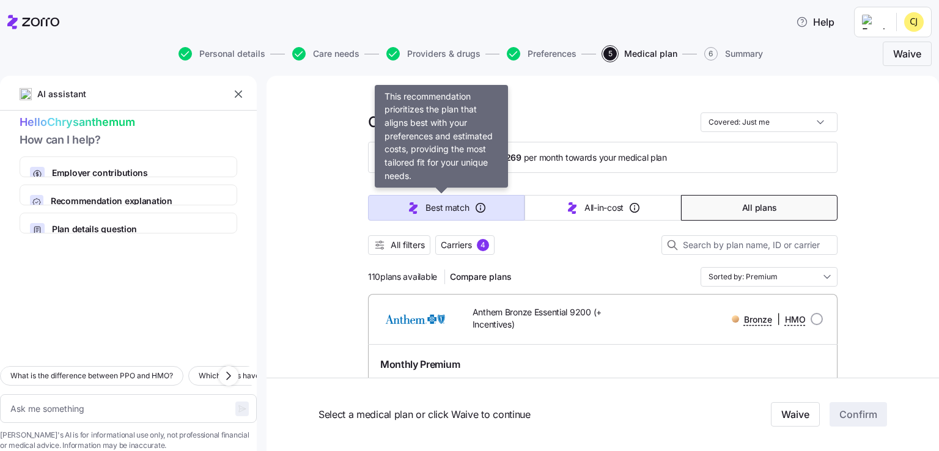
click at [450, 209] on span "Best match" at bounding box center [447, 208] width 43 height 12
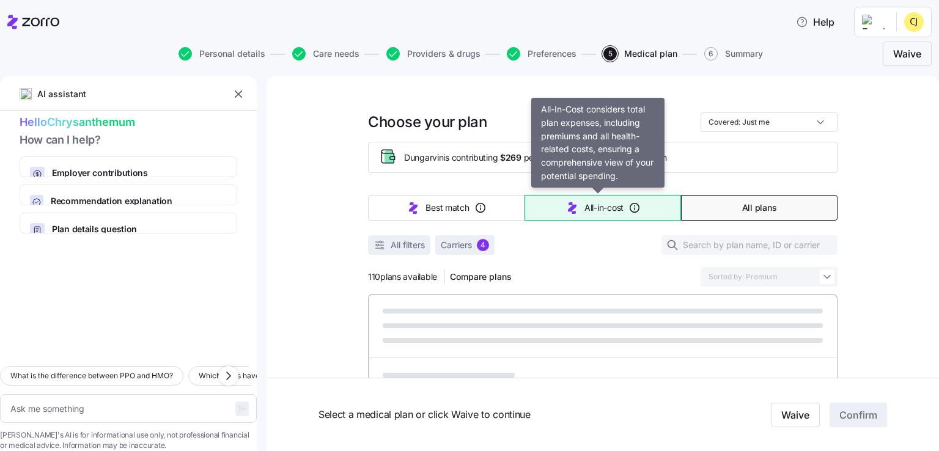
type textarea "x"
type input "Sorted by: Best match"
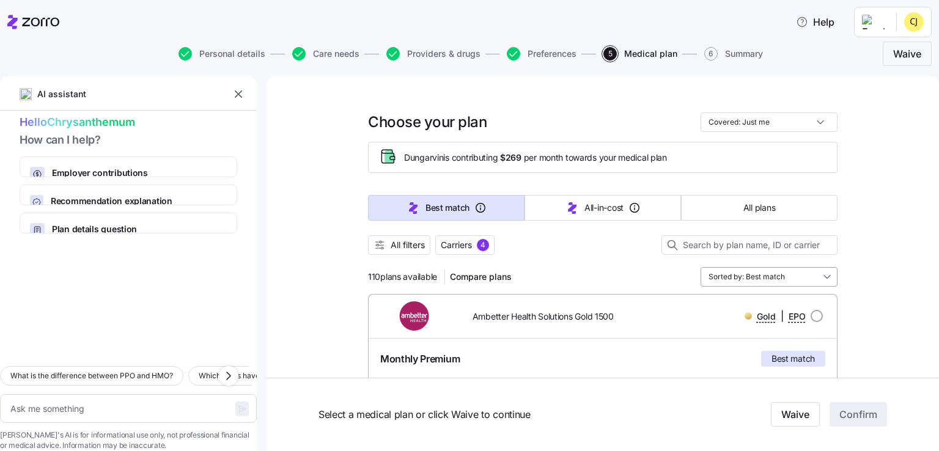
click at [756, 273] on input "Sorted by: Best match" at bounding box center [769, 277] width 137 height 20
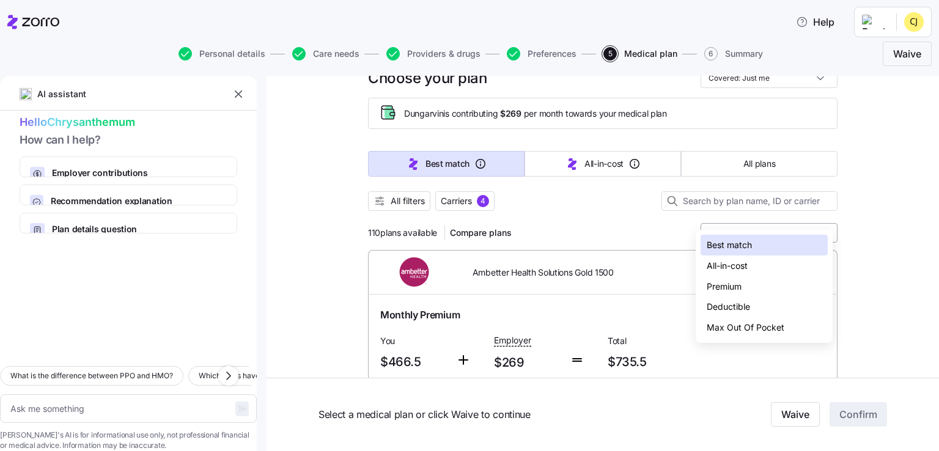
scroll to position [61, 0]
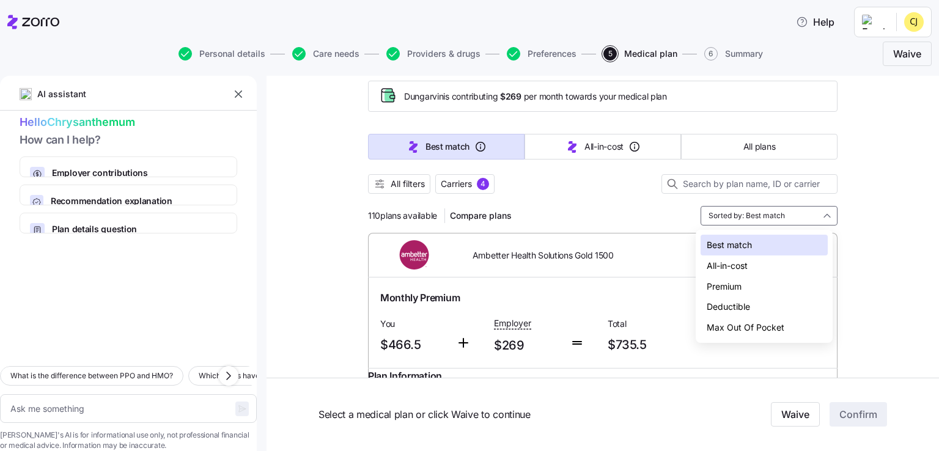
click at [747, 308] on div "Deductible" at bounding box center [764, 307] width 127 height 21
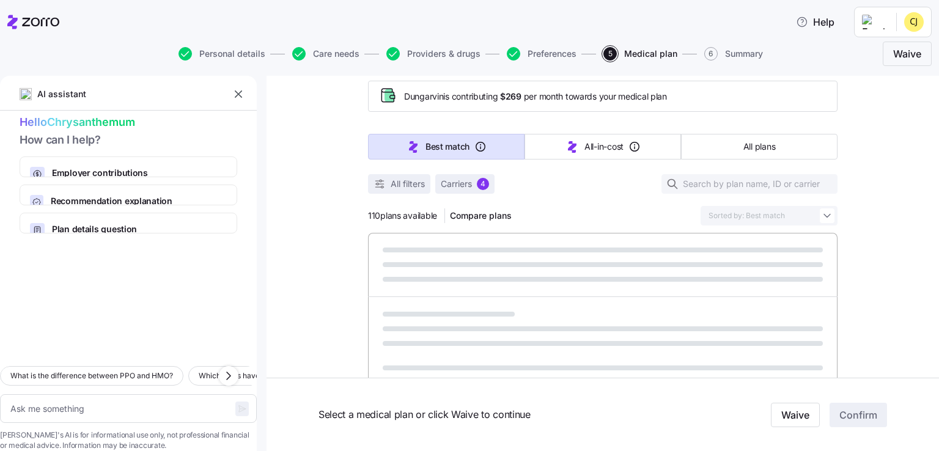
type textarea "x"
type input "Sorted by: Deductible"
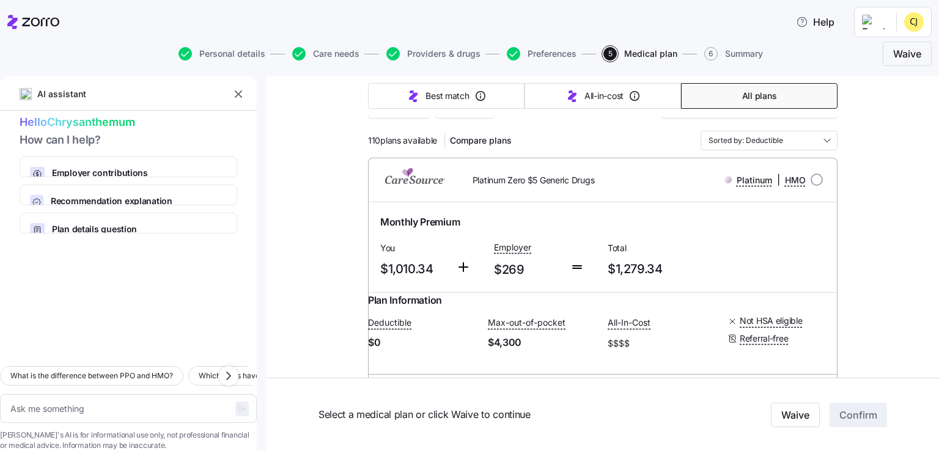
scroll to position [0, 0]
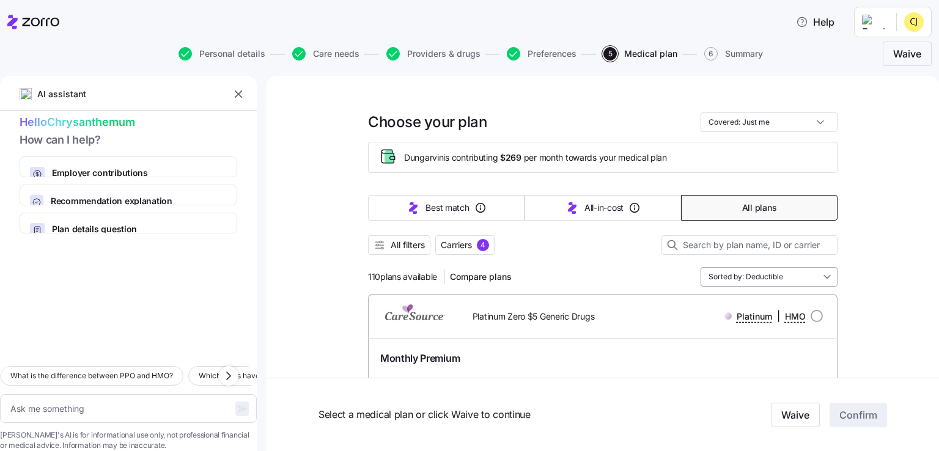
click at [801, 275] on input "Sorted by: Deductible" at bounding box center [769, 277] width 137 height 20
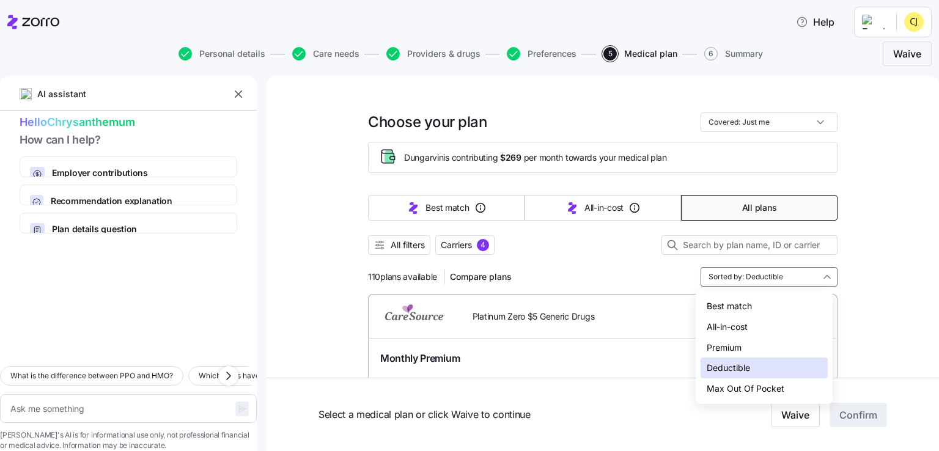
click at [734, 371] on div "Deductible" at bounding box center [764, 368] width 127 height 21
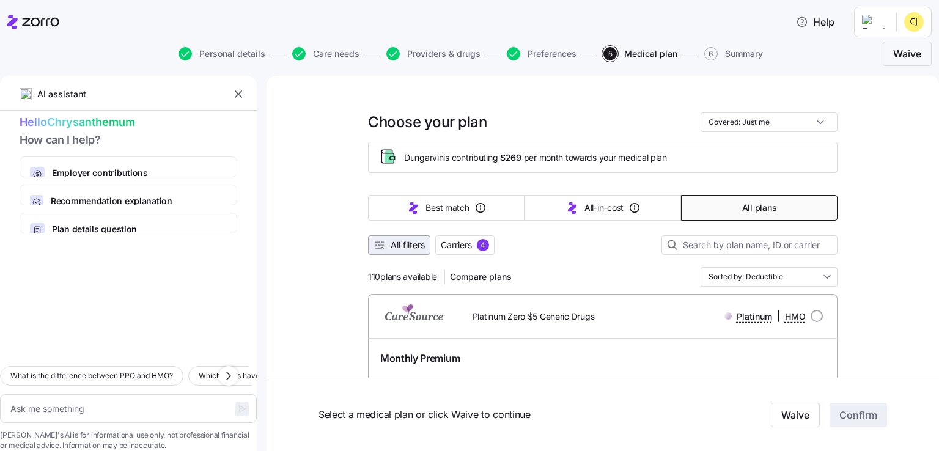
click at [391, 245] on span "All filters" at bounding box center [408, 245] width 34 height 12
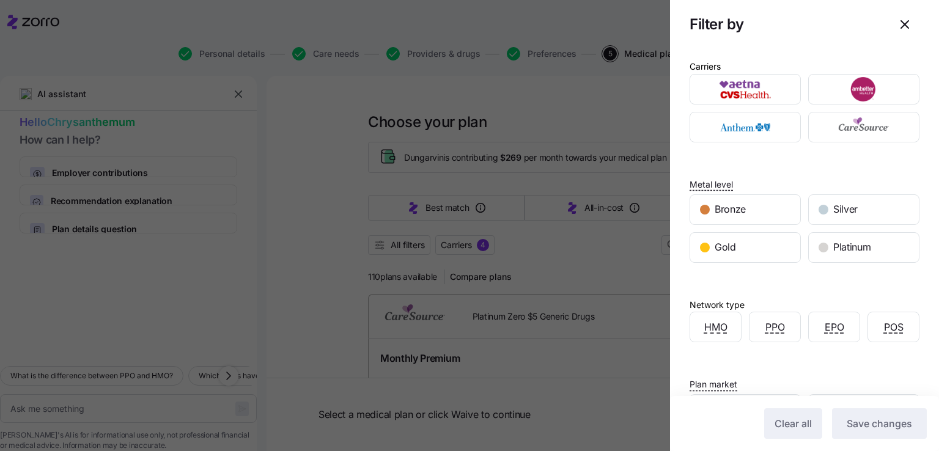
click at [594, 259] on div at bounding box center [469, 225] width 939 height 451
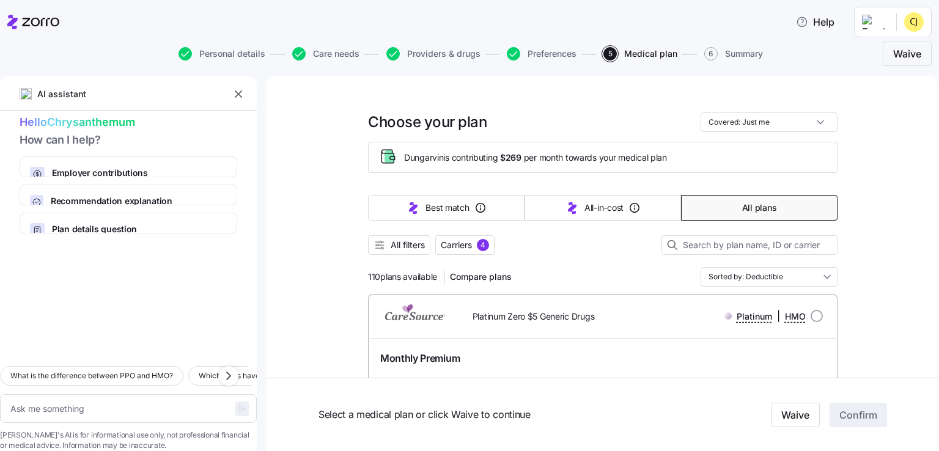
click at [712, 204] on button "All plans" at bounding box center [759, 208] width 157 height 26
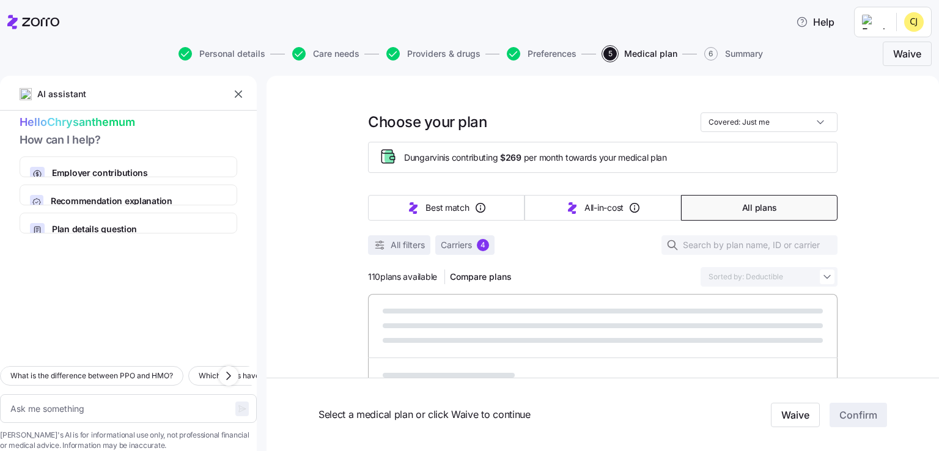
type textarea "x"
type input "Sorted by: Premium"
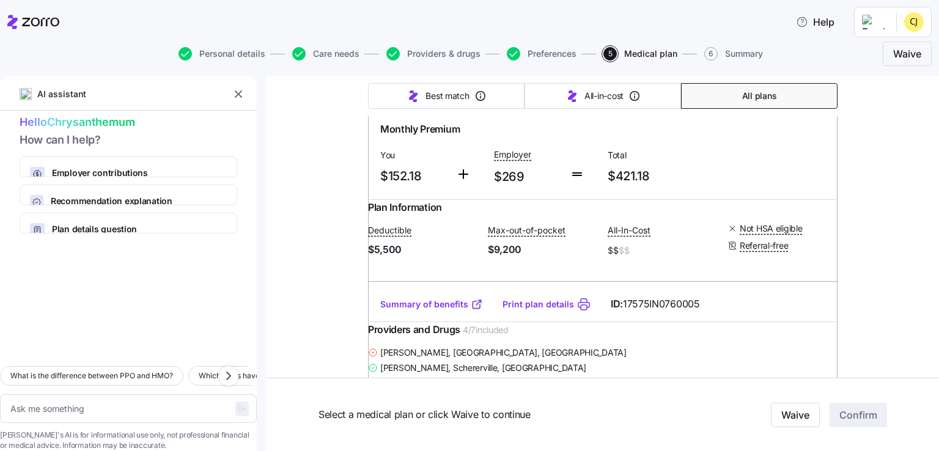
scroll to position [1162, 0]
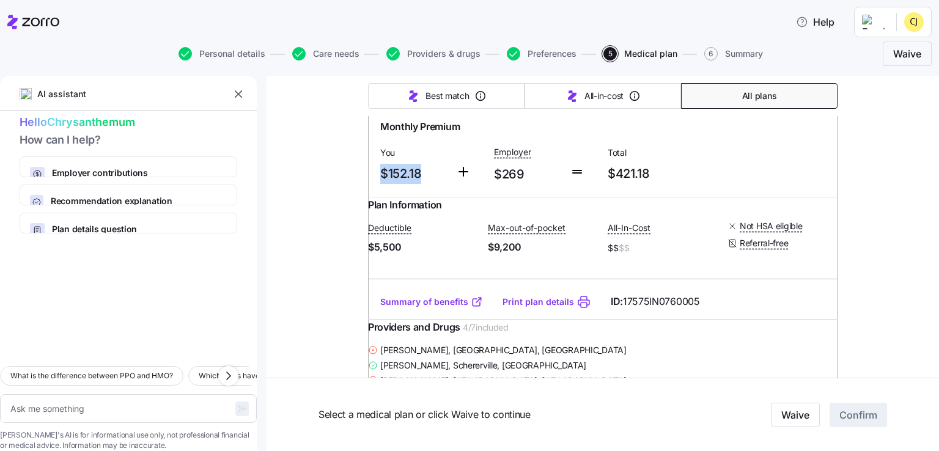
drag, startPoint x: 374, startPoint y: 248, endPoint x: 421, endPoint y: 245, distance: 47.8
click at [421, 190] on div "You $152.18" at bounding box center [413, 164] width 76 height 50
click at [421, 184] on span "$152.18" at bounding box center [413, 174] width 66 height 20
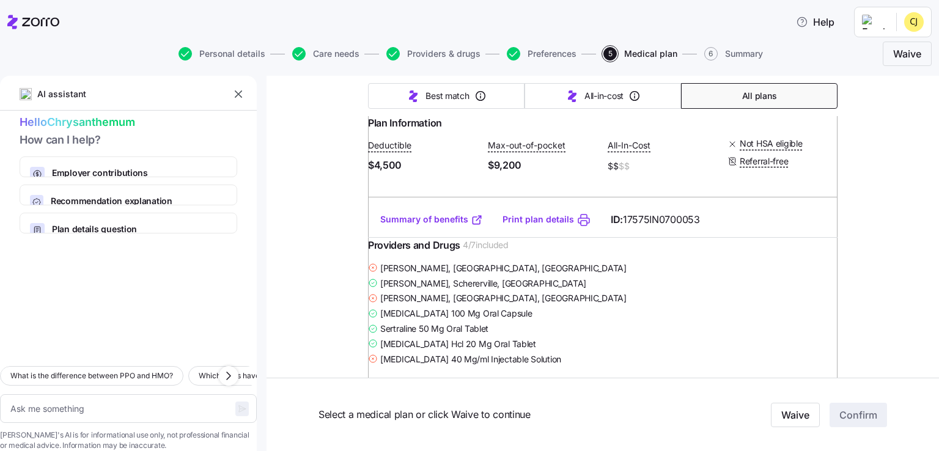
scroll to position [1773, 0]
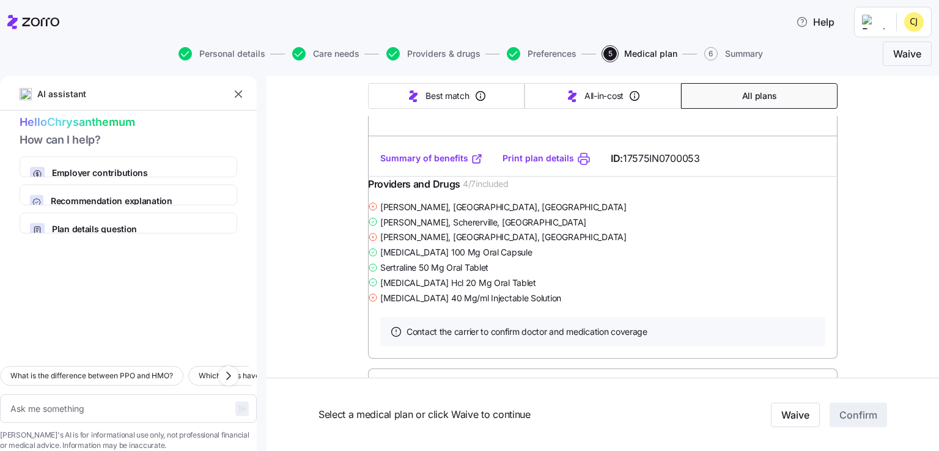
drag, startPoint x: 375, startPoint y: 226, endPoint x: 442, endPoint y: 226, distance: 66.0
click at [442, 112] on span "$4,500" at bounding box center [423, 104] width 110 height 15
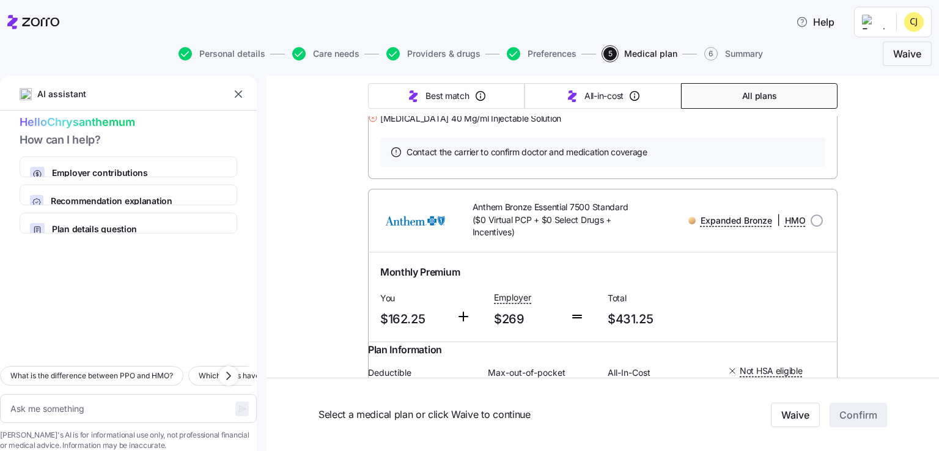
scroll to position [1957, 0]
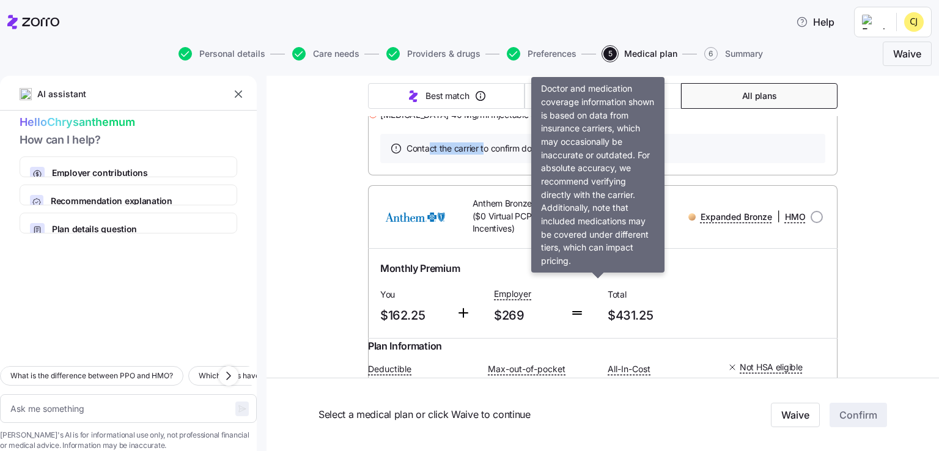
drag, startPoint x: 427, startPoint y: 295, endPoint x: 482, endPoint y: 296, distance: 54.4
click at [482, 155] on span "Contact the carrier to confirm doctor and medication coverage" at bounding box center [527, 148] width 241 height 12
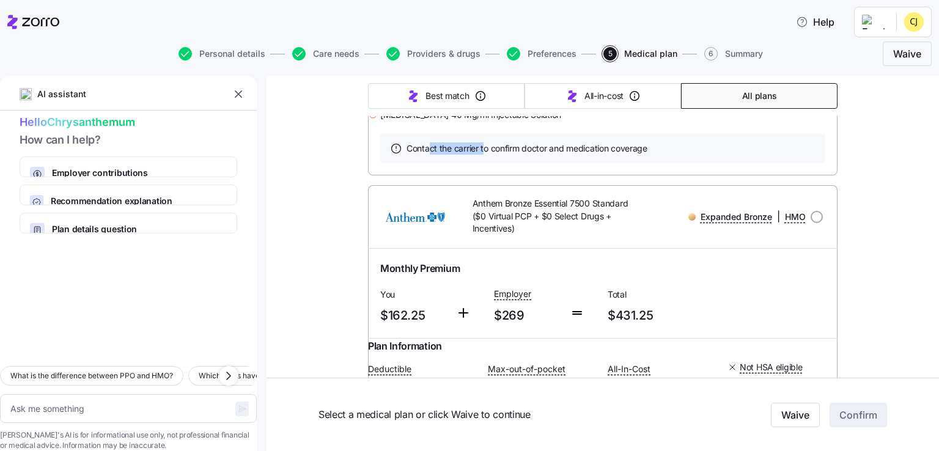
click at [482, 155] on span "Contact the carrier to confirm doctor and medication coverage" at bounding box center [527, 148] width 241 height 12
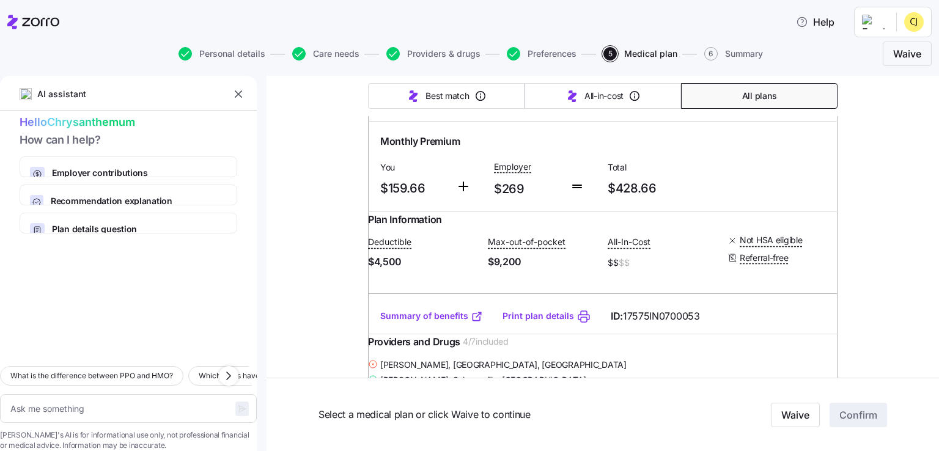
scroll to position [1590, 0]
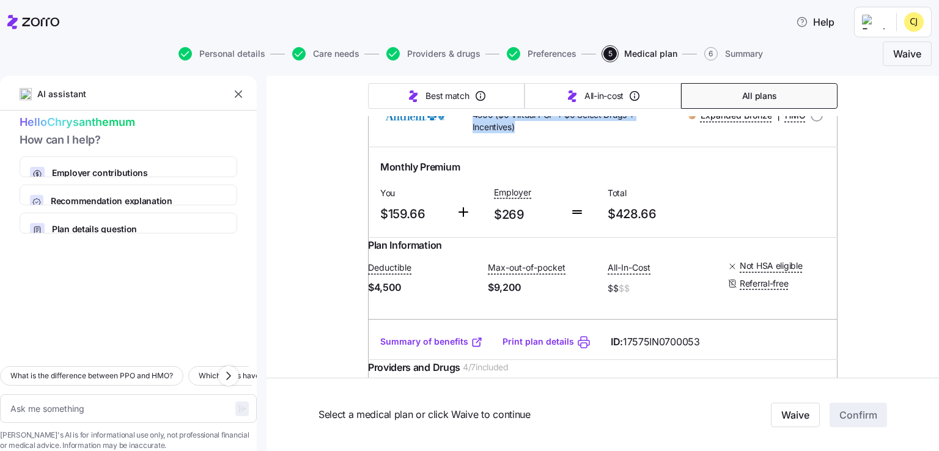
drag, startPoint x: 471, startPoint y: 203, endPoint x: 520, endPoint y: 249, distance: 66.6
click at [520, 147] on div "Anthem Heart Healthy Bronze Essential 4500 ($0 Virtual PCP + $0 Select Drugs + …" at bounding box center [603, 115] width 470 height 62
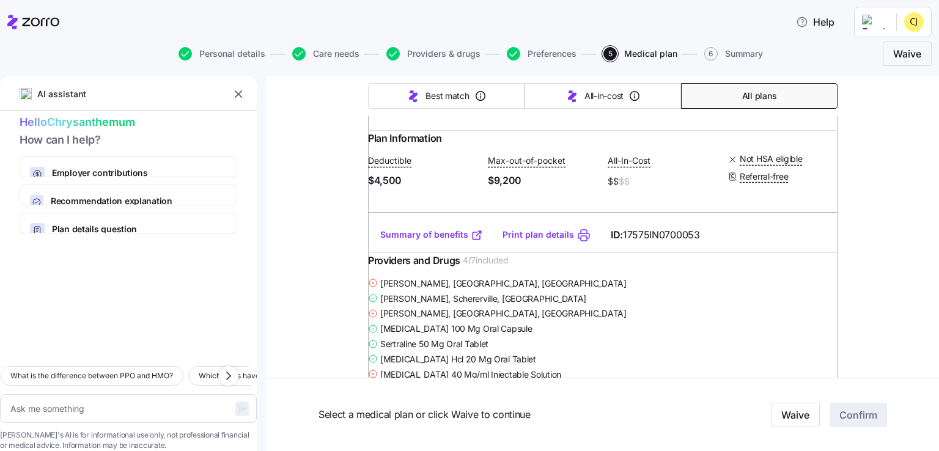
scroll to position [1712, 0]
